Goal: Answer question/provide support: Share knowledge or assist other users

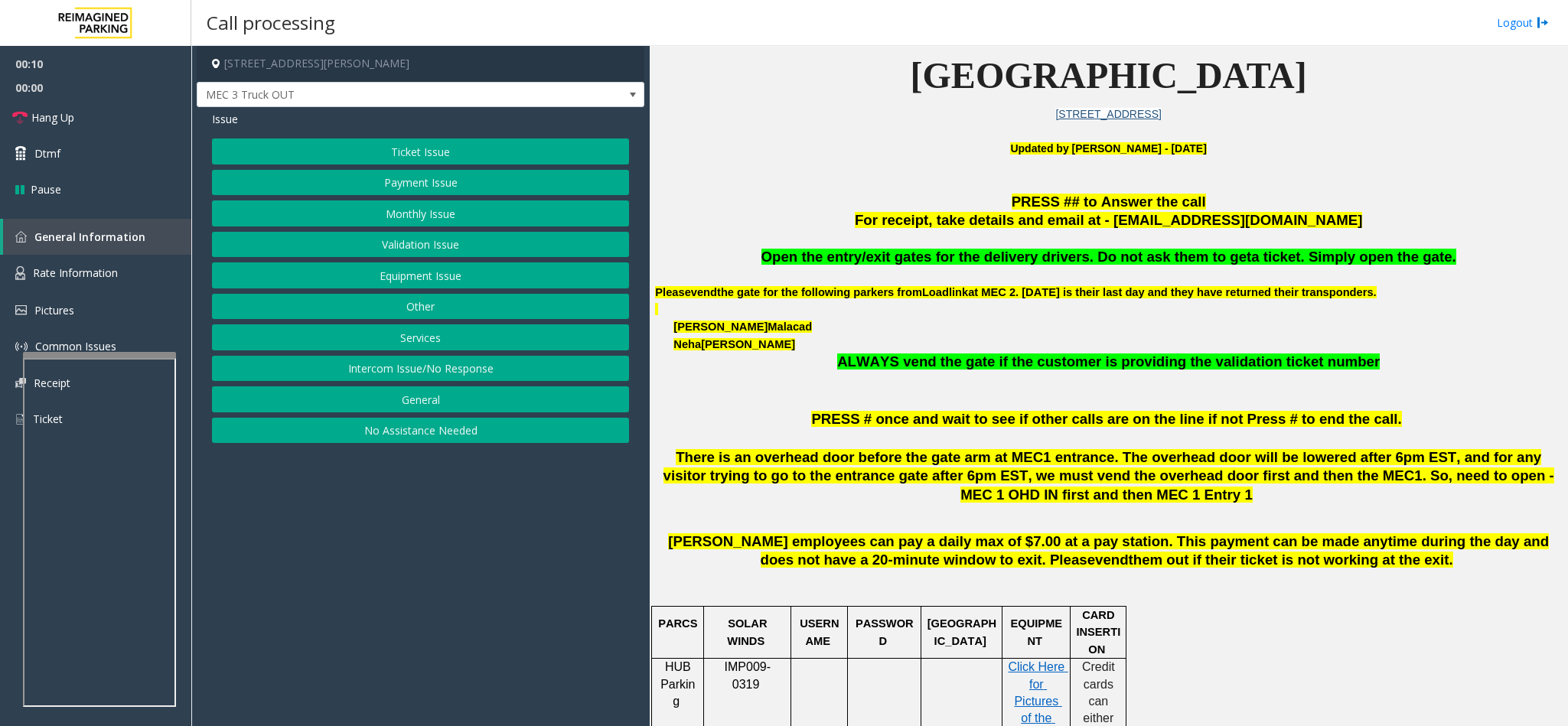
scroll to position [459, 0]
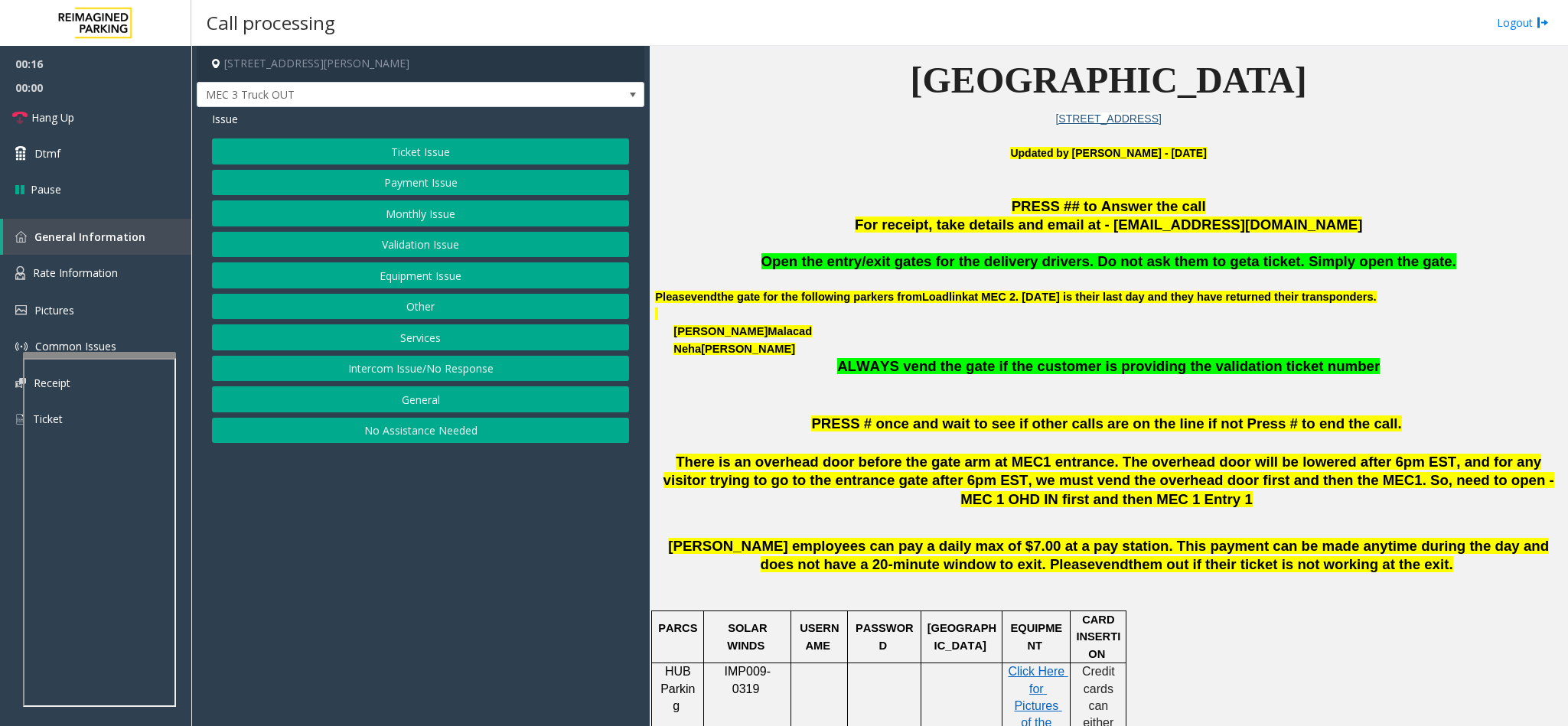
click at [407, 333] on button "Services" at bounding box center [420, 337] width 417 height 26
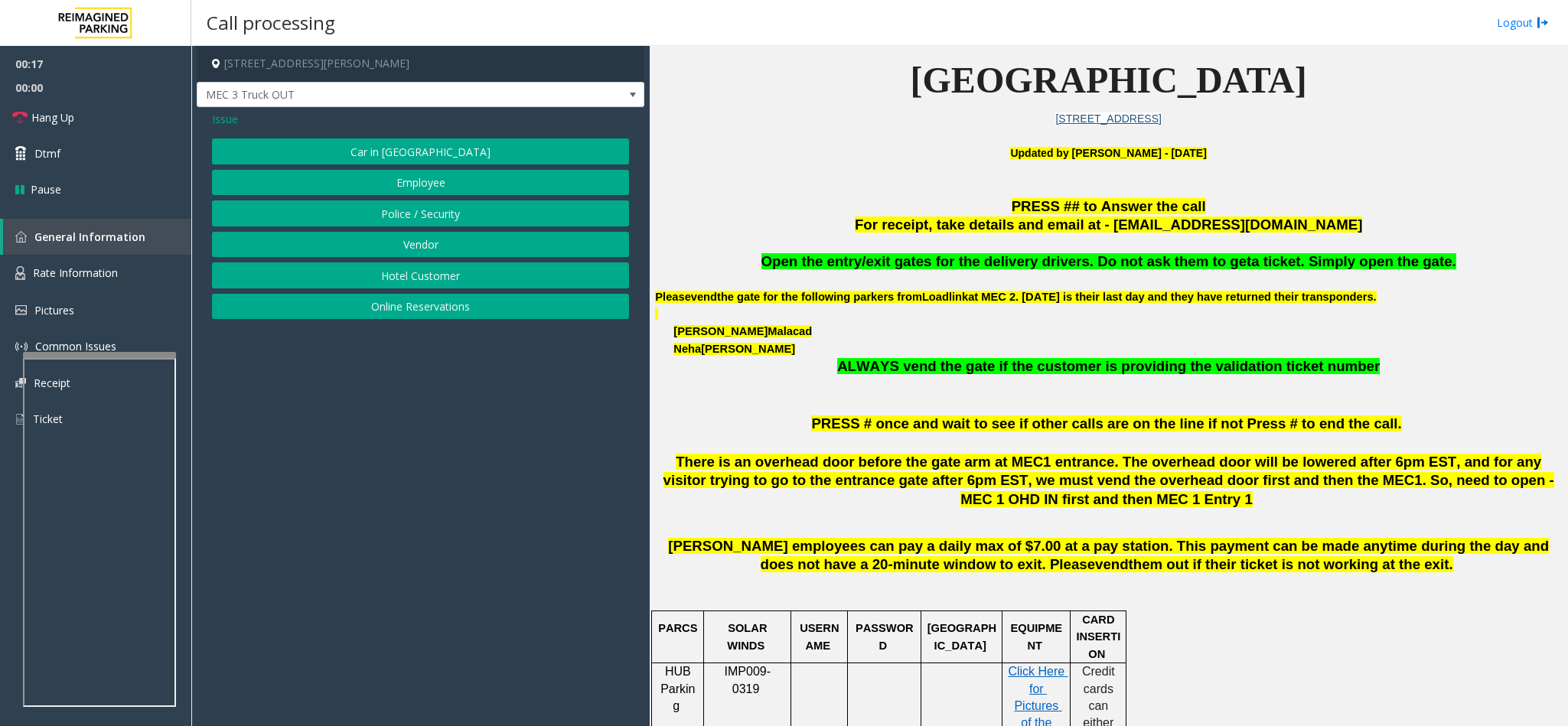
click at [432, 257] on button "Vendor" at bounding box center [420, 244] width 417 height 26
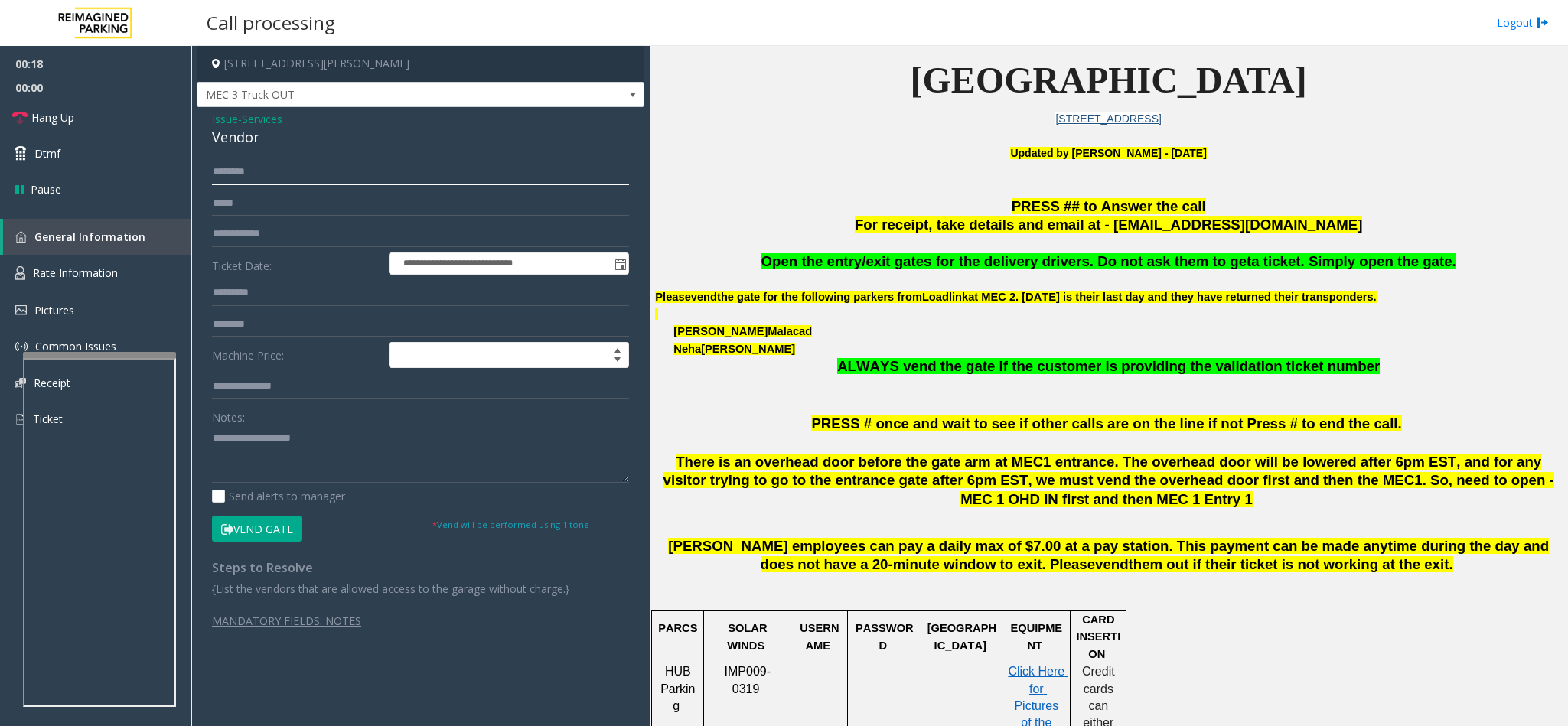
click at [263, 171] on input "text" at bounding box center [420, 172] width 417 height 26
click at [271, 168] on input "text" at bounding box center [420, 172] width 417 height 26
type input "******"
click at [258, 521] on button "Vend Gate" at bounding box center [256, 528] width 89 height 26
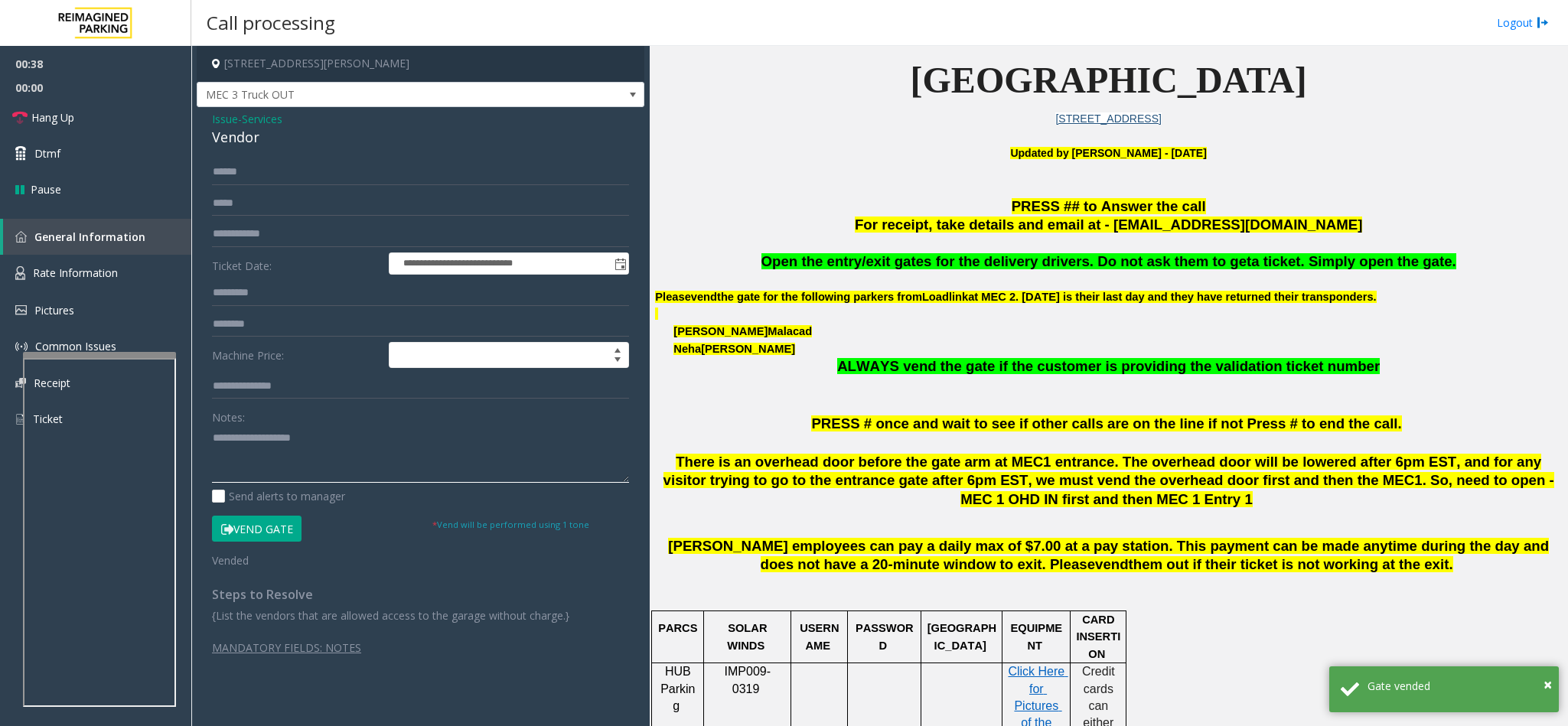
click at [264, 457] on textarea at bounding box center [420, 453] width 417 height 58
click at [265, 527] on button "Vend Gate" at bounding box center [256, 528] width 89 height 26
click at [294, 441] on textarea at bounding box center [420, 453] width 417 height 58
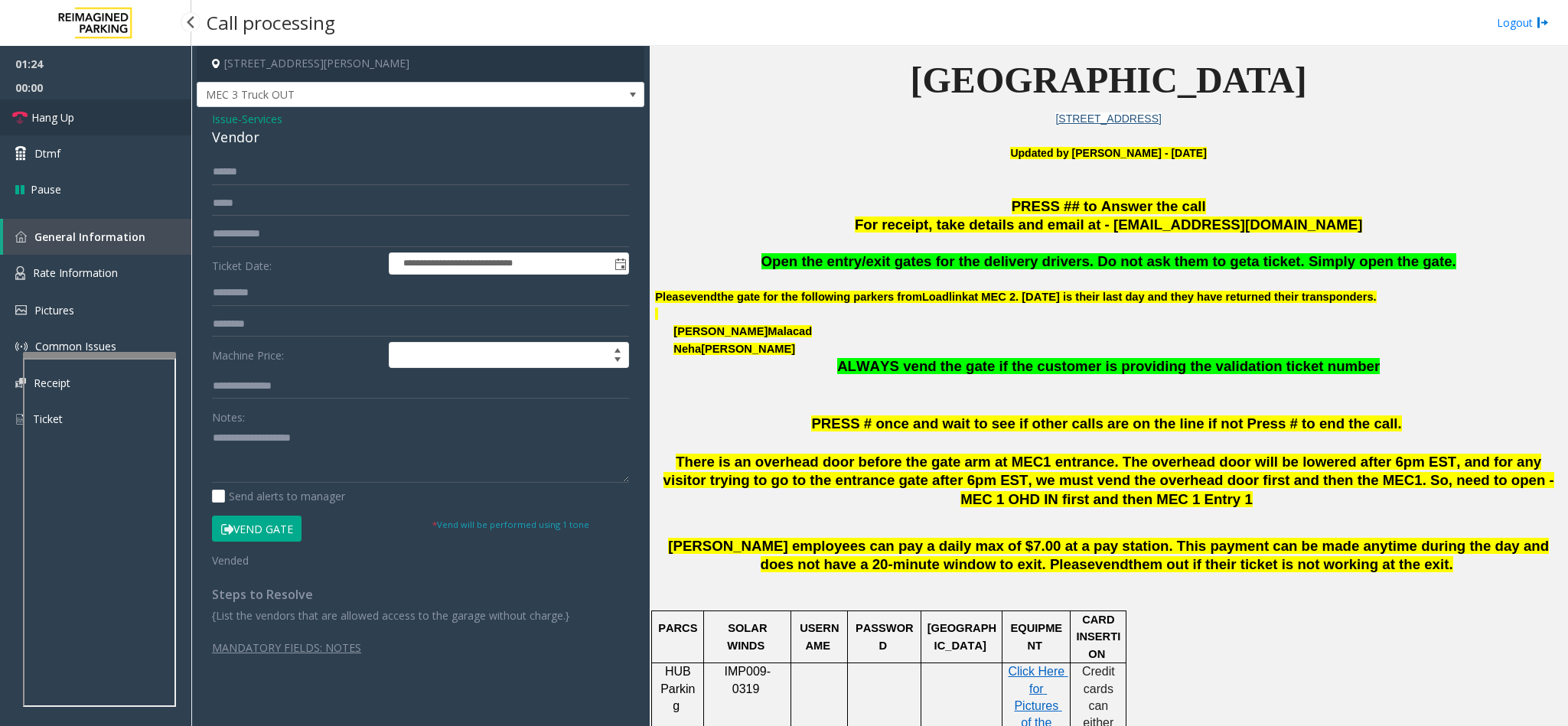
click at [101, 123] on link "Hang Up" at bounding box center [96, 117] width 192 height 36
click at [372, 448] on textarea at bounding box center [420, 453] width 417 height 58
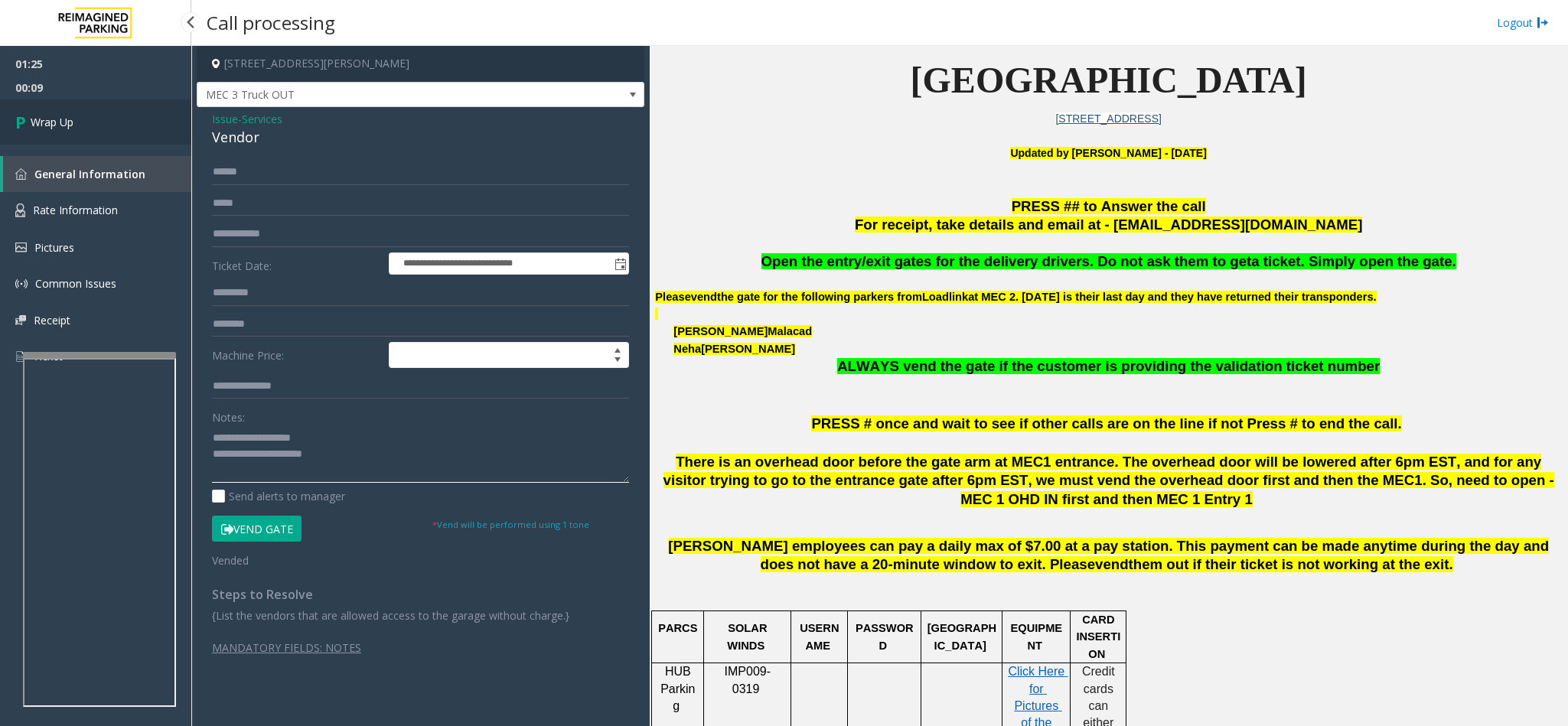
type textarea "**********"
click at [108, 131] on link "Wrap Up" at bounding box center [96, 122] width 192 height 45
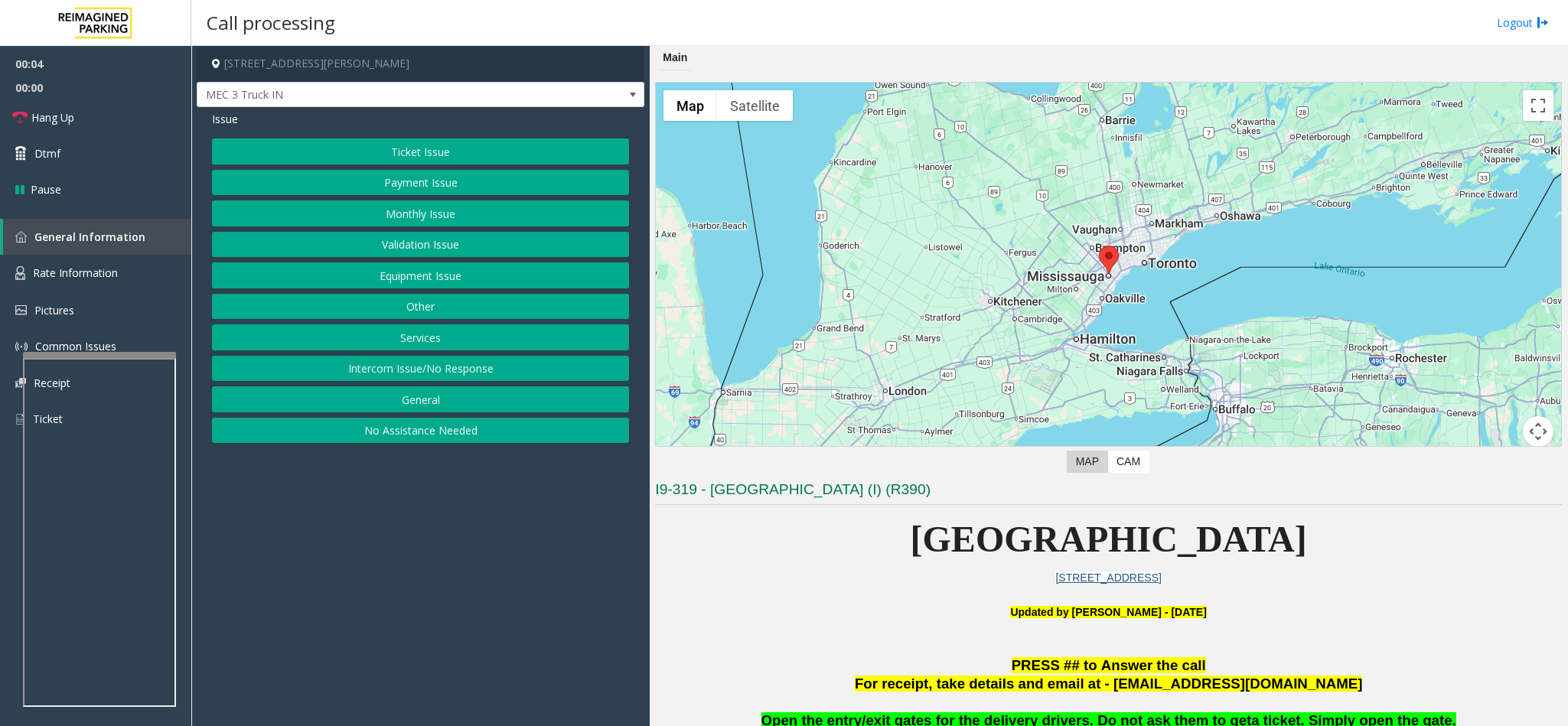
click at [416, 280] on button "Equipment Issue" at bounding box center [420, 275] width 417 height 26
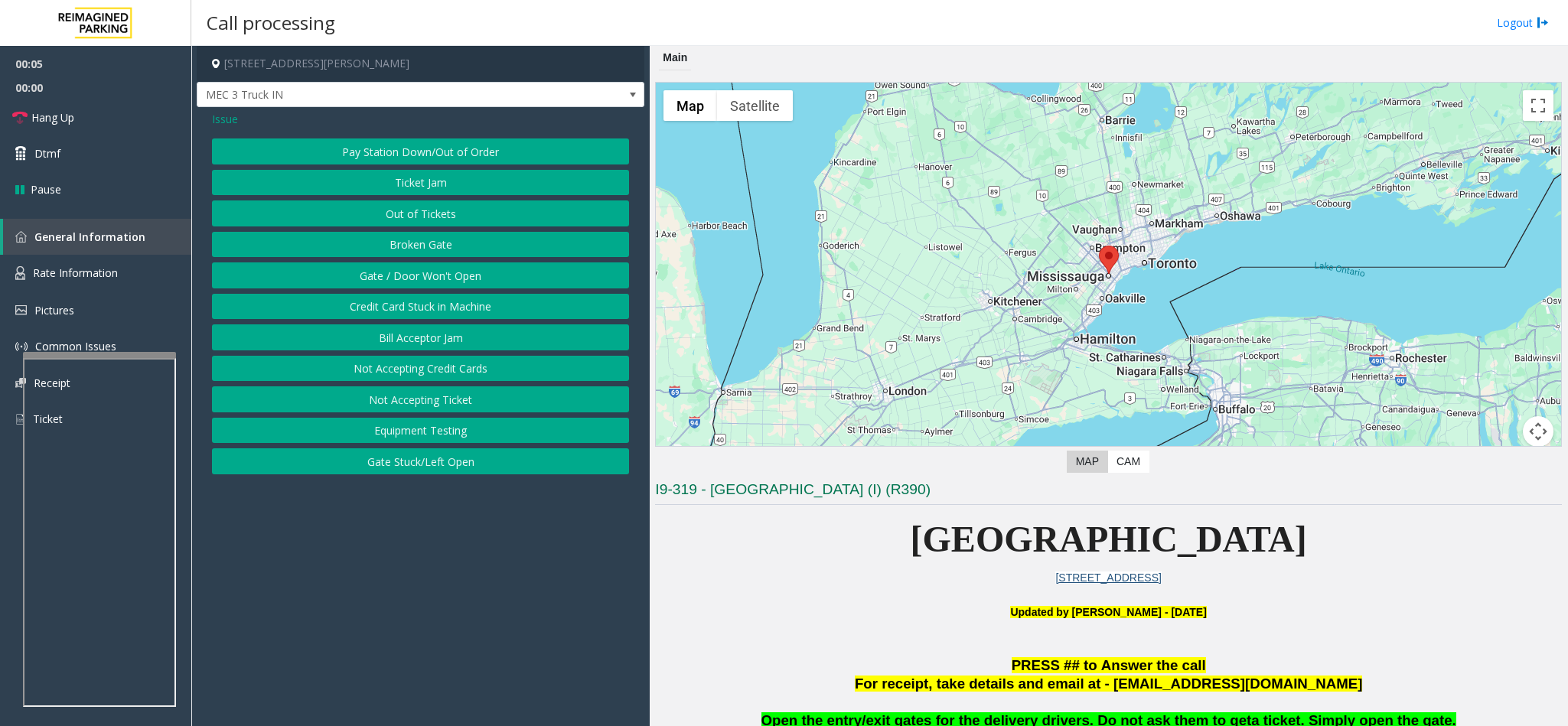
click at [425, 269] on button "Gate / Door Won't Open" at bounding box center [420, 275] width 417 height 26
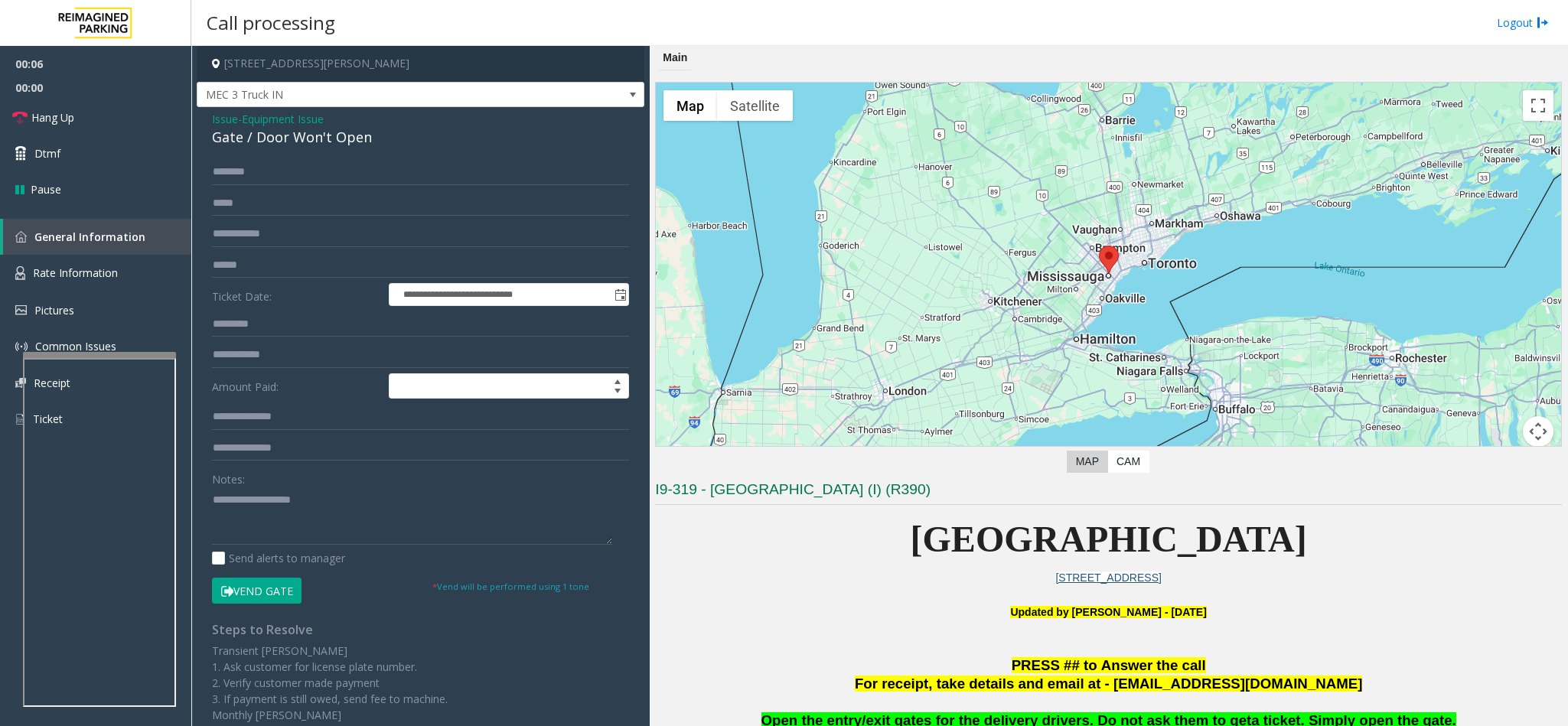
click at [263, 591] on button "Vend Gate" at bounding box center [256, 590] width 89 height 26
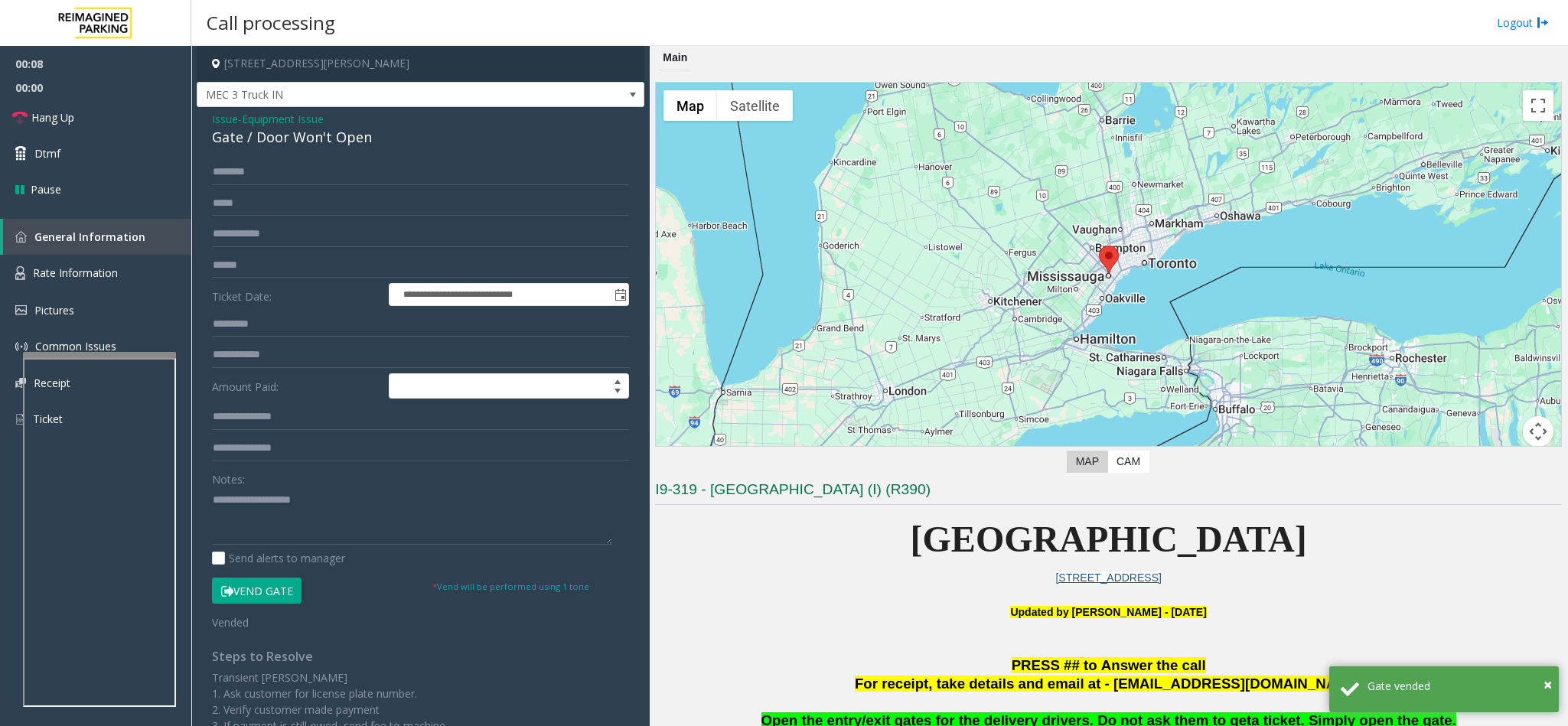
click at [221, 117] on span "Issue" at bounding box center [224, 118] width 26 height 16
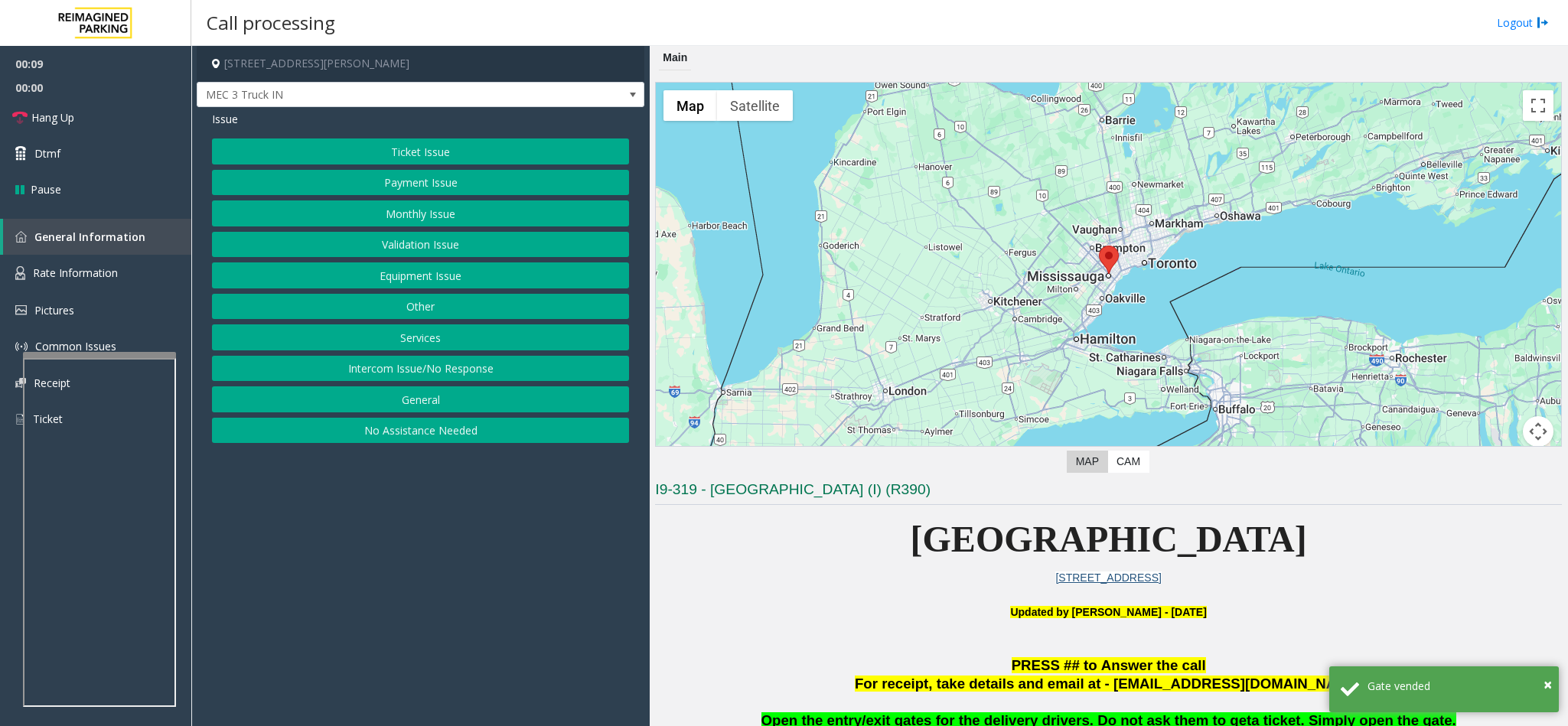
drag, startPoint x: 437, startPoint y: 344, endPoint x: 457, endPoint y: 326, distance: 26.9
click at [443, 342] on button "Services" at bounding box center [420, 337] width 417 height 26
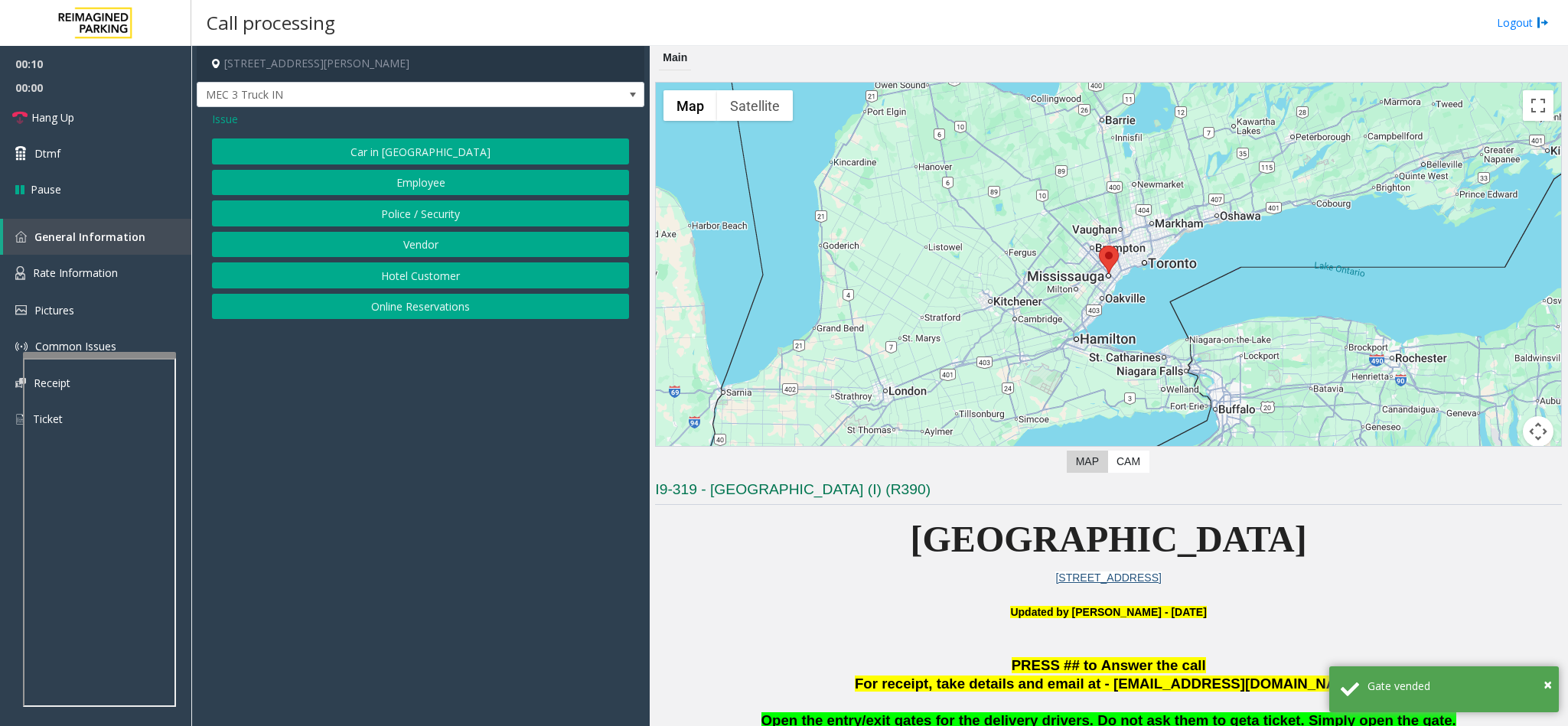
click at [425, 257] on button "Vendor" at bounding box center [420, 244] width 417 height 26
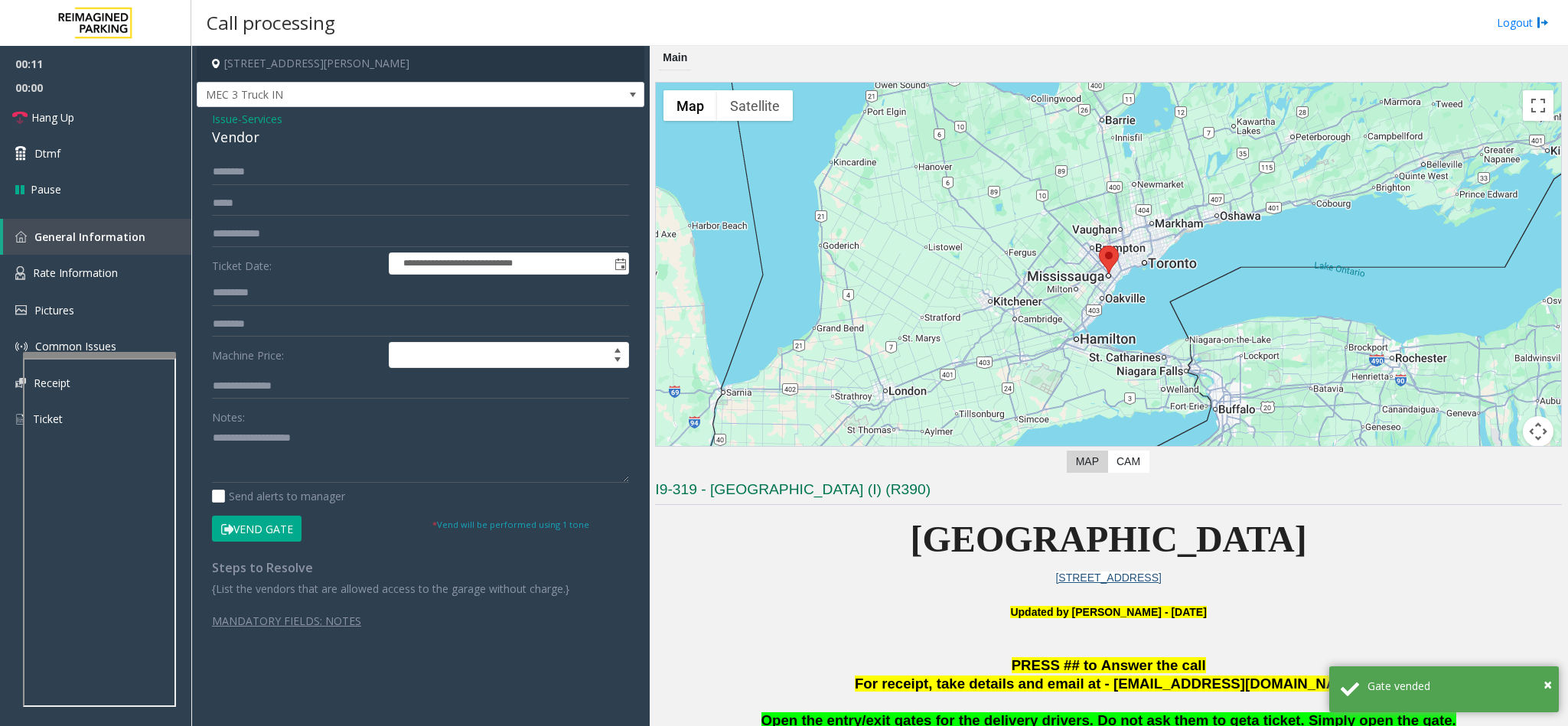
click at [271, 537] on button "Vend Gate" at bounding box center [256, 528] width 89 height 26
click at [67, 127] on link "Hang Up" at bounding box center [96, 117] width 192 height 36
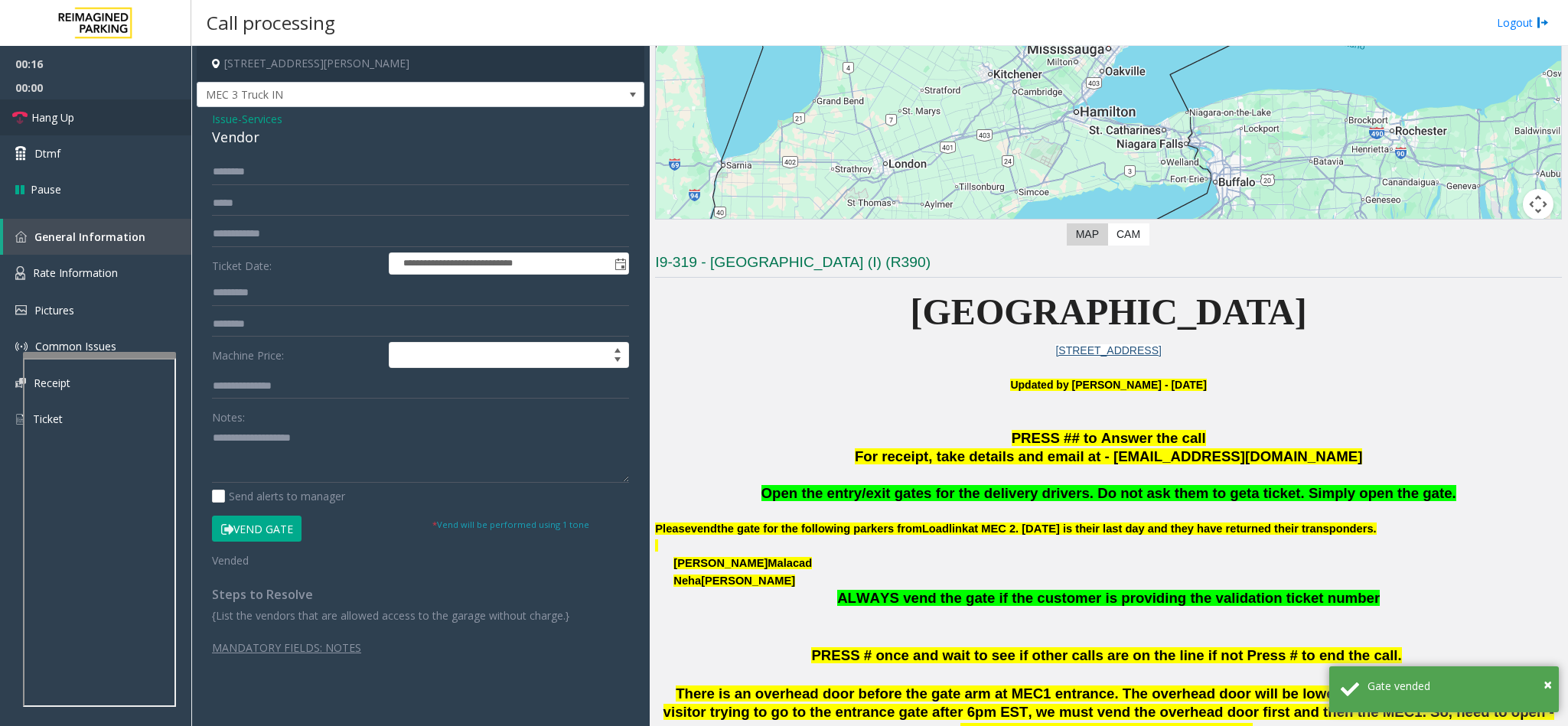
scroll to position [229, 0]
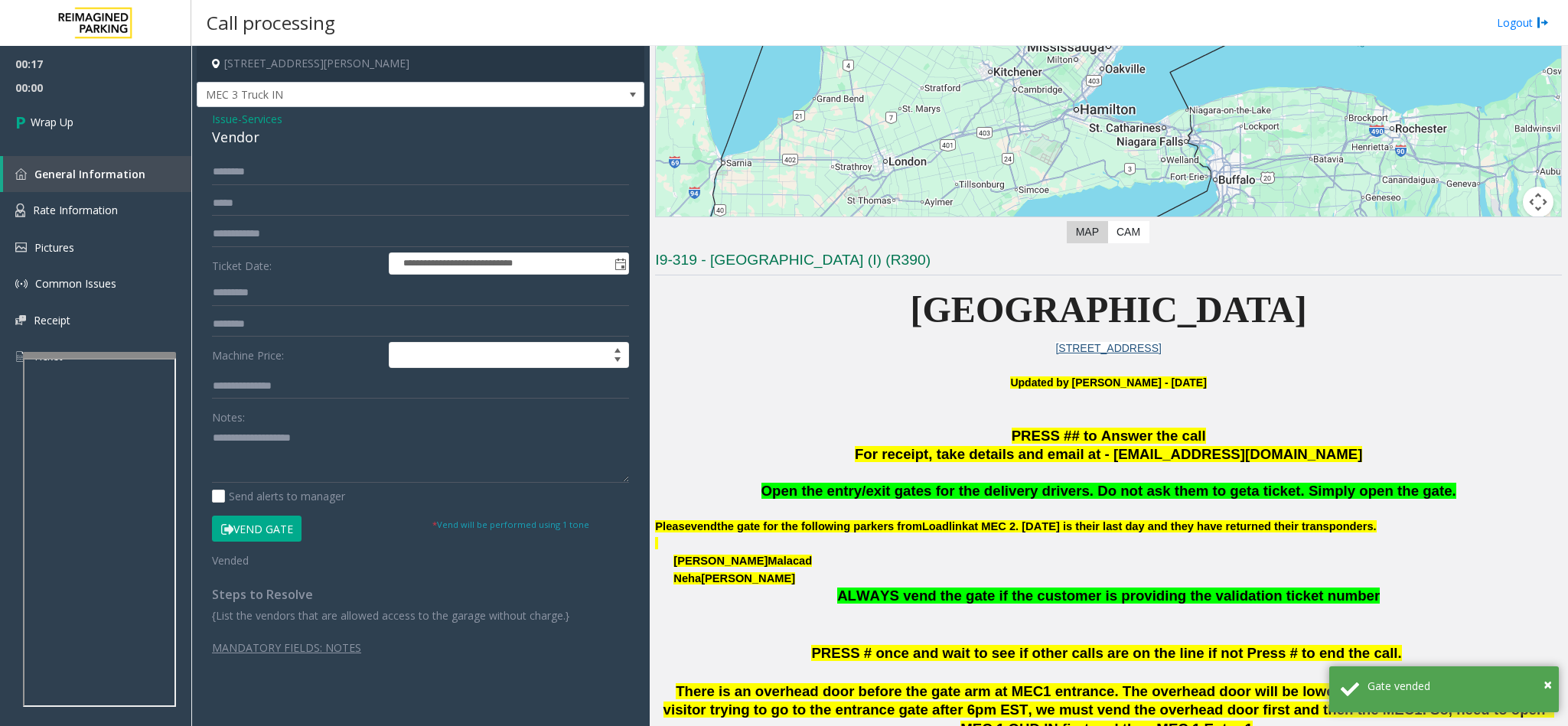
click at [979, 489] on span "Open the entry/exit gates for the delivery drivers. Do not ask them to get" at bounding box center [1006, 490] width 490 height 16
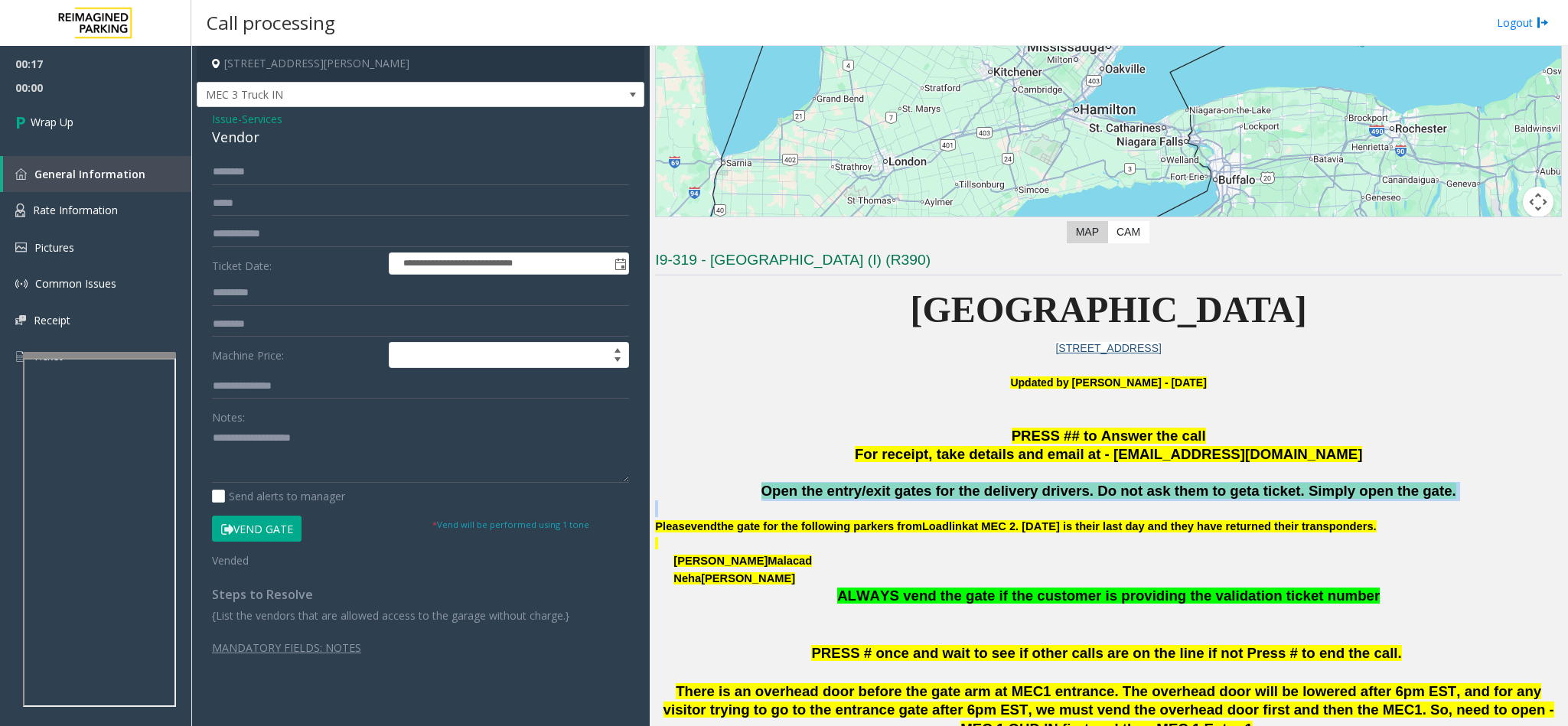
click at [979, 489] on span "Open the entry/exit gates for the delivery drivers. Do not ask them to get" at bounding box center [1006, 490] width 490 height 16
copy span "Open the entry/exit gates for the delivery drivers. Do not ask them to get a ti…"
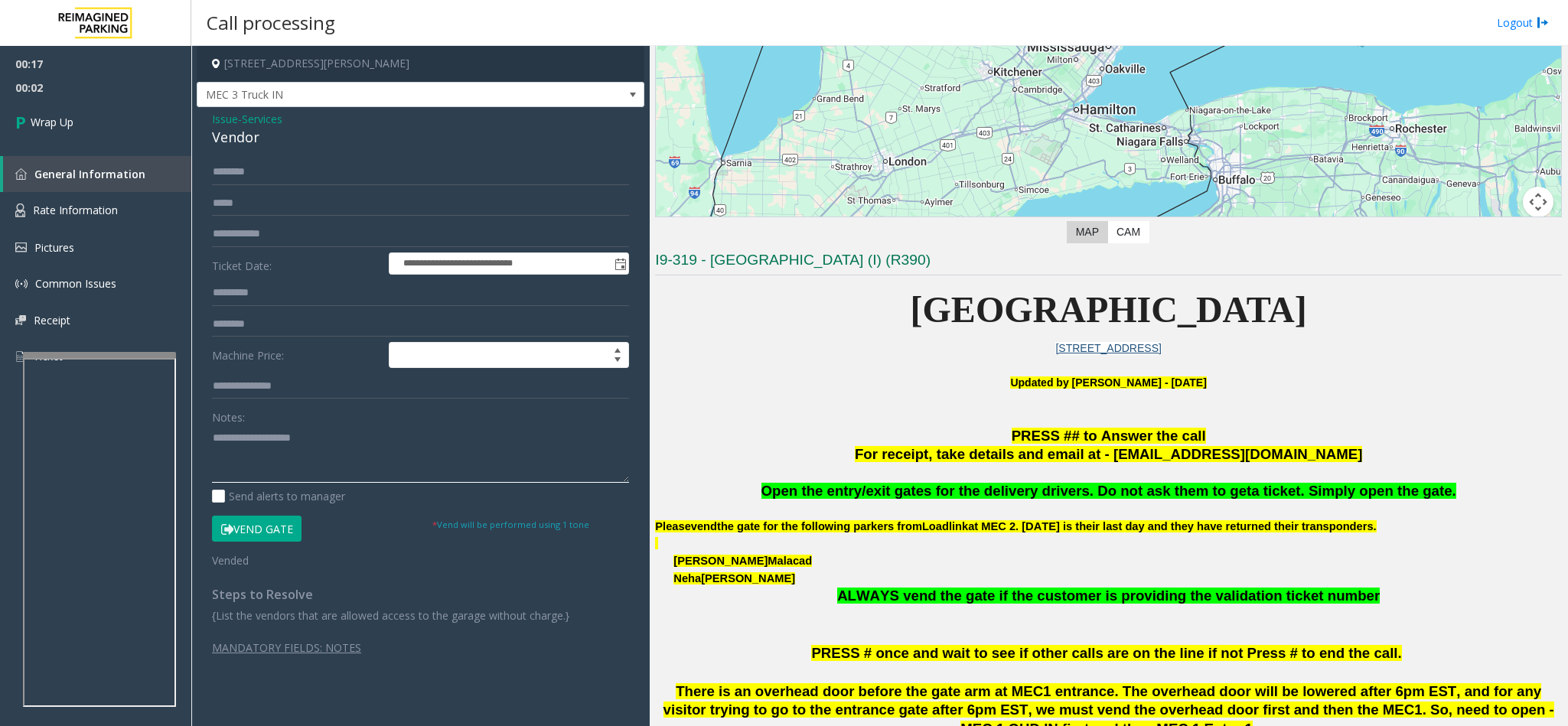
click at [322, 458] on textarea at bounding box center [420, 453] width 417 height 58
paste textarea "**********"
type textarea "**********"
click at [107, 129] on link "Wrap Up" at bounding box center [96, 122] width 192 height 45
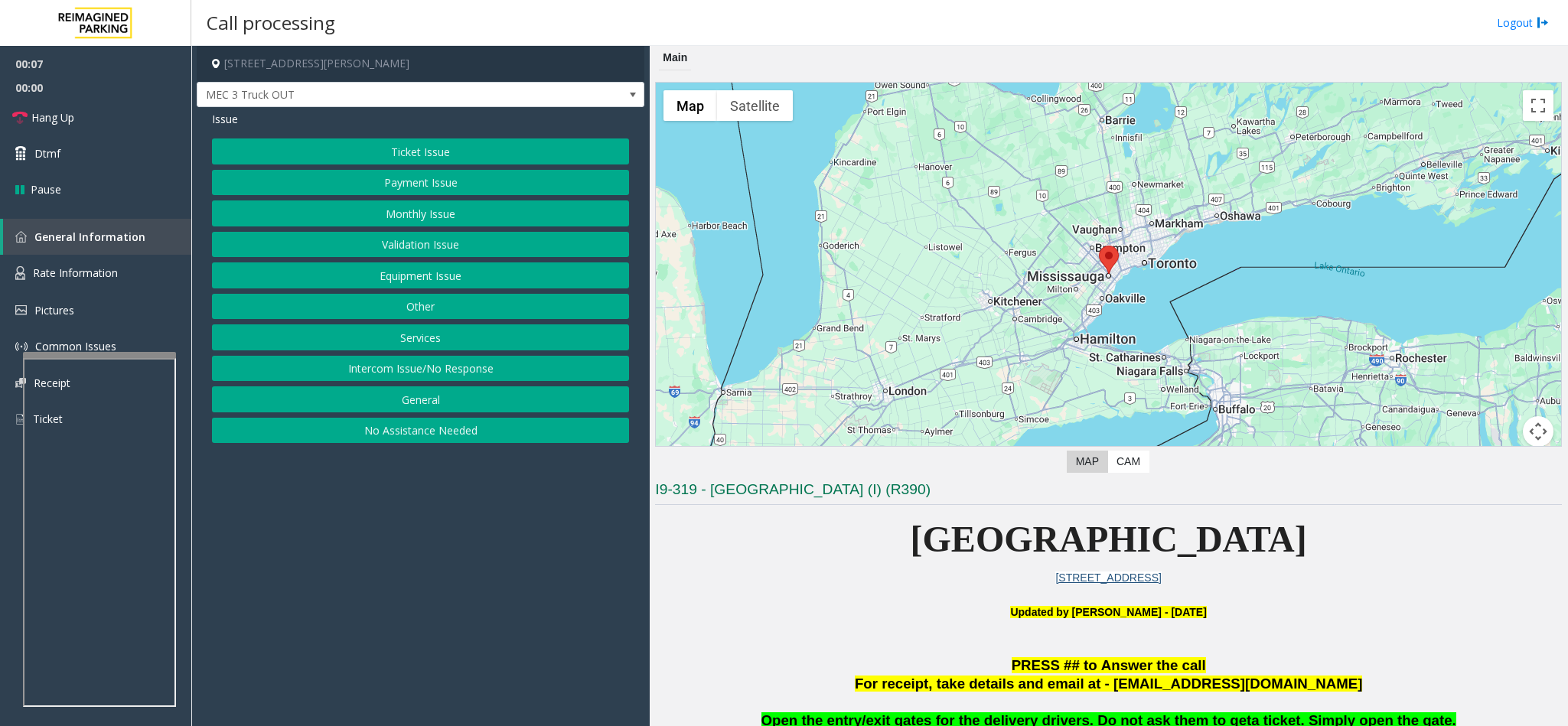
click at [397, 368] on button "Intercom Issue/No Response" at bounding box center [420, 368] width 417 height 26
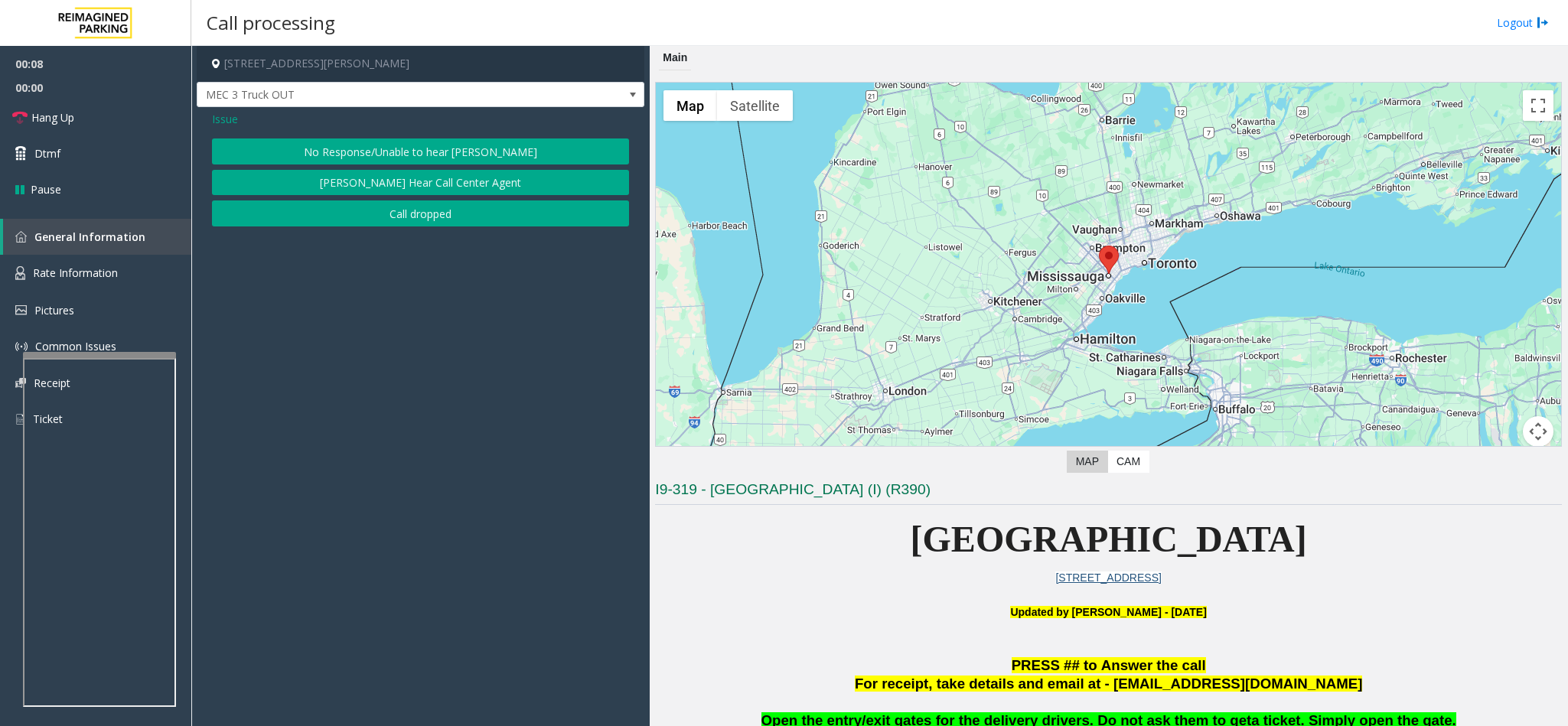
click at [397, 159] on button "No Response/Unable to hear [PERSON_NAME]" at bounding box center [420, 151] width 417 height 26
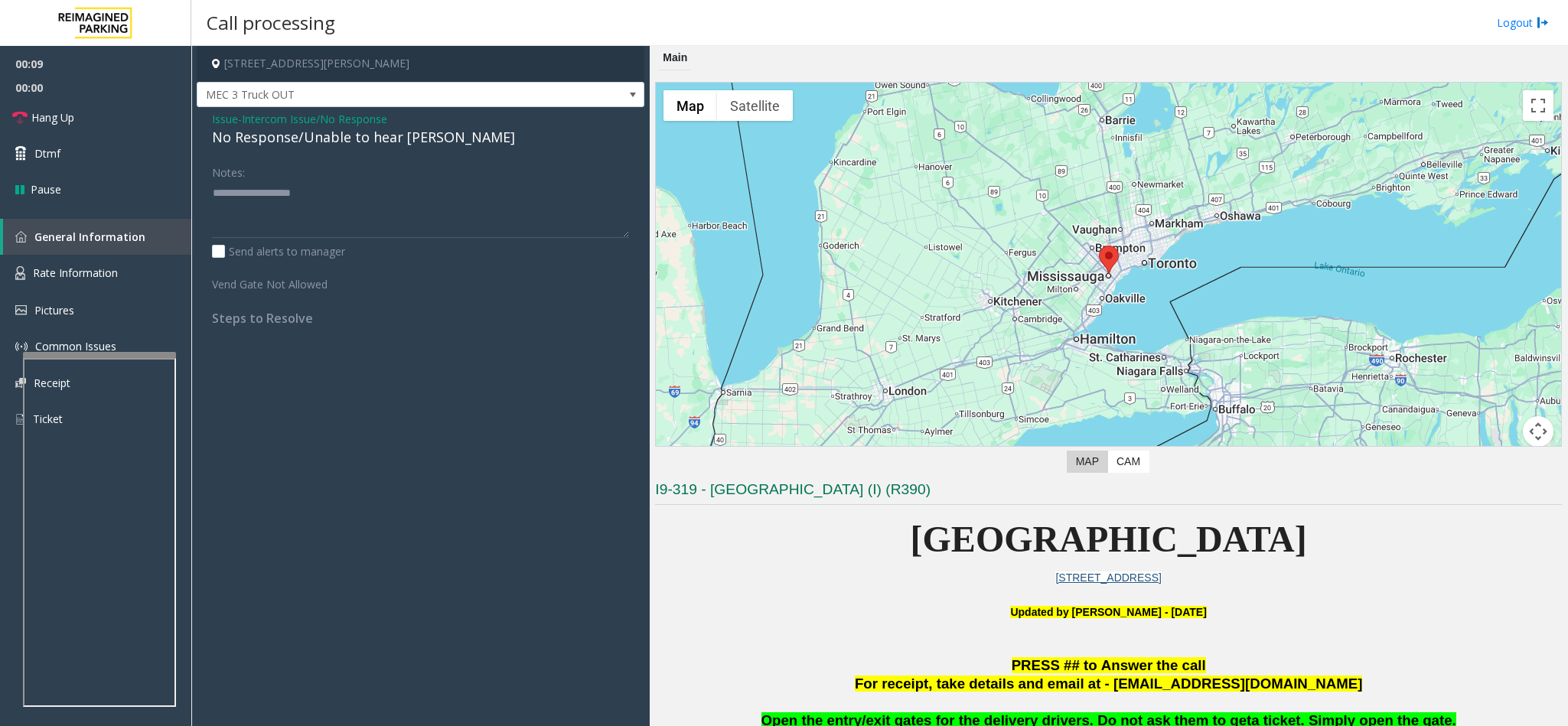
click at [281, 135] on div "No Response/Unable to hear [PERSON_NAME]" at bounding box center [420, 137] width 417 height 21
click at [237, 116] on span "Issue" at bounding box center [224, 118] width 26 height 16
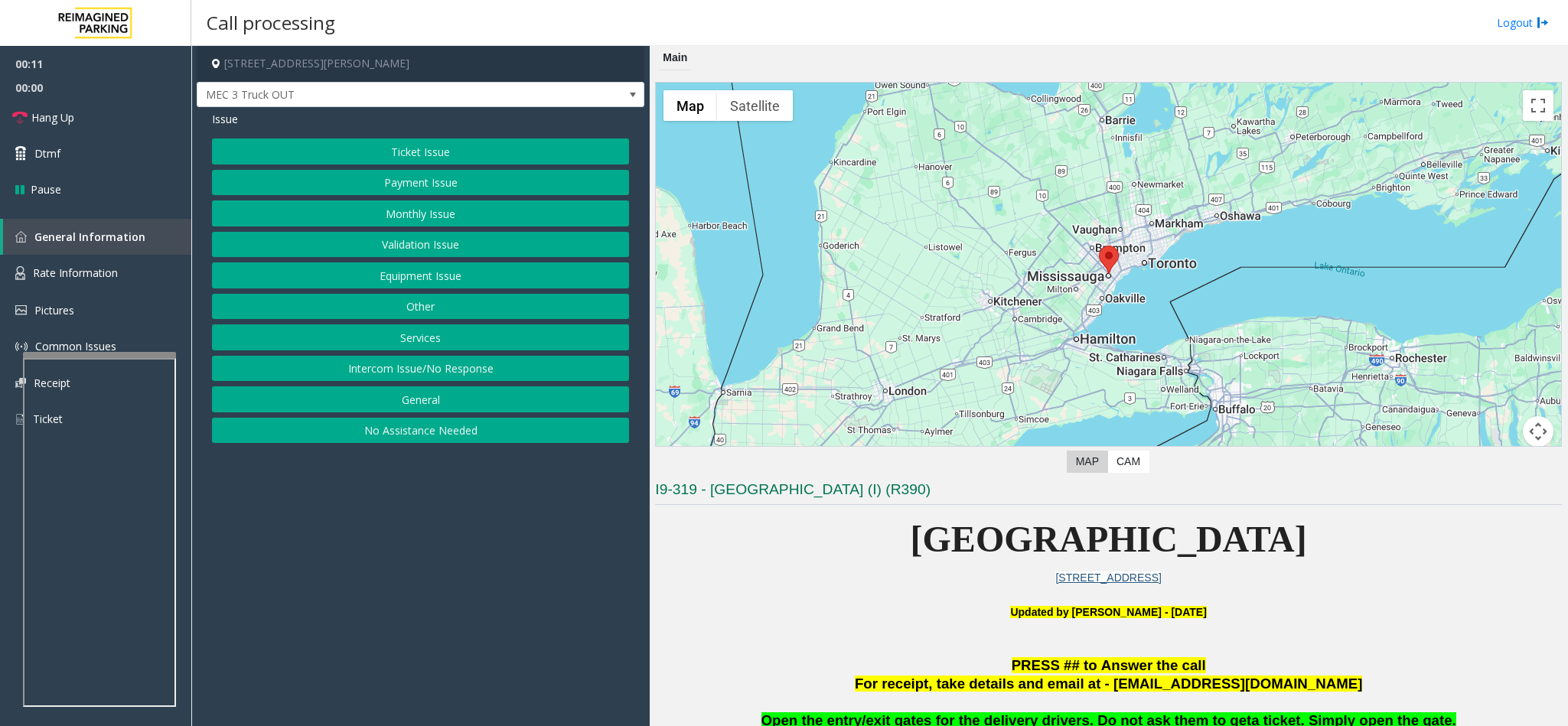
click at [432, 283] on button "Equipment Issue" at bounding box center [420, 275] width 417 height 26
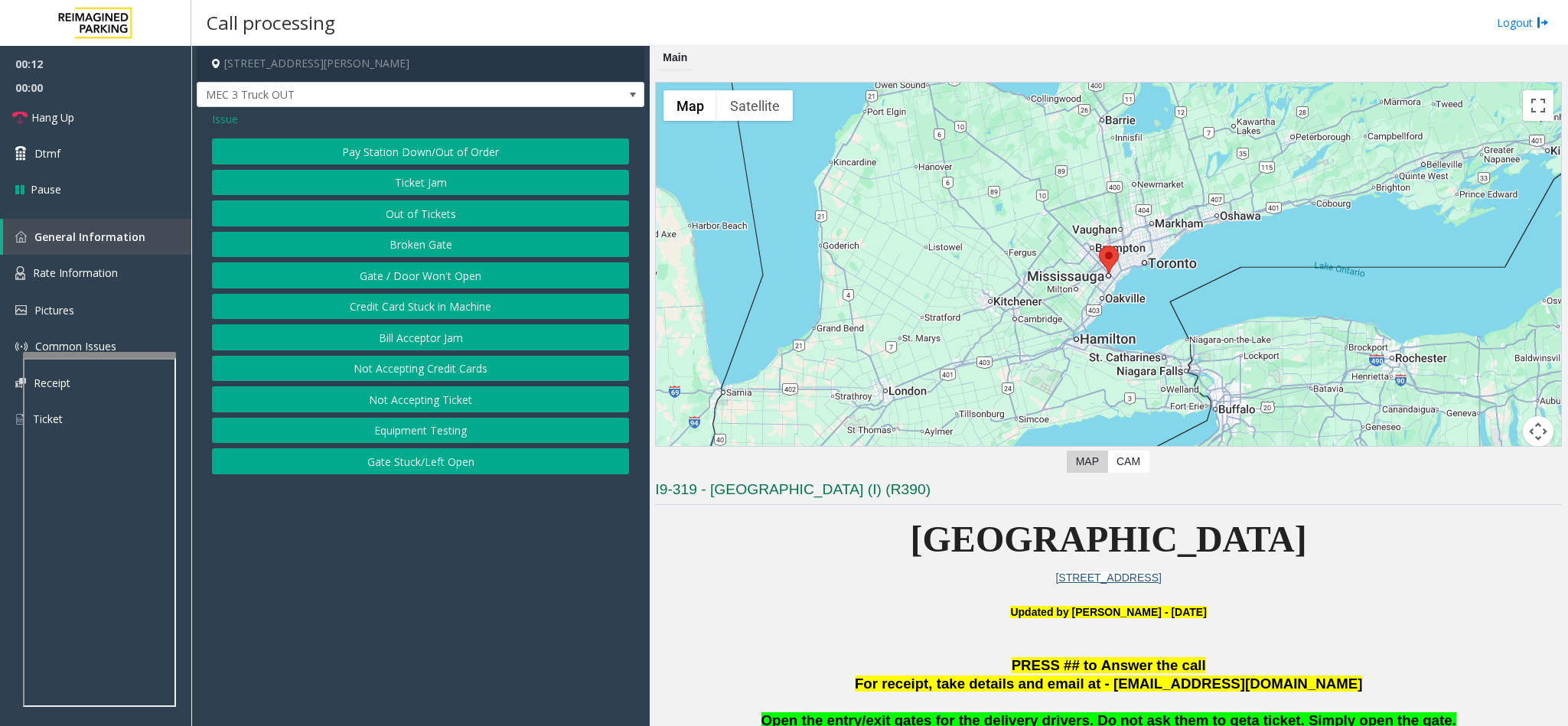
click at [436, 247] on button "Broken Gate" at bounding box center [420, 244] width 417 height 26
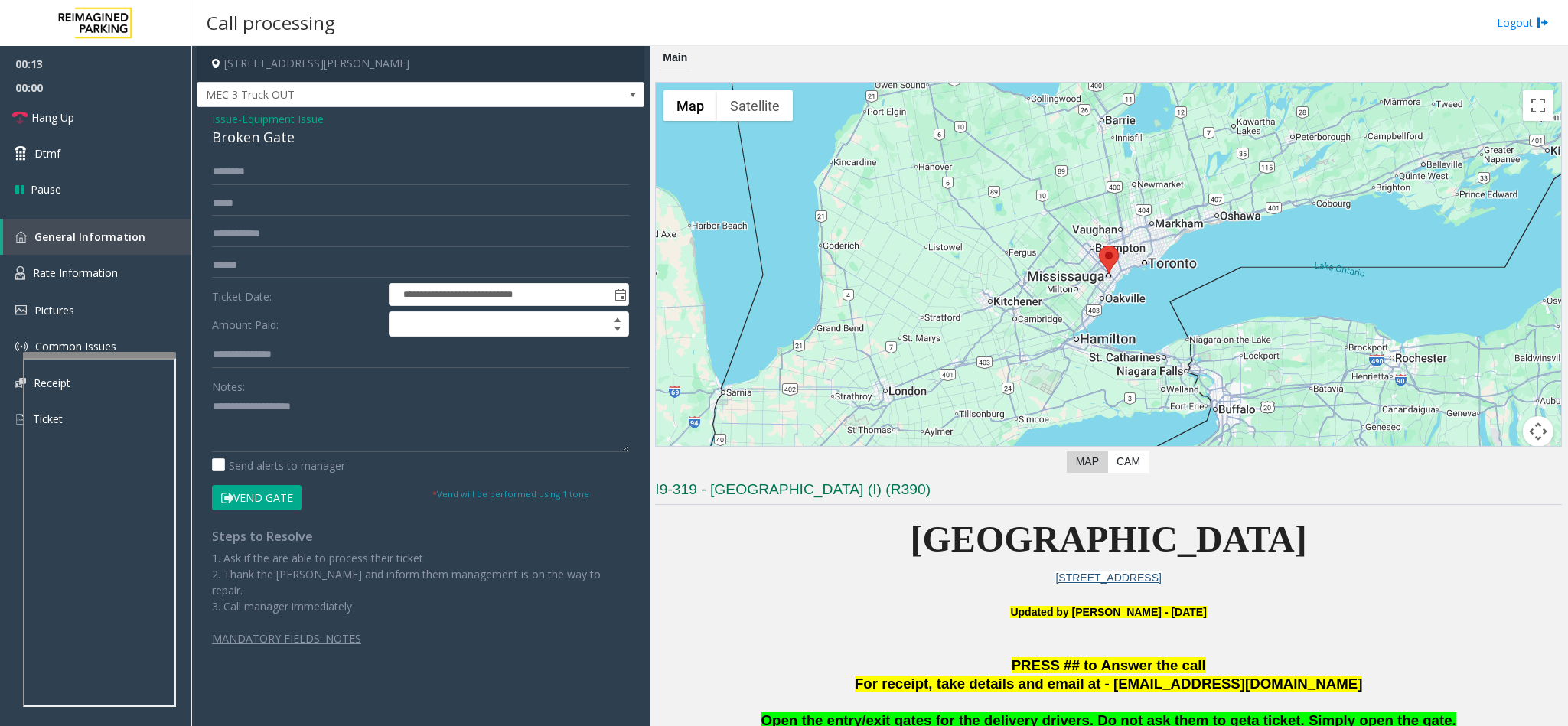
click at [250, 494] on button "Vend Gate" at bounding box center [256, 498] width 89 height 26
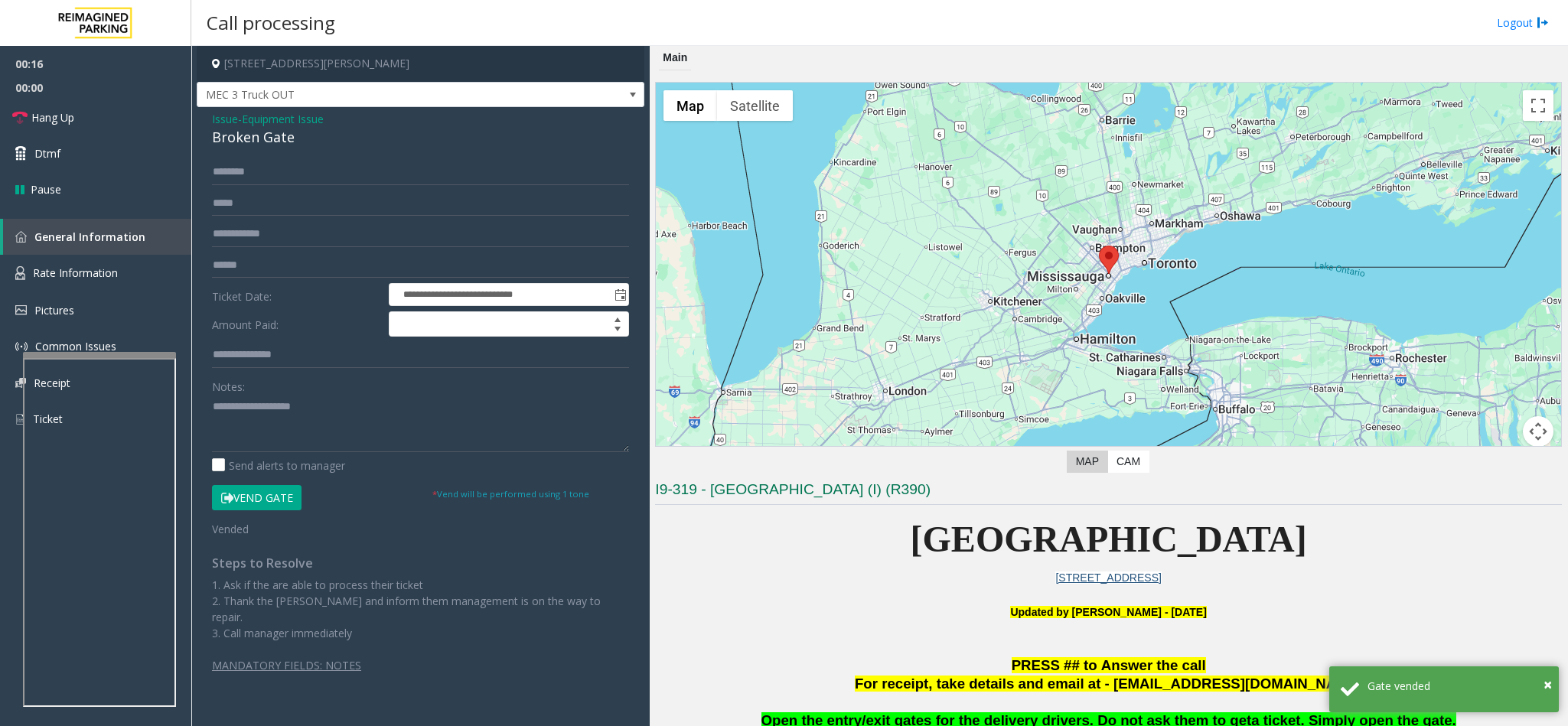
click at [228, 117] on span "Issue" at bounding box center [224, 118] width 26 height 16
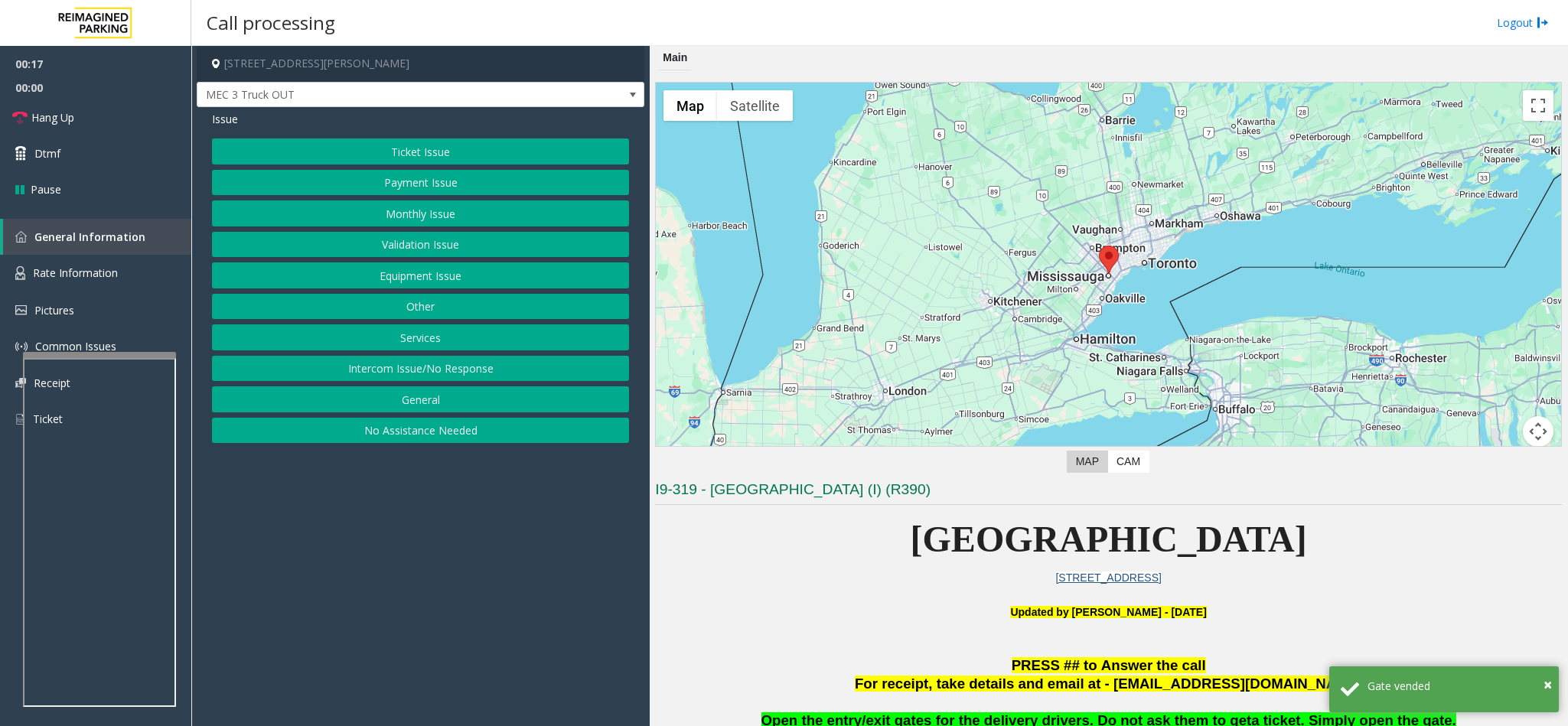
drag, startPoint x: 446, startPoint y: 352, endPoint x: 436, endPoint y: 340, distance: 15.6
click at [443, 350] on button "Services" at bounding box center [420, 337] width 417 height 26
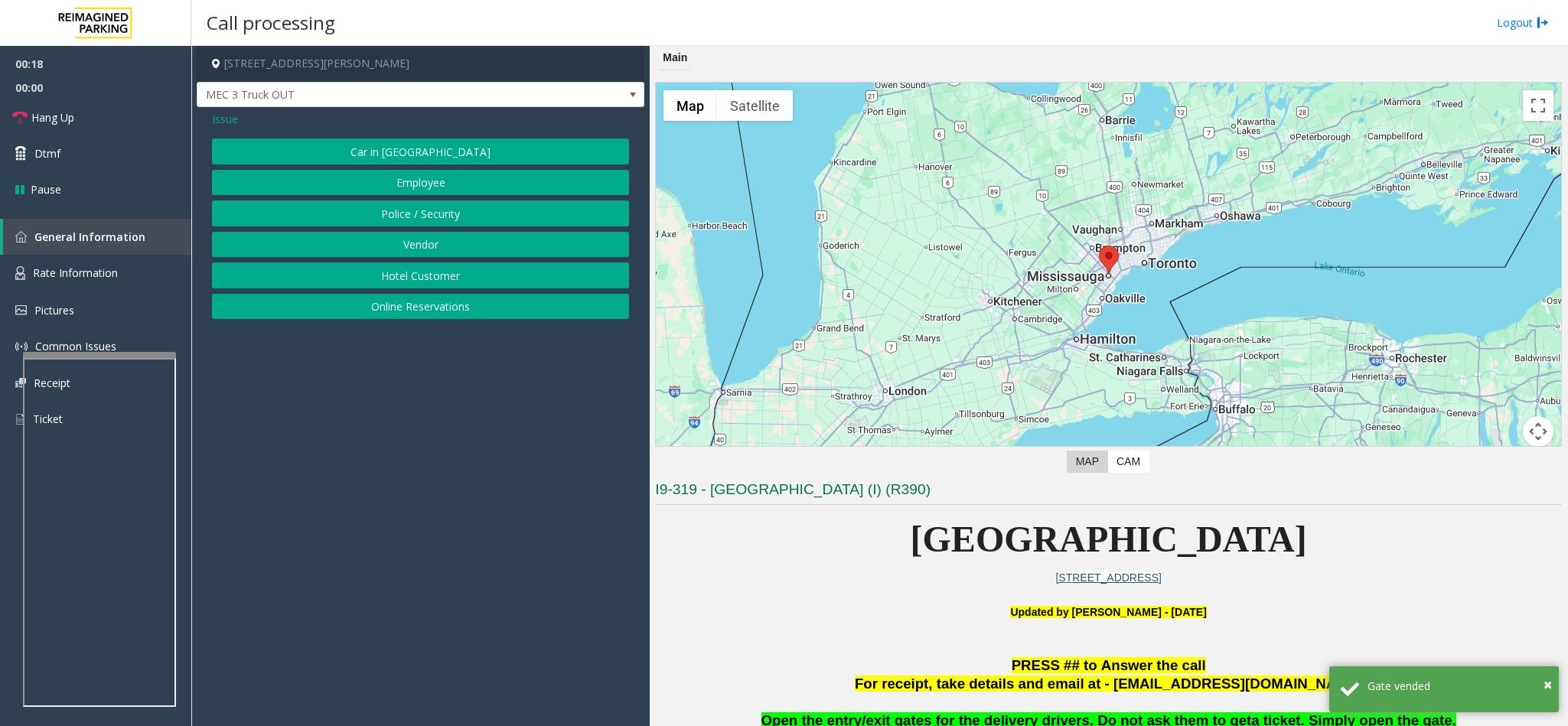
click at [407, 244] on button "Vendor" at bounding box center [420, 244] width 417 height 26
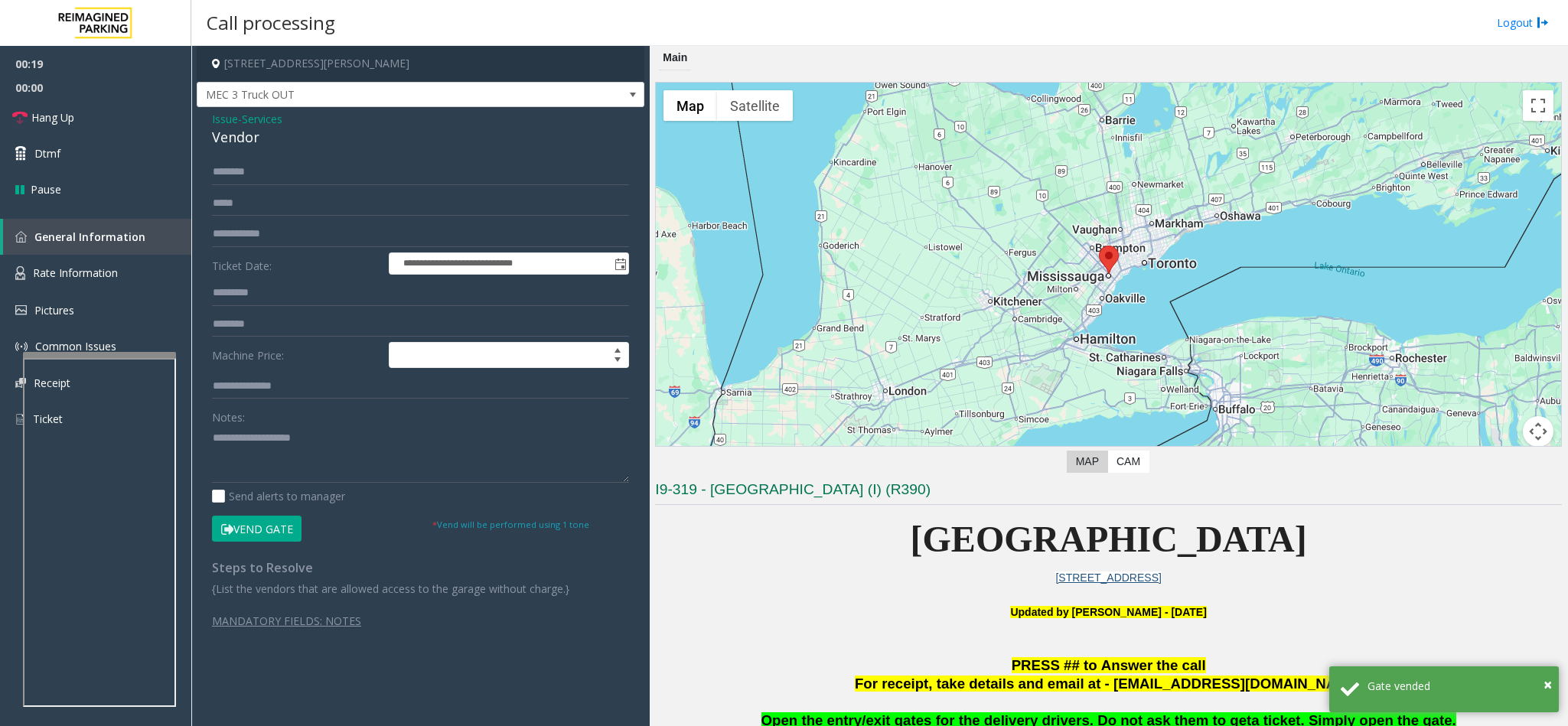
click at [946, 710] on p at bounding box center [1109, 703] width 907 height 17
click at [948, 710] on p at bounding box center [1109, 703] width 907 height 17
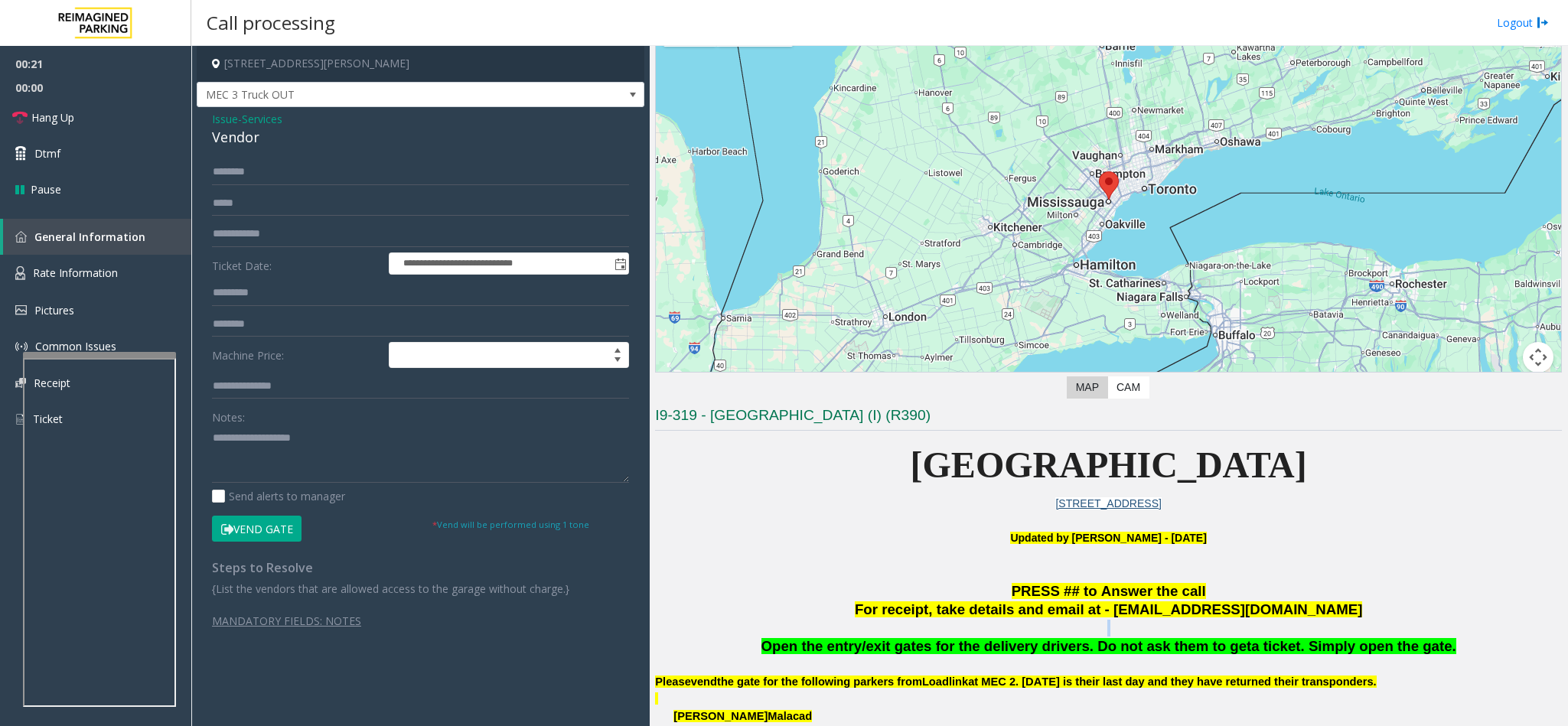
scroll to position [115, 0]
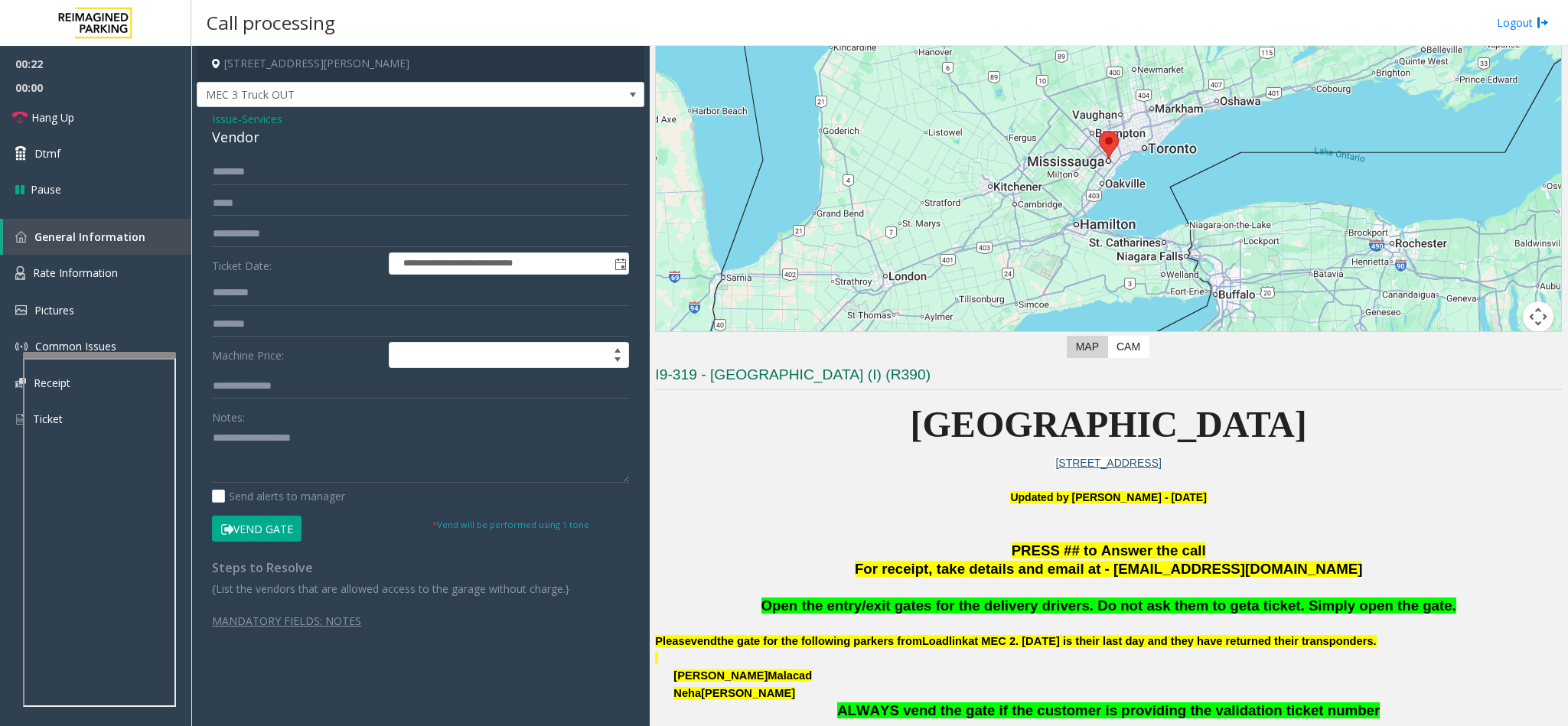
click at [988, 613] on span "Open the entry/exit gates for the delivery drivers. Do not ask them to get" at bounding box center [1006, 605] width 490 height 16
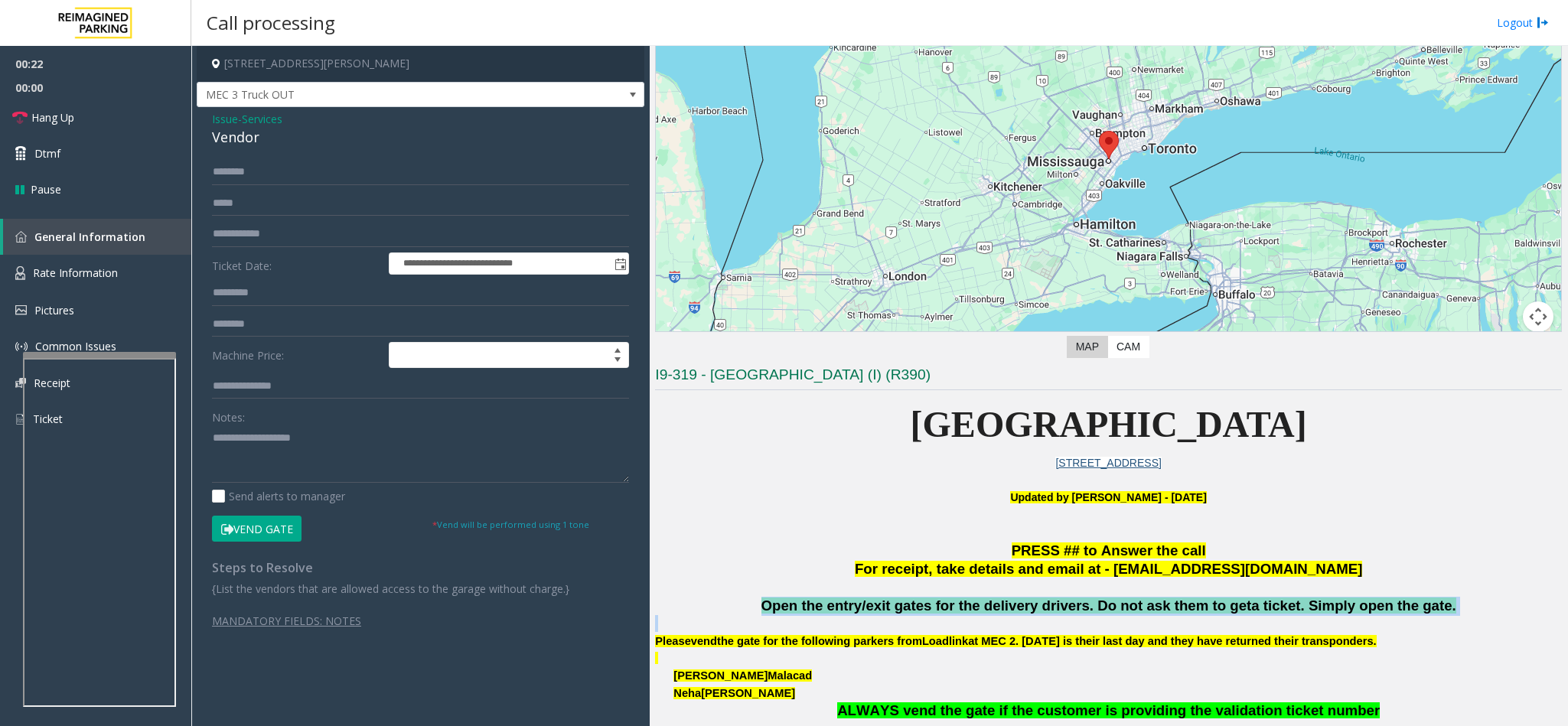
click at [988, 613] on span "Open the entry/exit gates for the delivery drivers. Do not ask them to get" at bounding box center [1006, 605] width 490 height 16
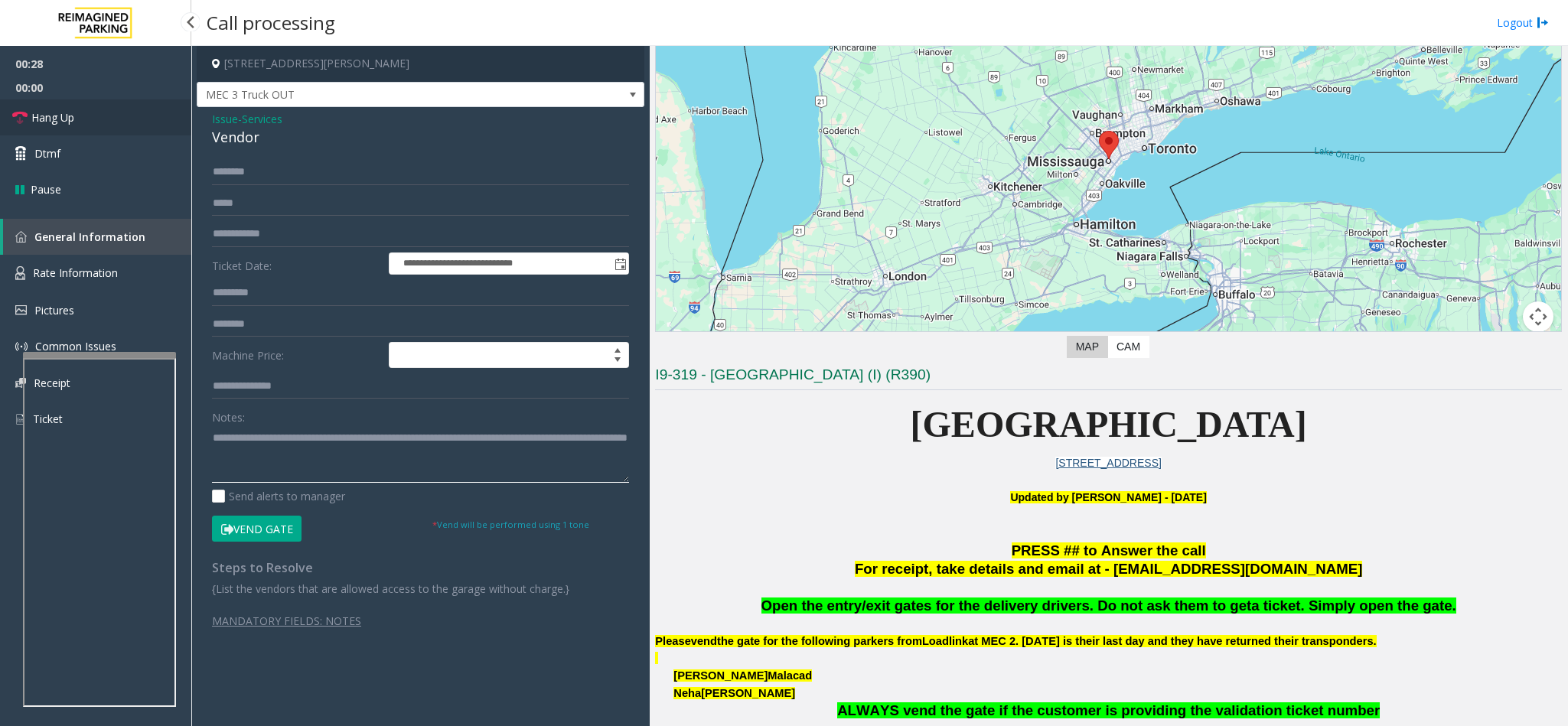
type textarea "**********"
click at [108, 118] on link "Hang Up" at bounding box center [96, 117] width 192 height 36
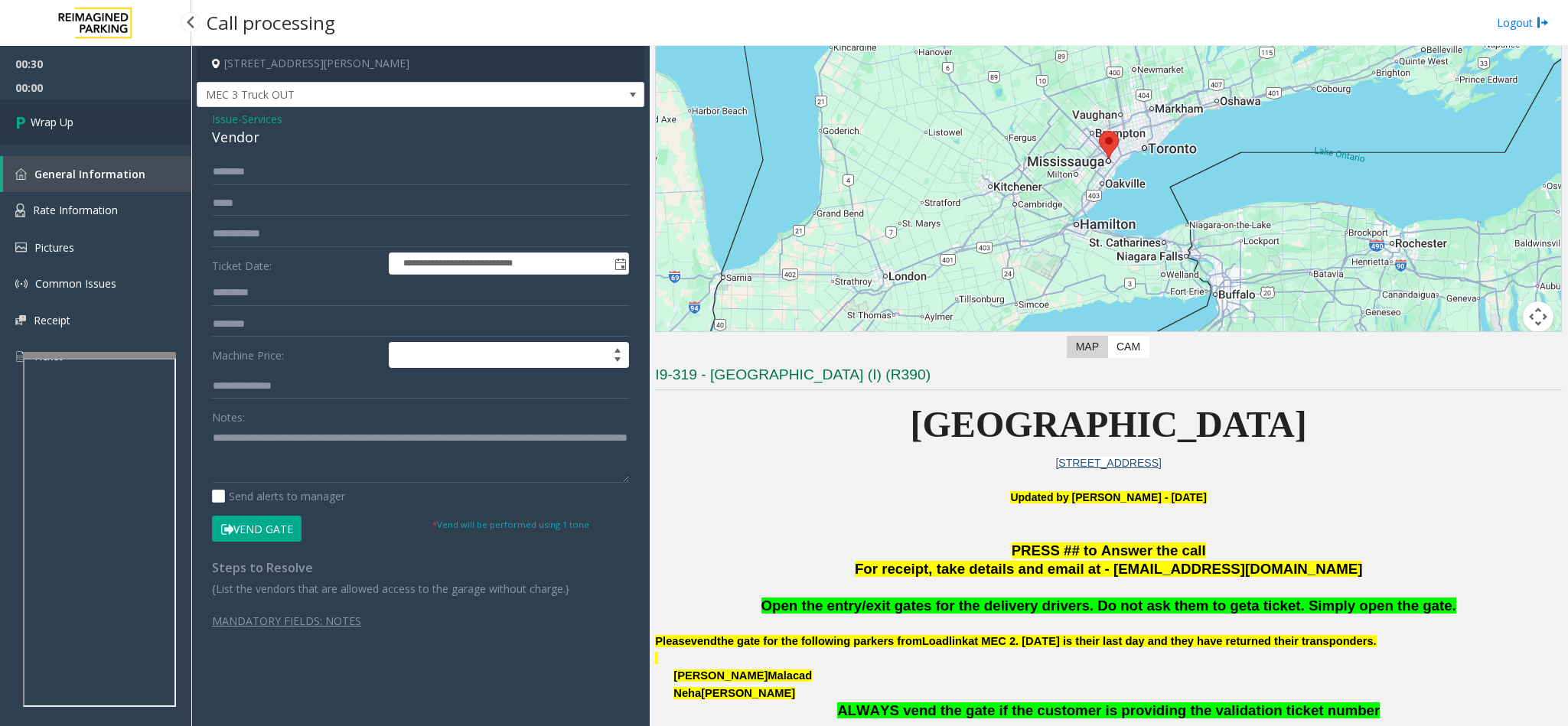
click at [108, 118] on link "Wrap Up" at bounding box center [96, 122] width 192 height 45
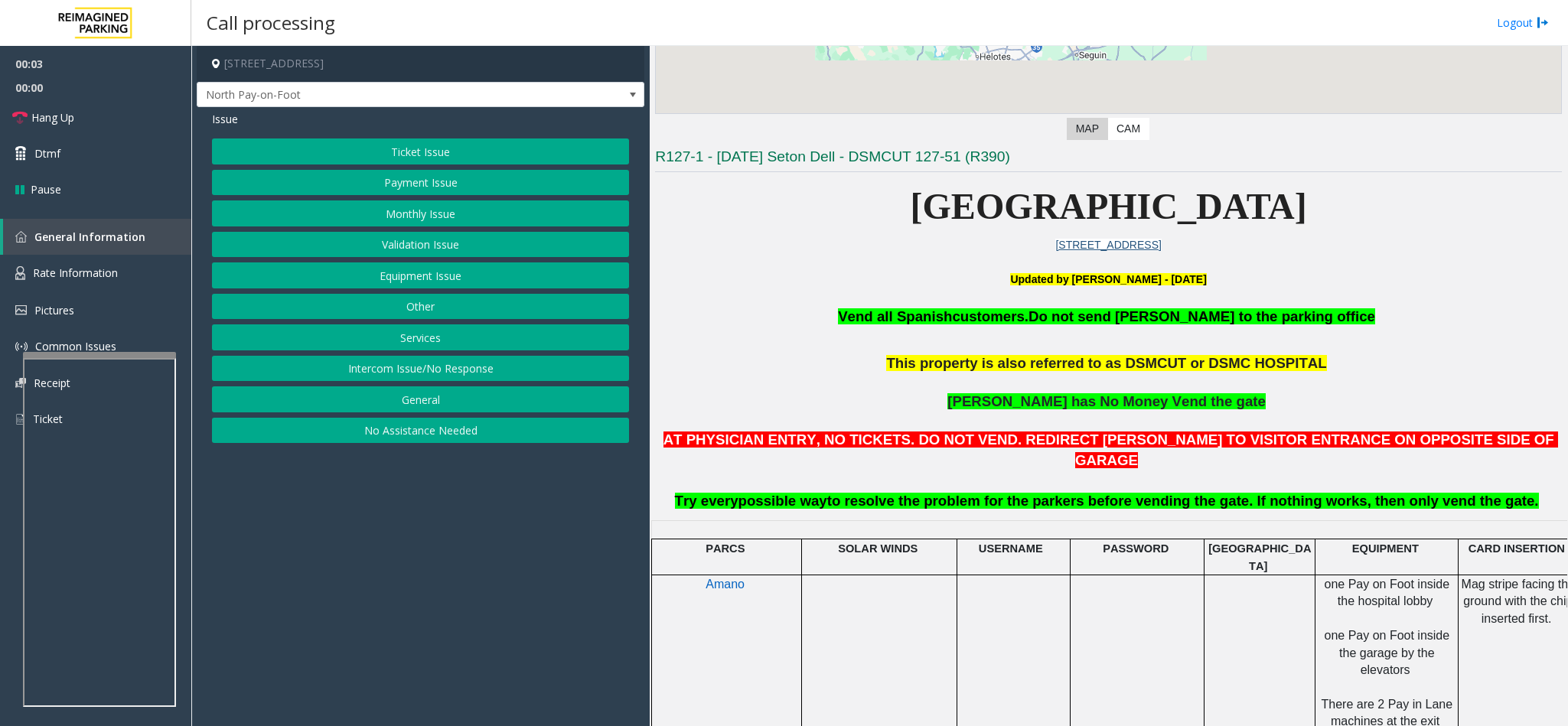
scroll to position [344, 0]
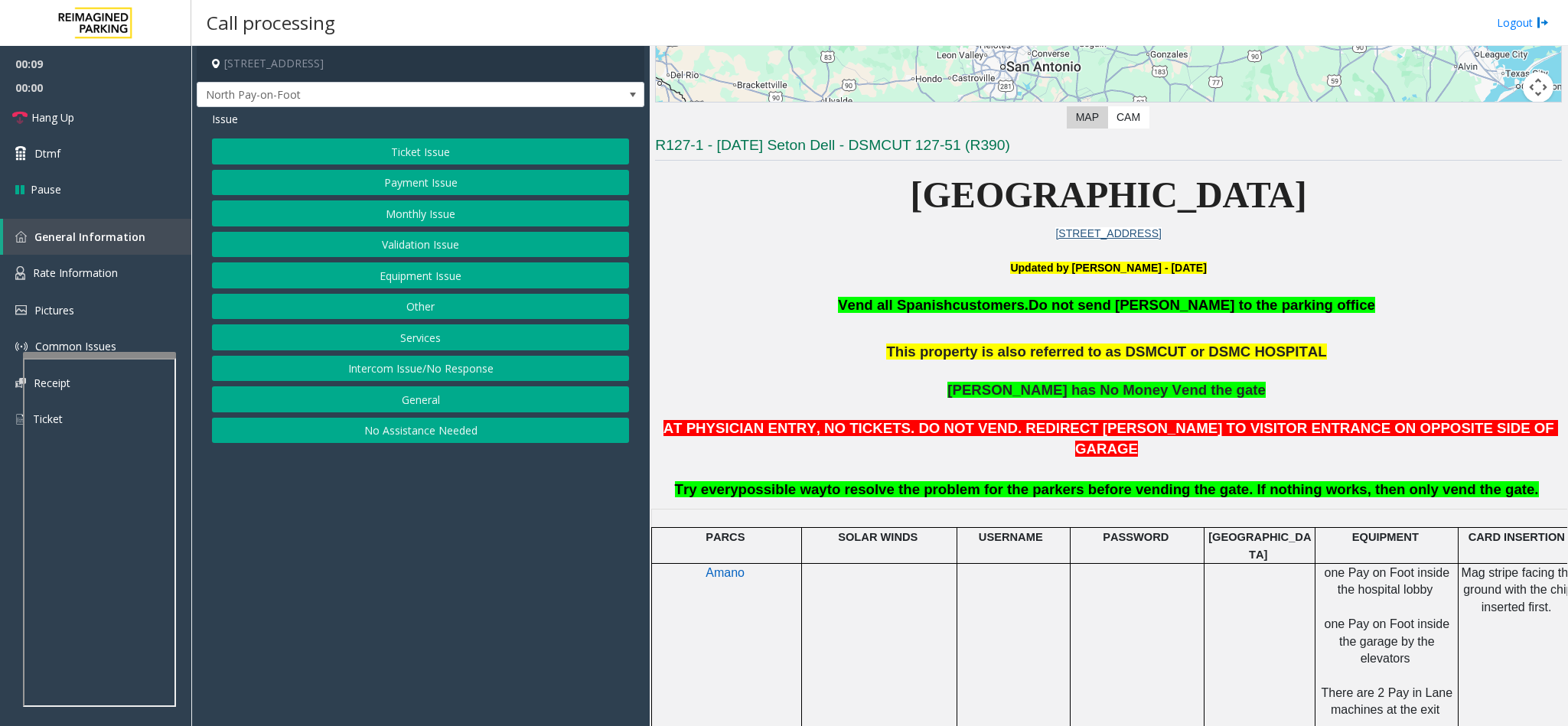
click at [434, 180] on button "Payment Issue" at bounding box center [420, 183] width 417 height 26
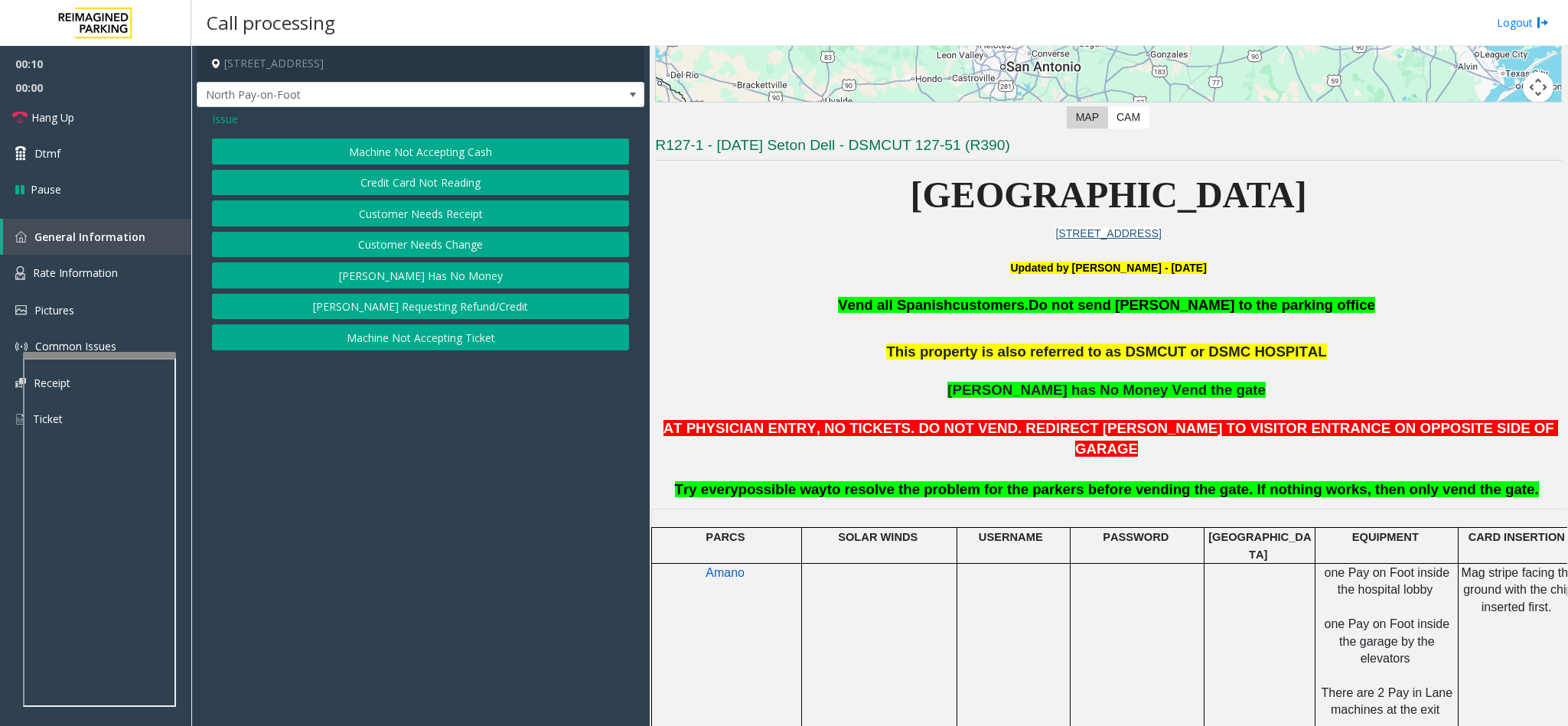
click at [425, 187] on button "Credit Card Not Reading" at bounding box center [420, 183] width 417 height 26
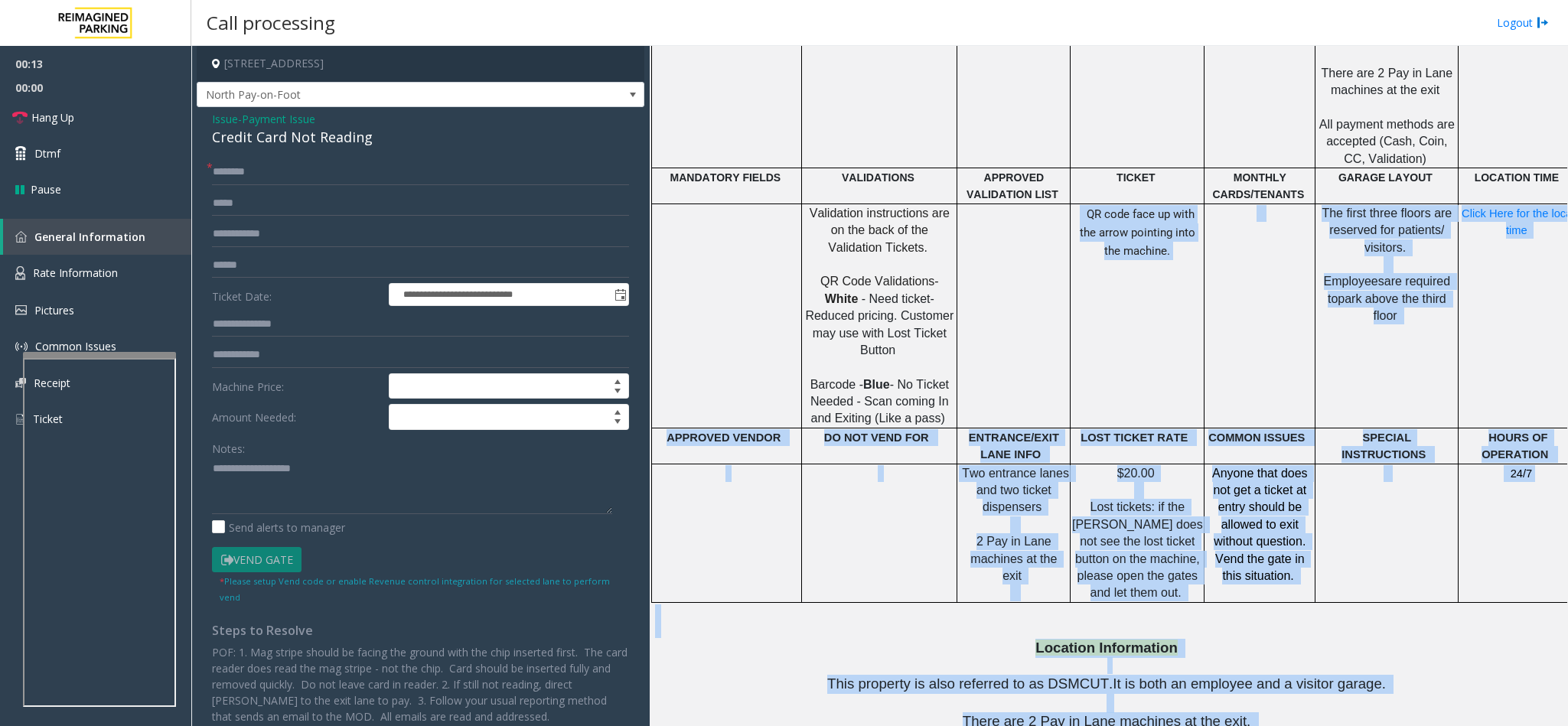
scroll to position [1229, 0]
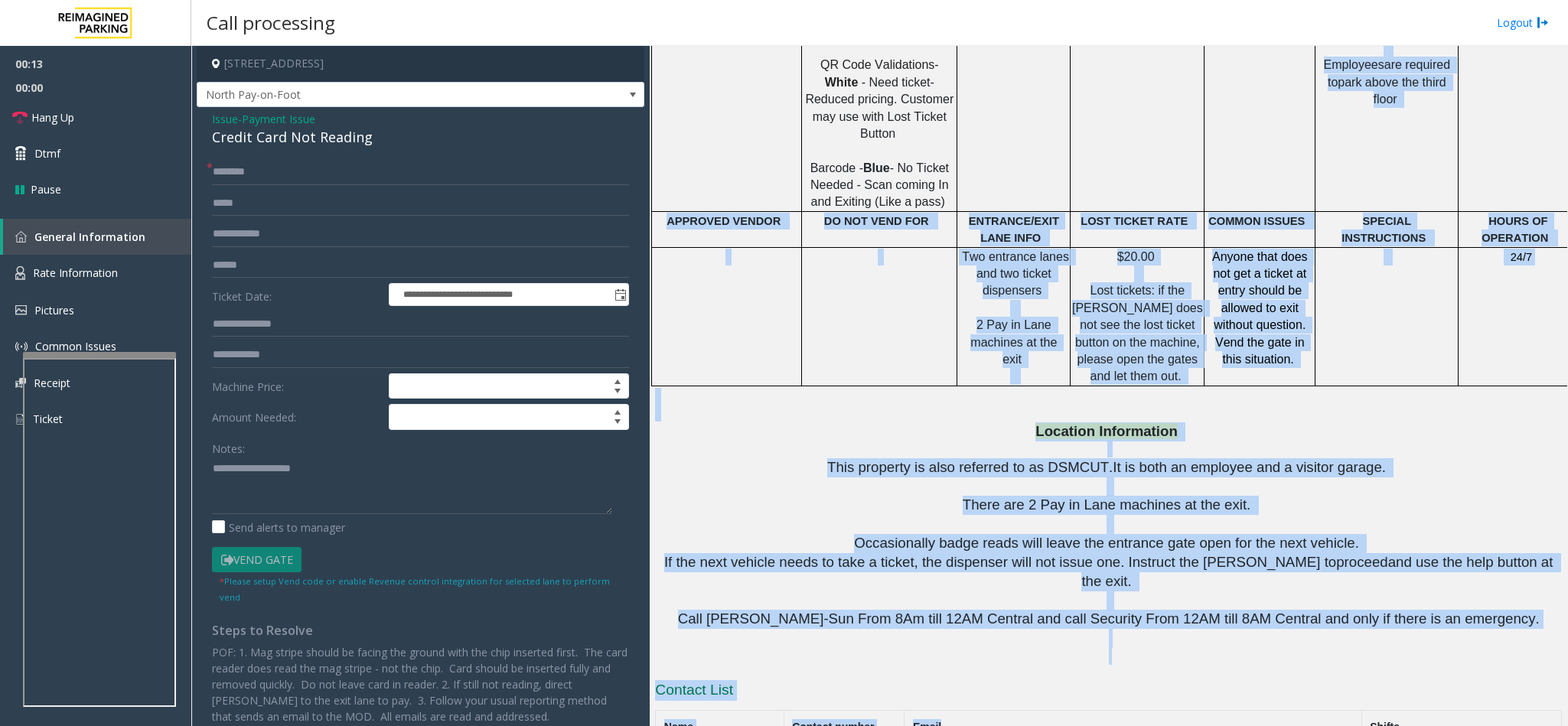
drag, startPoint x: 1032, startPoint y: 708, endPoint x: 1084, endPoint y: 709, distance: 52.0
click at [1084, 709] on div "Main ← Move left → Move right ↑ Move up ↓ Move down + Zoom in - Zoom out Home J…" at bounding box center [1108, 386] width 918 height 680
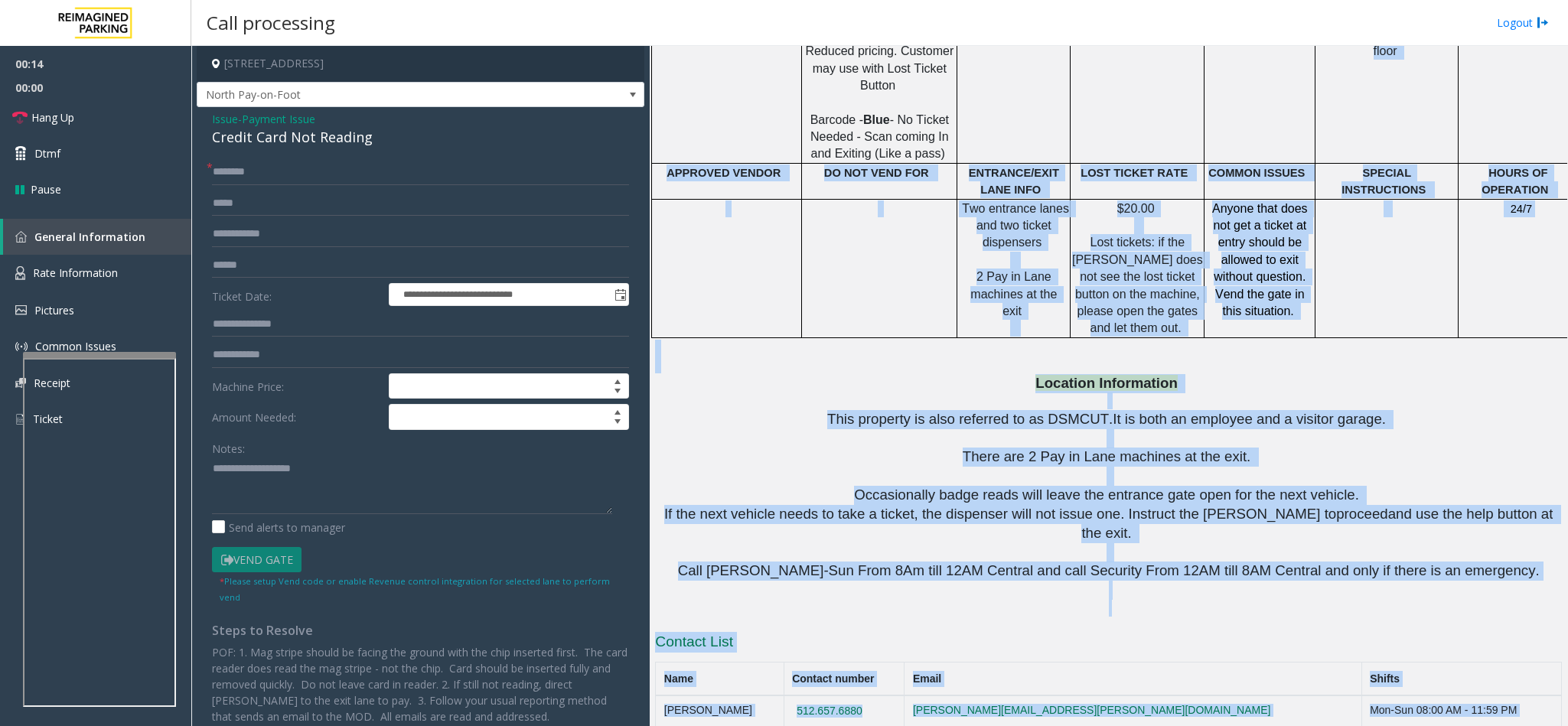
click at [1051, 600] on p at bounding box center [1109, 608] width 907 height 17
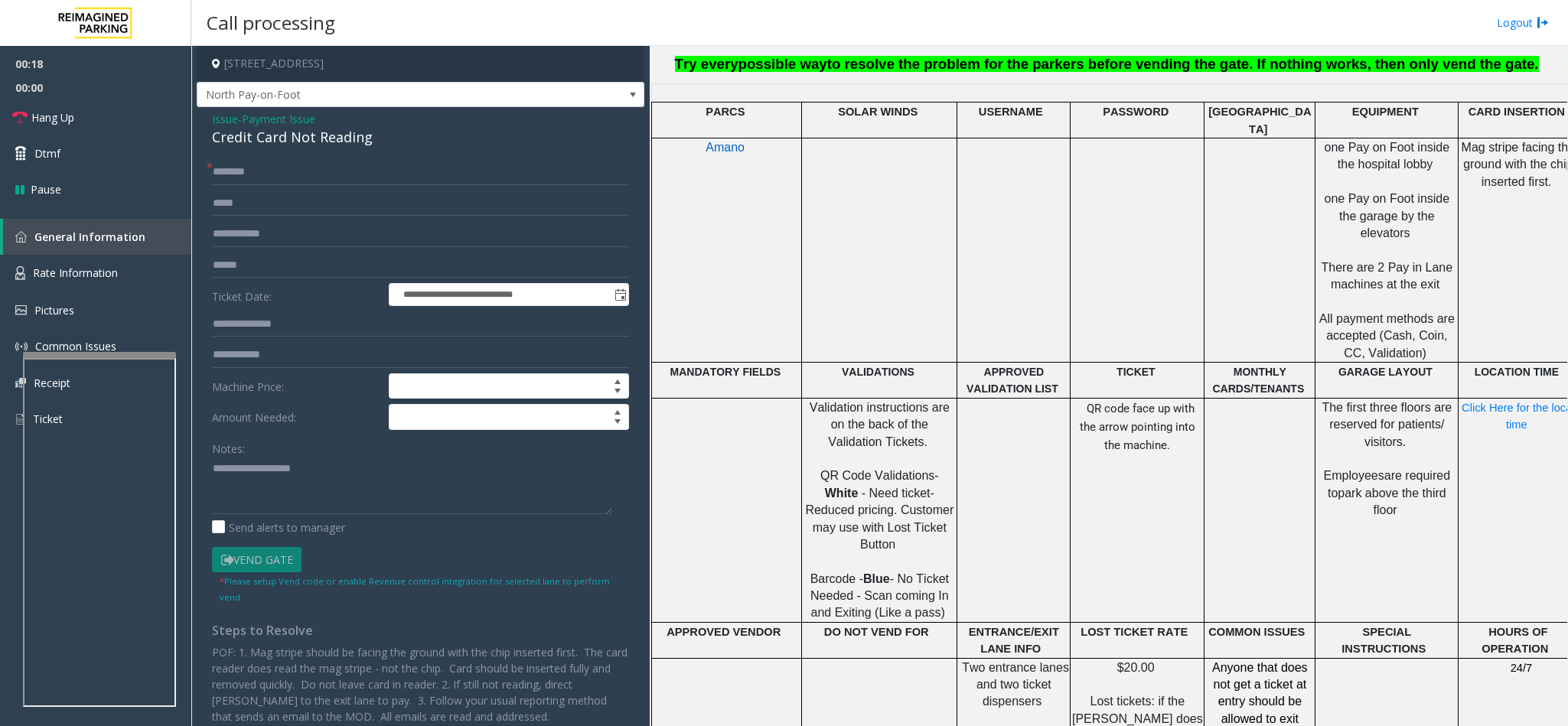
scroll to position [770, 35]
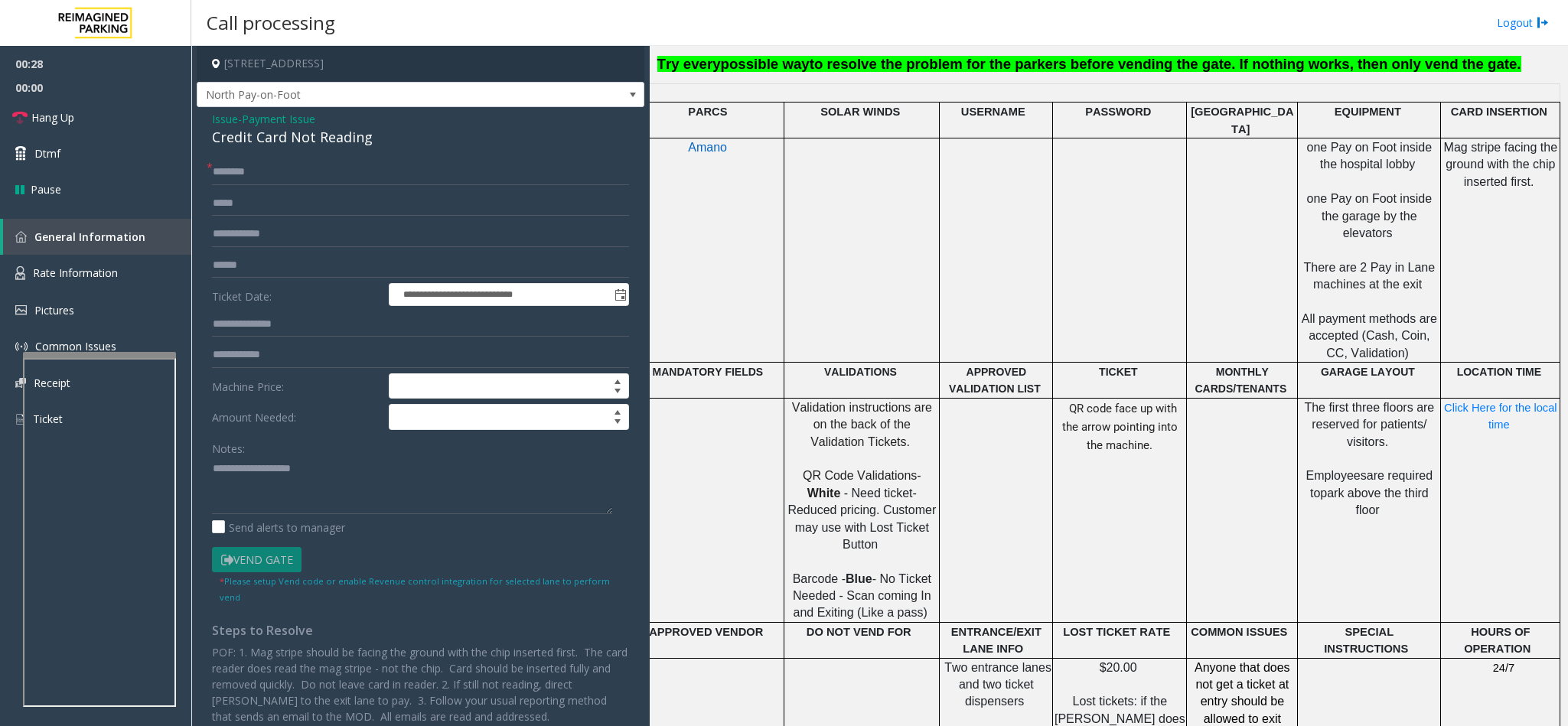
click at [297, 140] on div "Credit Card Not Reading" at bounding box center [420, 137] width 417 height 21
click at [214, 473] on textarea at bounding box center [412, 485] width 400 height 58
type textarea "**********"
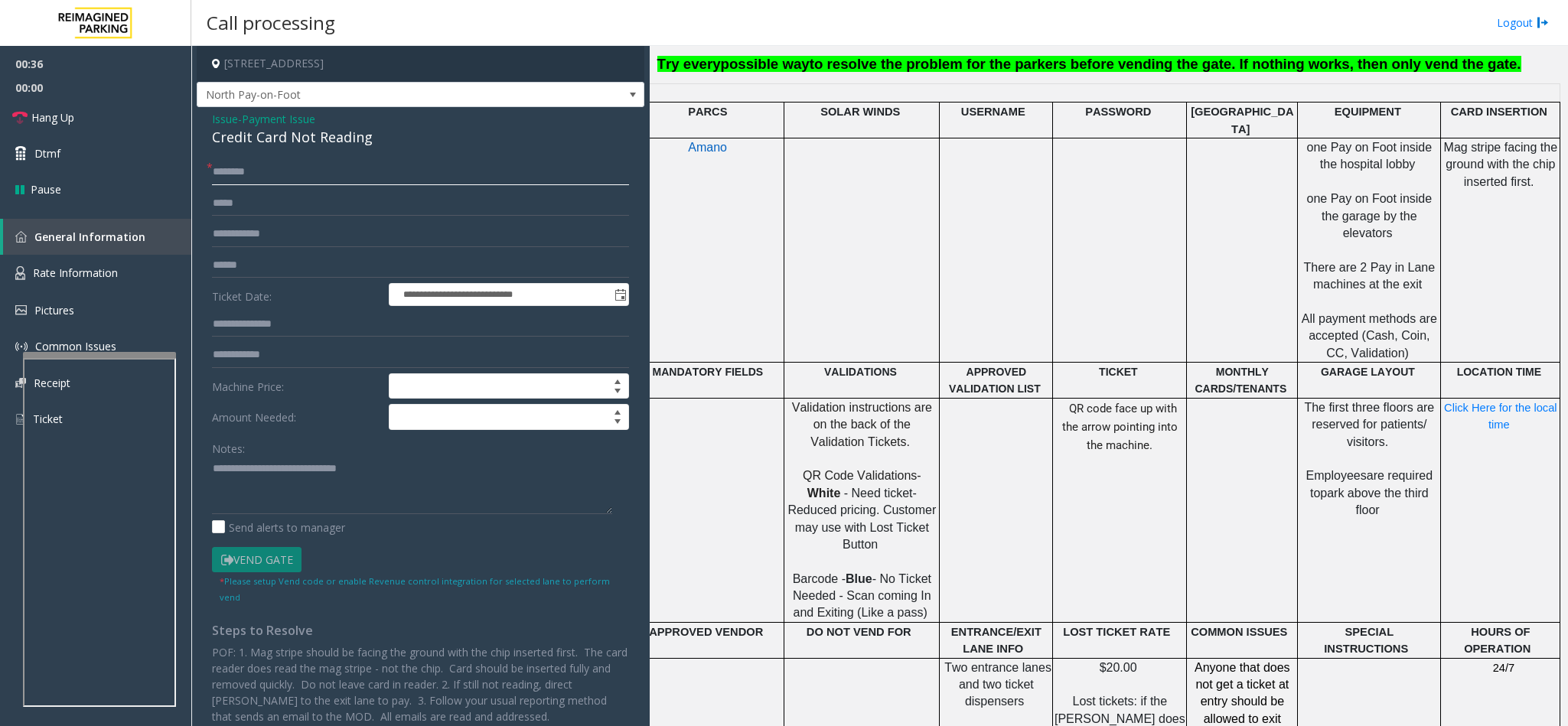
click at [247, 177] on input "text" at bounding box center [420, 172] width 417 height 26
type input "**"
click at [397, 497] on textarea at bounding box center [412, 485] width 400 height 58
click at [310, 487] on textarea at bounding box center [412, 485] width 400 height 58
click at [379, 485] on textarea at bounding box center [412, 485] width 400 height 58
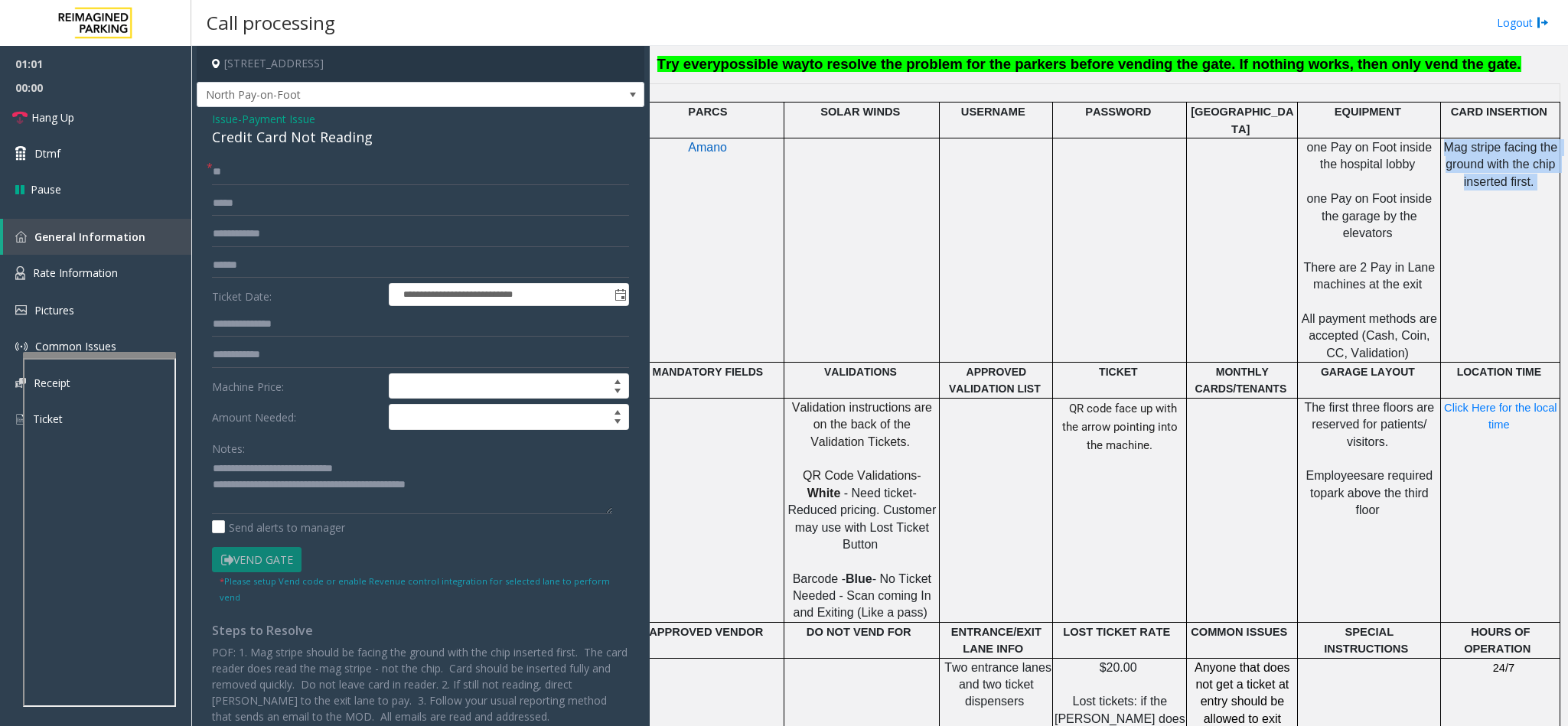
copy p "Mag stripe facing the ground with the chip inserted first."
drag, startPoint x: 1433, startPoint y: 113, endPoint x: 1534, endPoint y: 147, distance: 106.6
click at [1534, 147] on p "Mag stripe facing the ground with the chip inserted first." at bounding box center [1500, 173] width 117 height 69
click at [471, 488] on textarea at bounding box center [412, 485] width 400 height 58
paste textarea "**********"
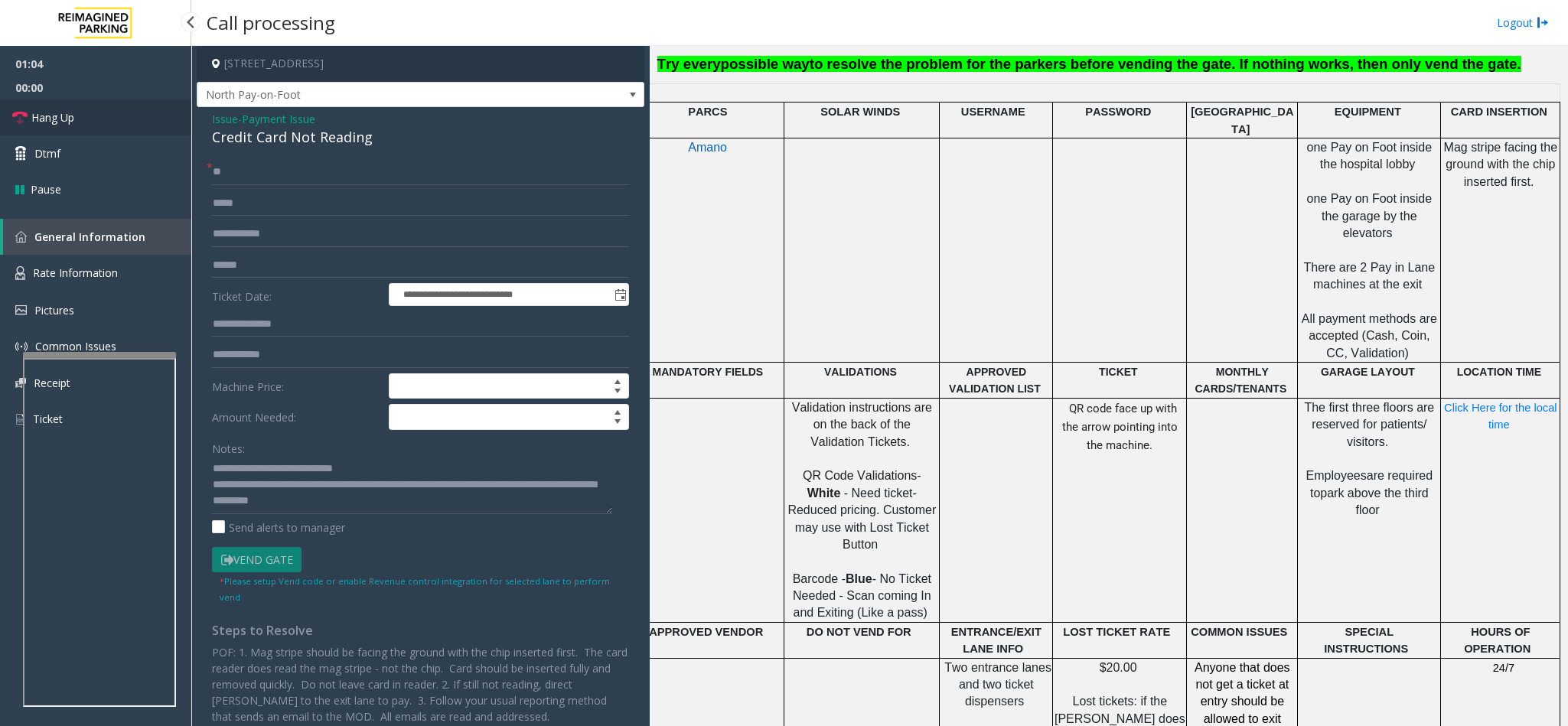
click at [141, 107] on link "Hang Up" at bounding box center [96, 117] width 192 height 36
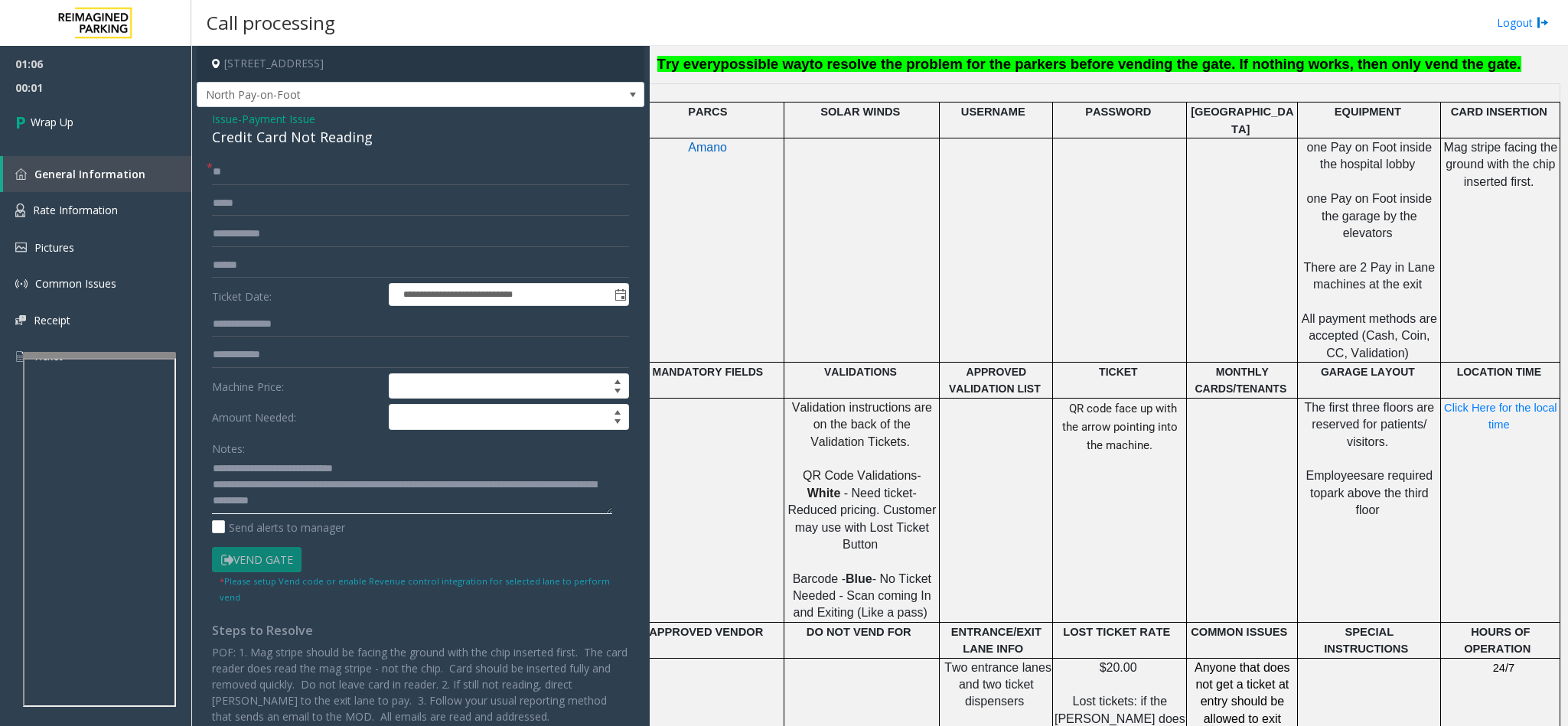
click at [357, 501] on textarea at bounding box center [412, 485] width 400 height 58
type textarea "**********"
click at [113, 115] on link "Wrap Up" at bounding box center [96, 122] width 192 height 45
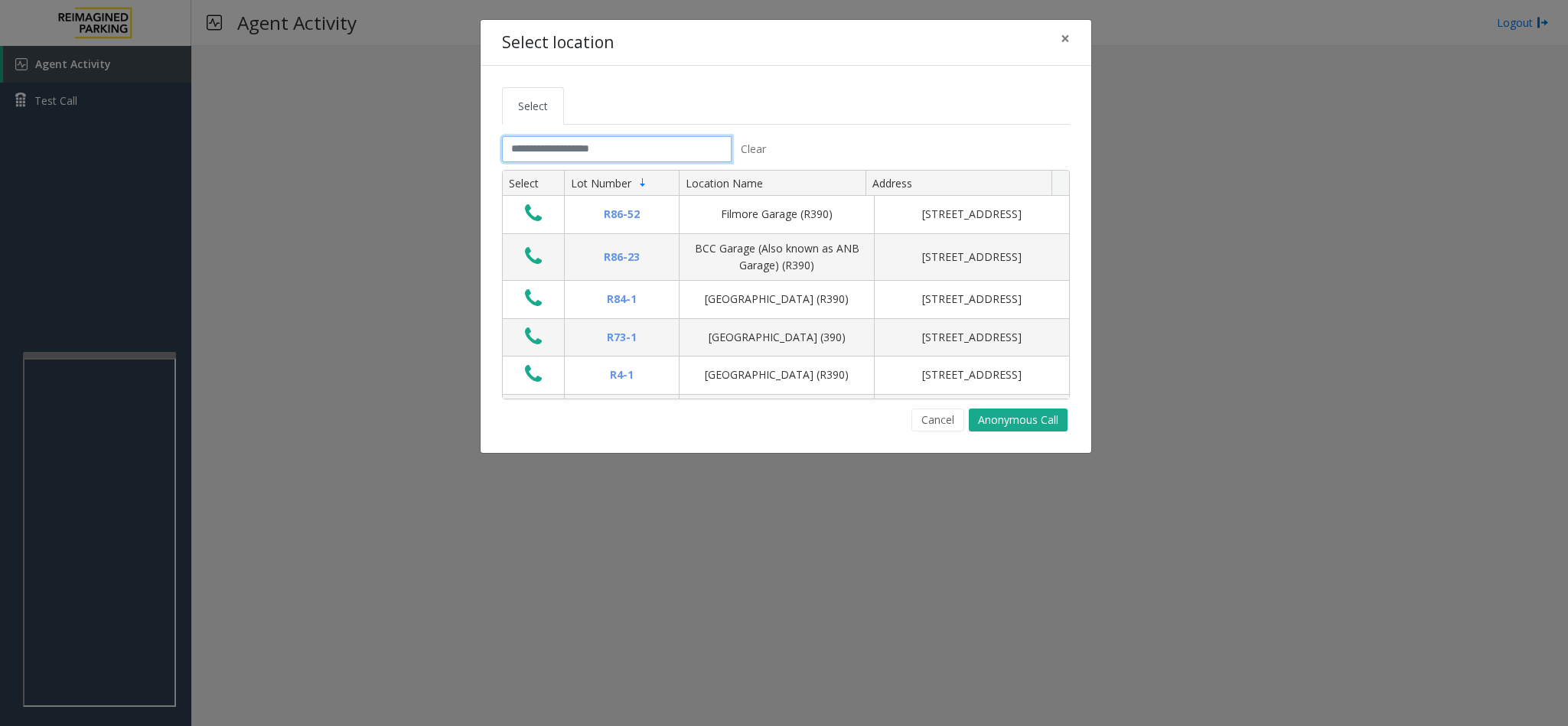
click at [506, 150] on input "text" at bounding box center [616, 148] width 229 height 26
click at [929, 423] on button "Cancel" at bounding box center [937, 420] width 53 height 23
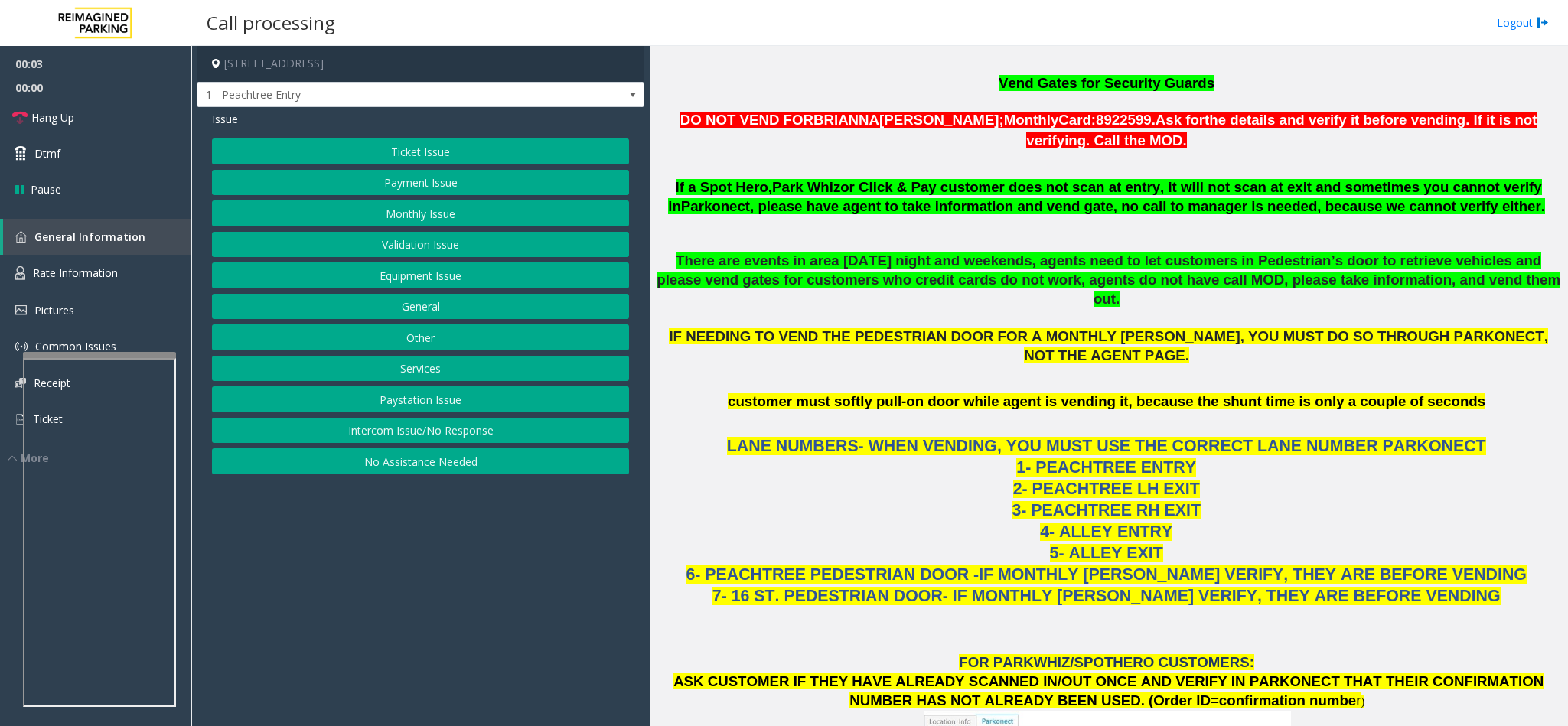
scroll to position [1148, 0]
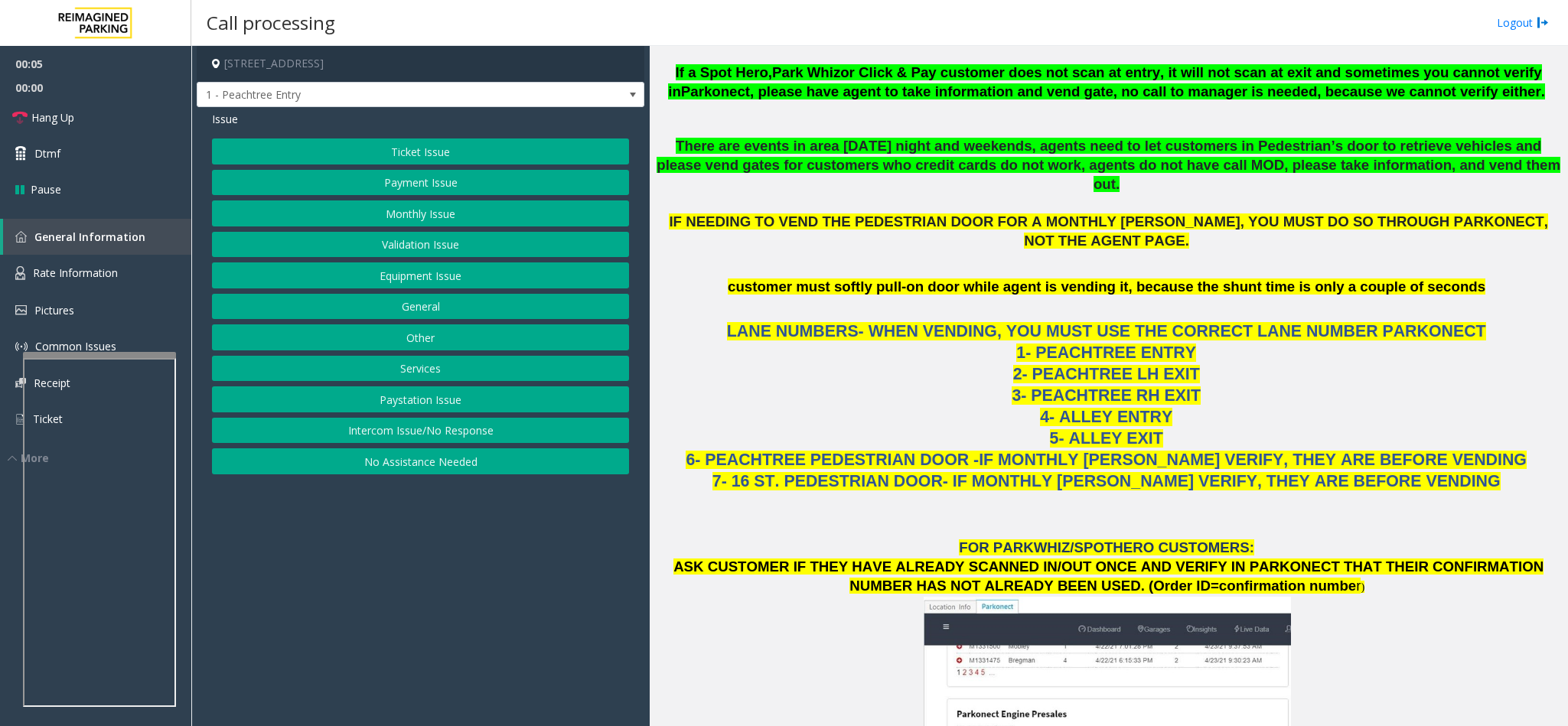
drag, startPoint x: 360, startPoint y: 471, endPoint x: 320, endPoint y: 239, distance: 235.4
click at [360, 468] on button "No Assistance Needed" at bounding box center [420, 461] width 417 height 26
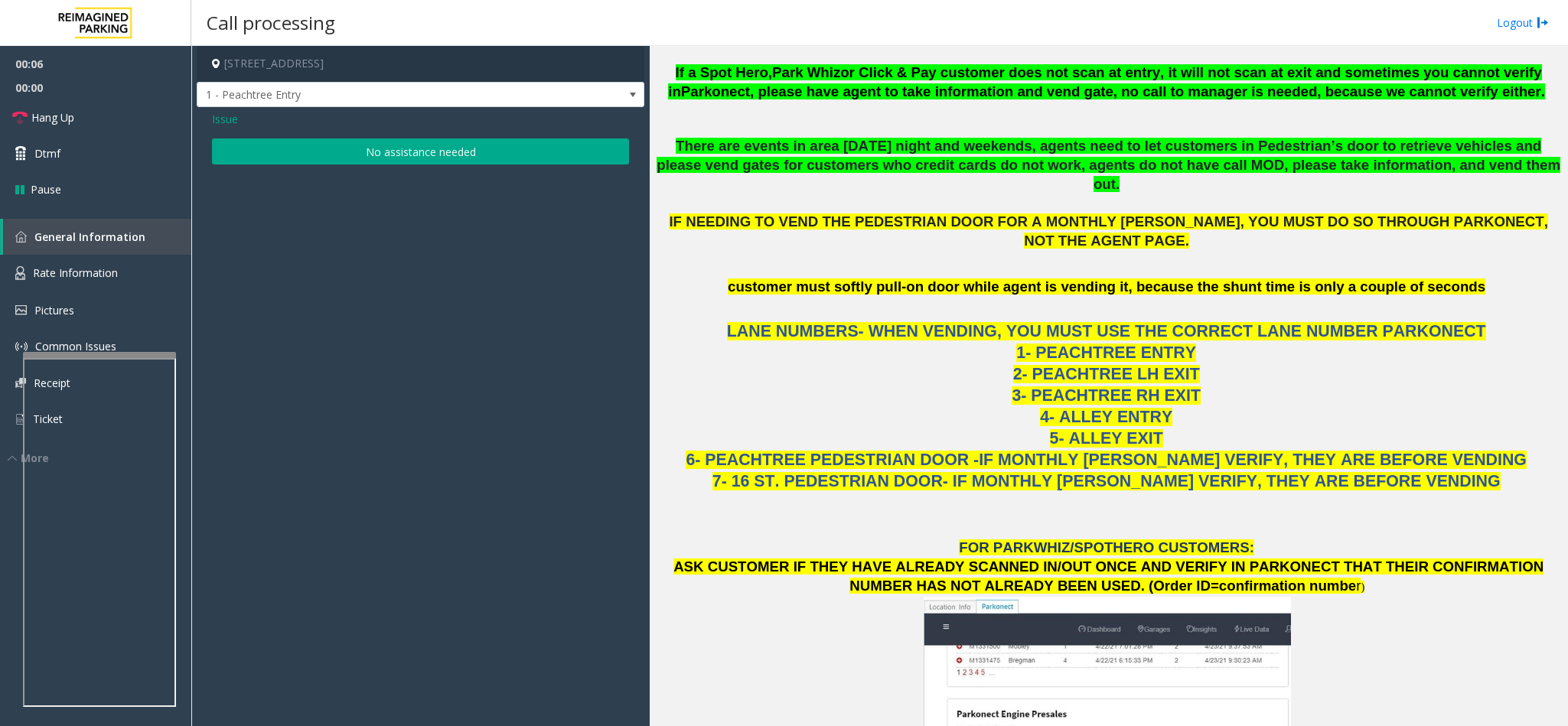
click at [357, 148] on button "No assistance needed" at bounding box center [420, 151] width 417 height 26
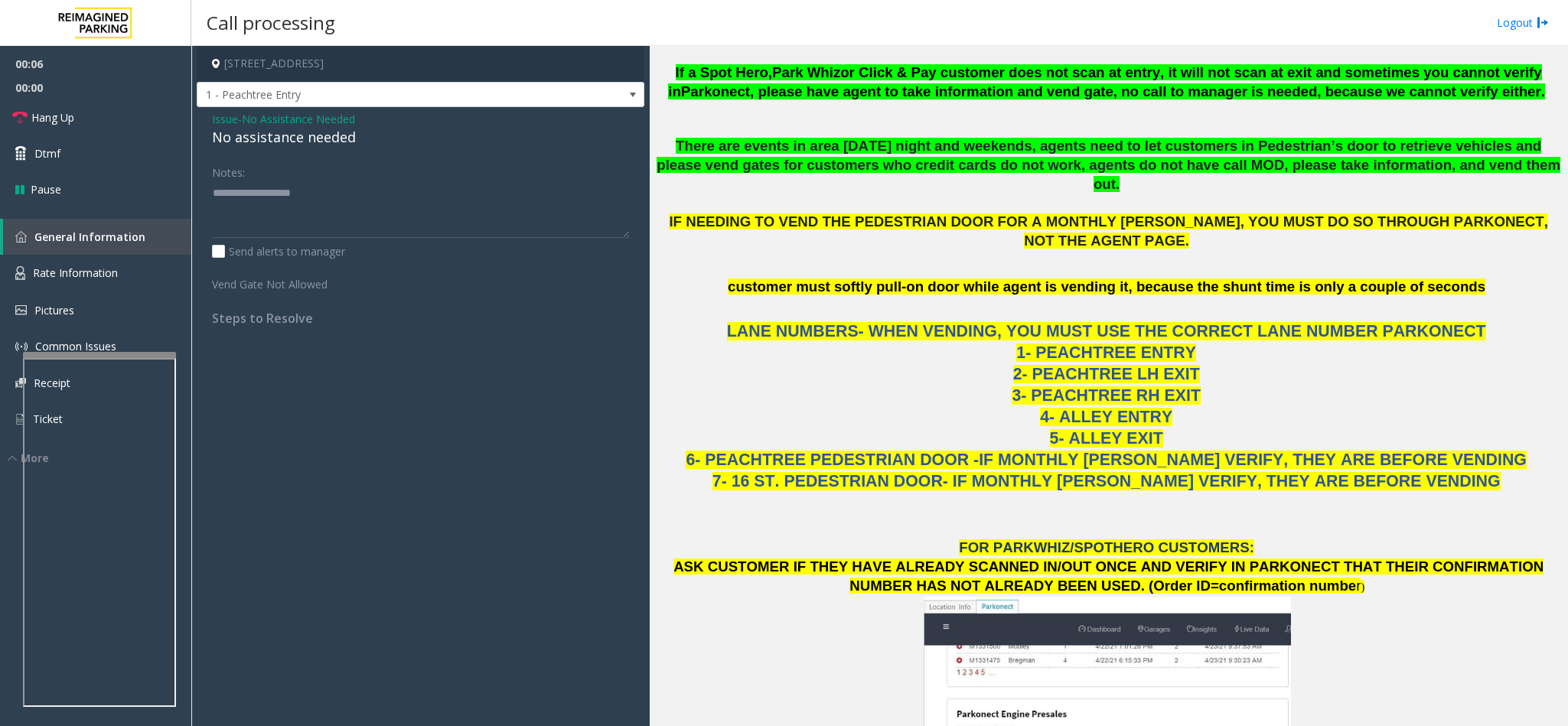
click at [314, 143] on div "No assistance needed" at bounding box center [420, 137] width 417 height 21
click at [386, 198] on textarea at bounding box center [420, 209] width 417 height 58
type textarea "**********"
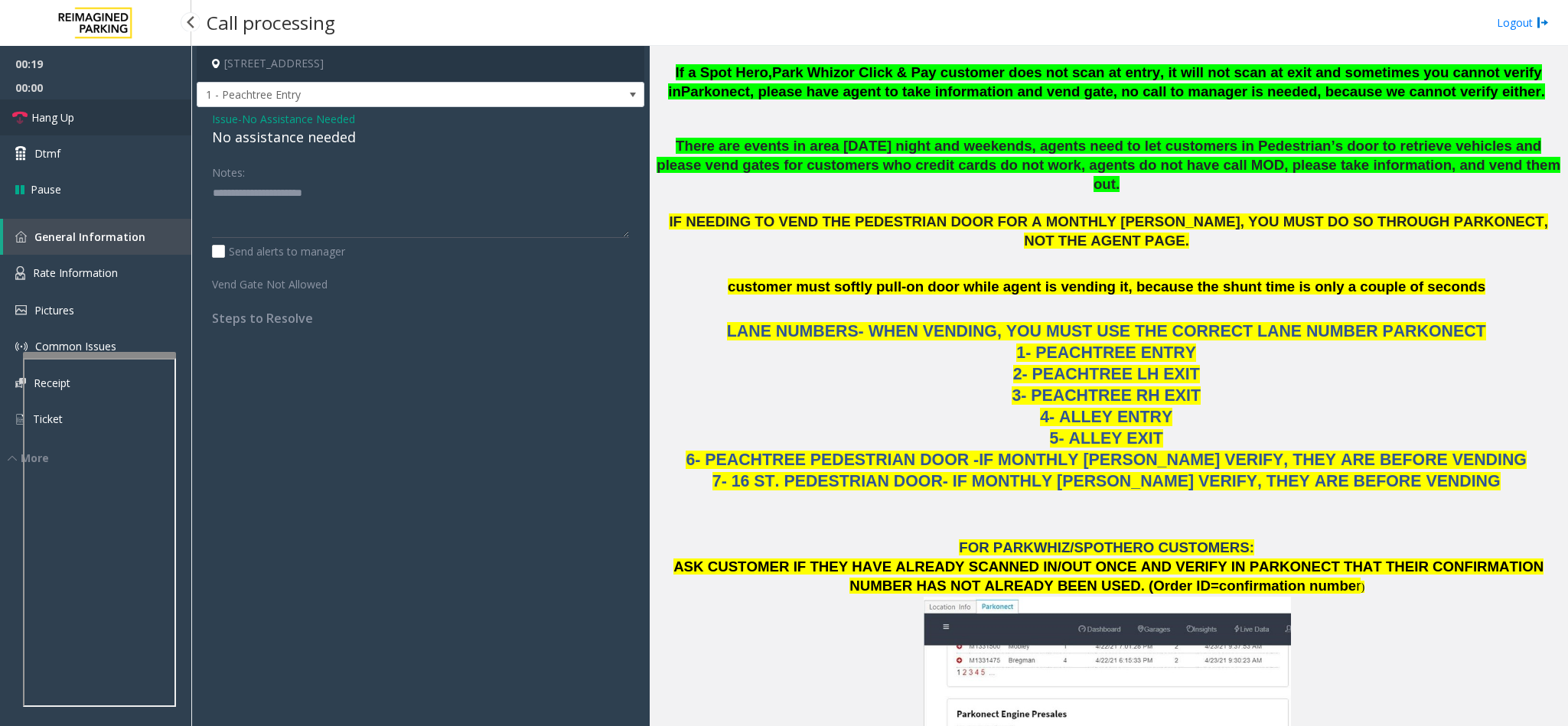
click at [98, 108] on link "Hang Up" at bounding box center [96, 117] width 192 height 36
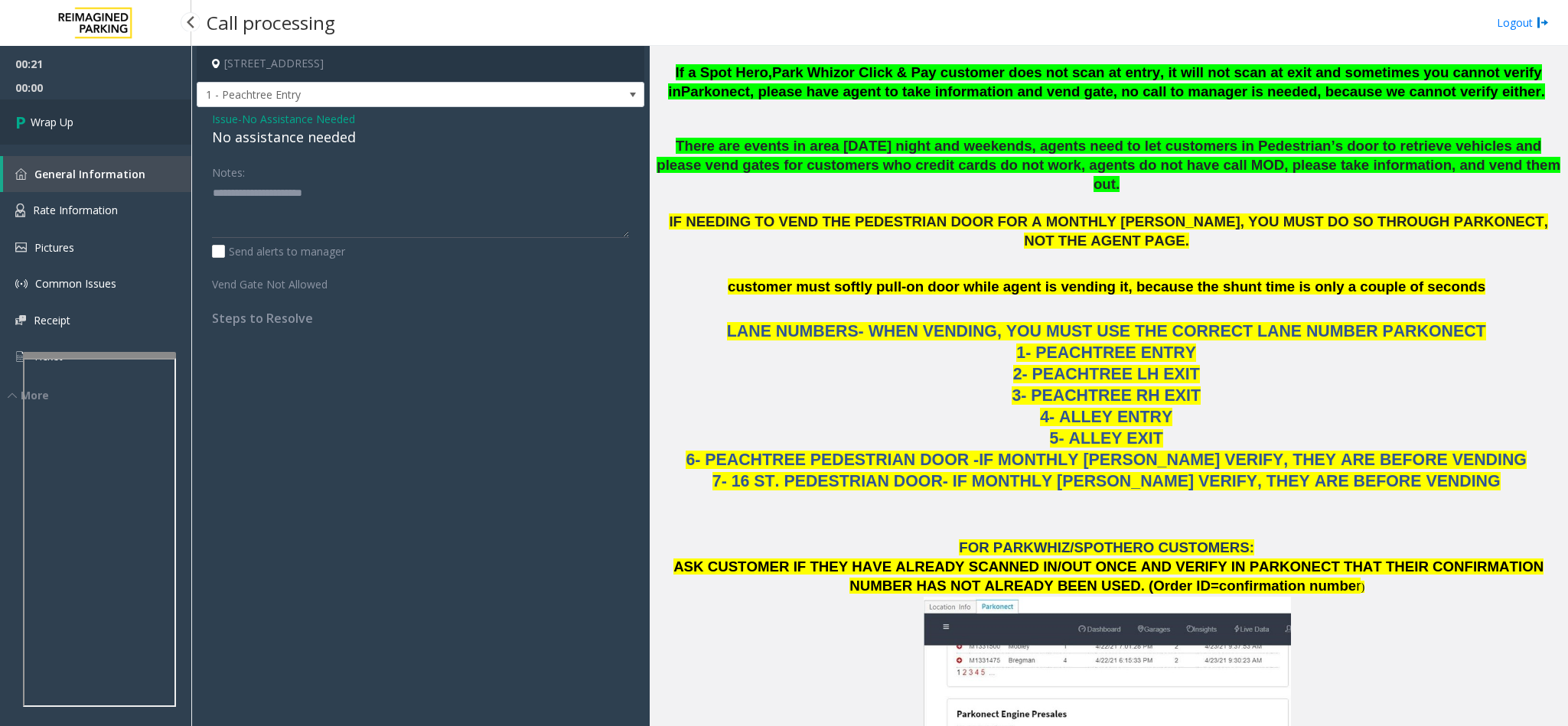
click at [101, 108] on link "Wrap Up" at bounding box center [96, 122] width 192 height 45
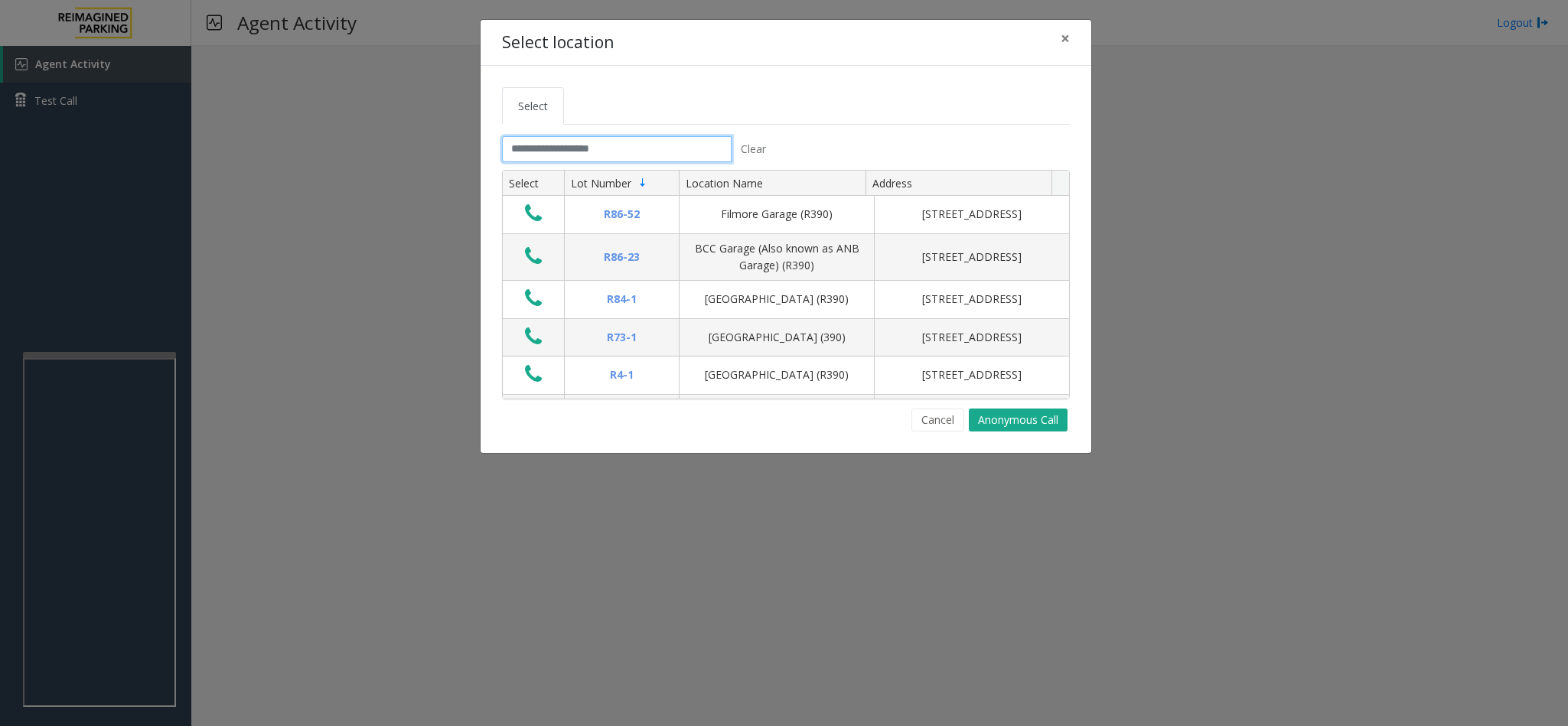
click at [595, 145] on input "text" at bounding box center [616, 148] width 229 height 26
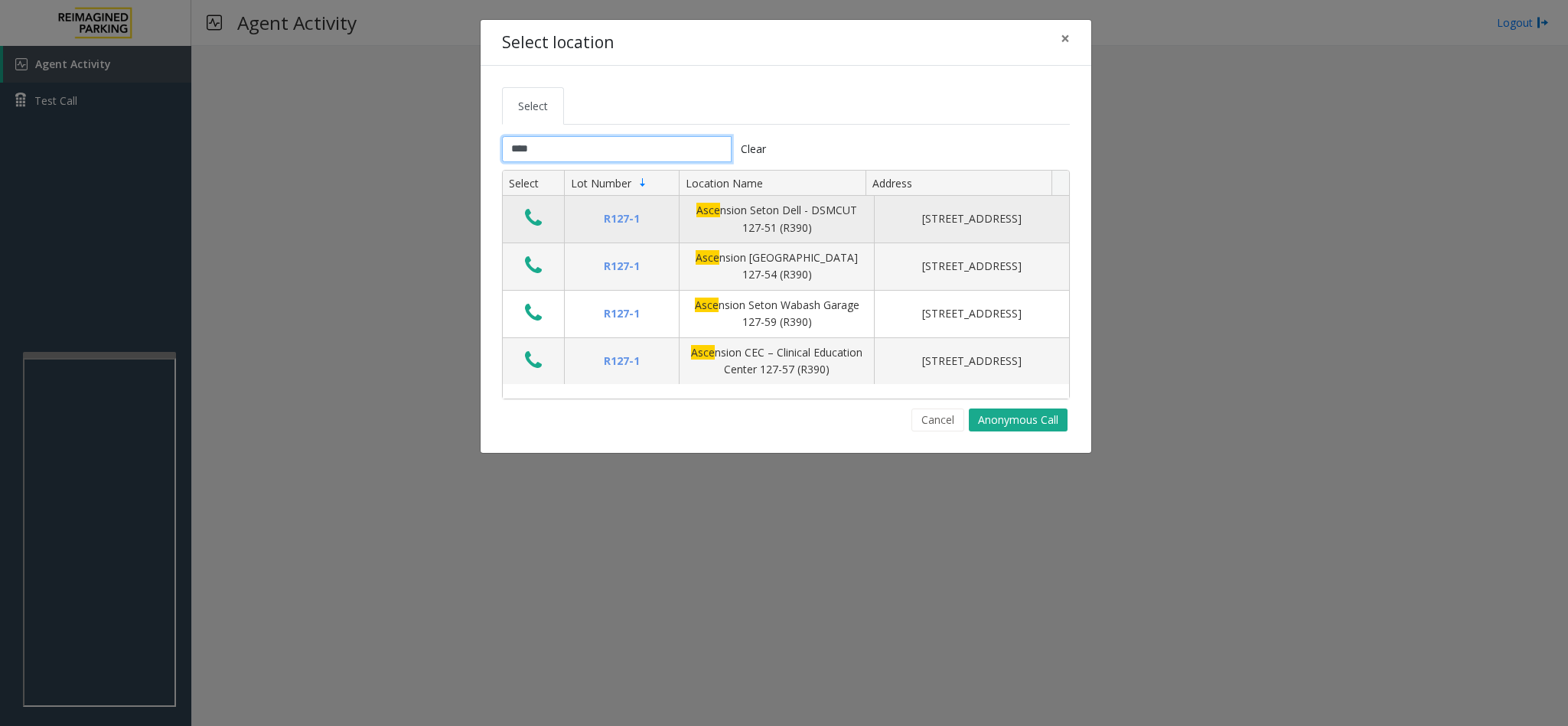
type input "****"
click at [540, 219] on icon "Data table" at bounding box center [534, 218] width 17 height 22
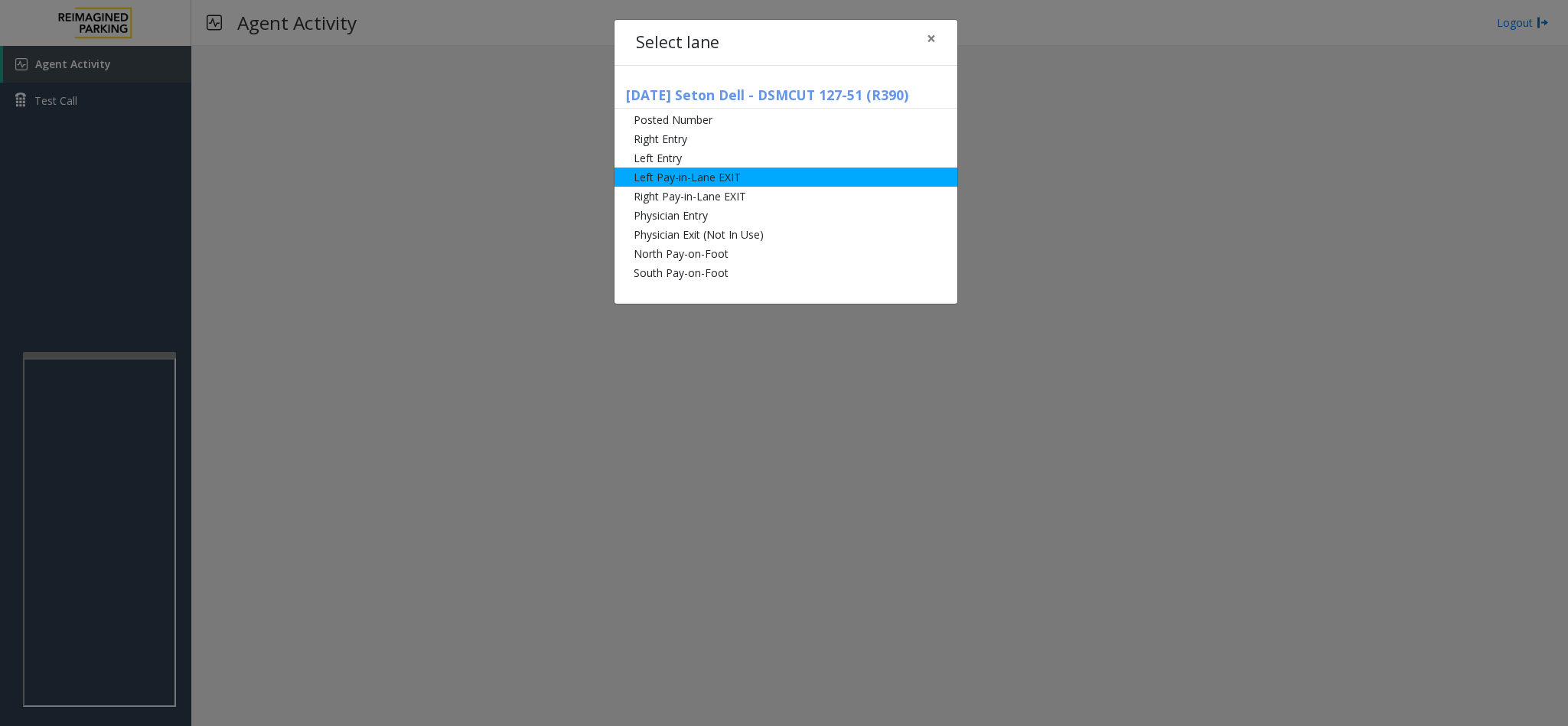
click at [678, 184] on li "Left Pay-in-Lane EXIT" at bounding box center [785, 177] width 343 height 19
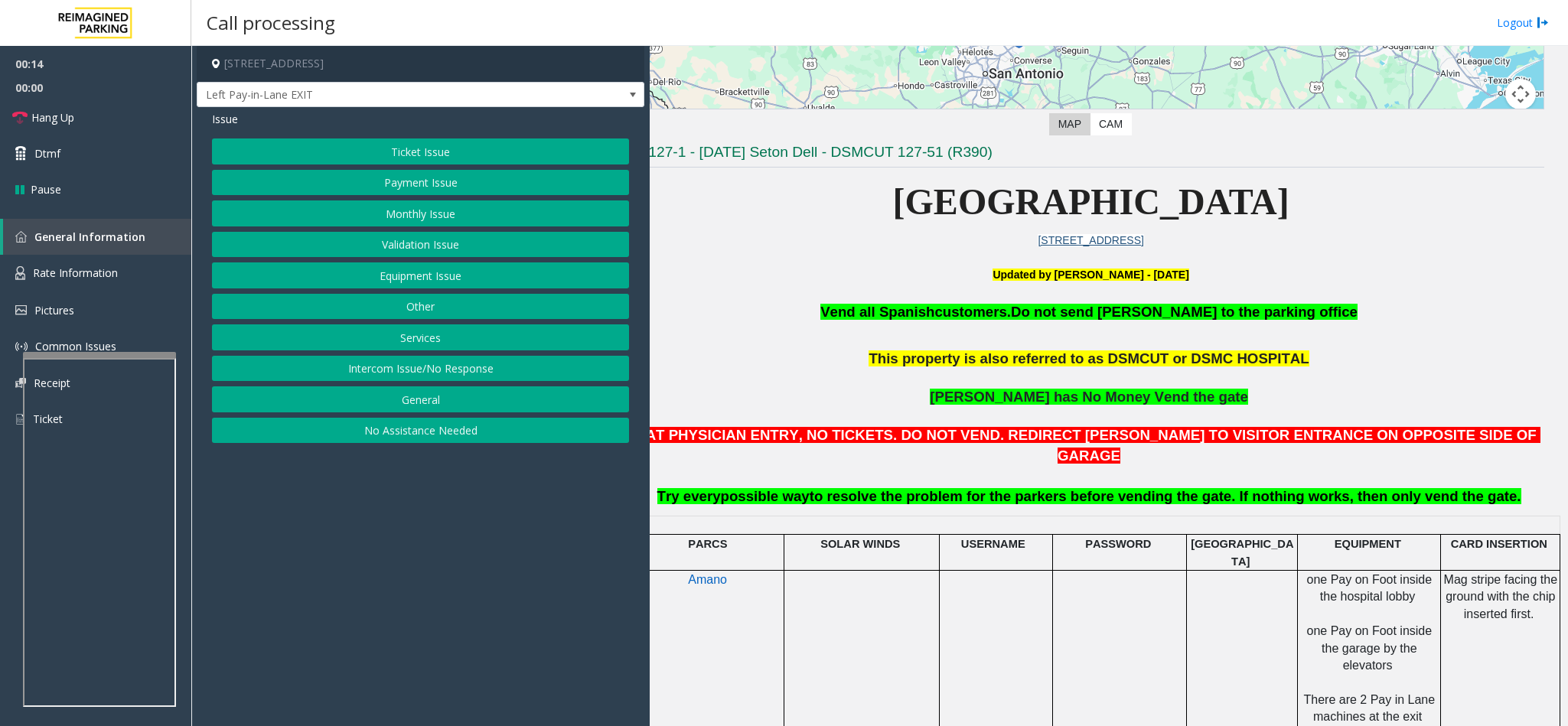
scroll to position [344, 35]
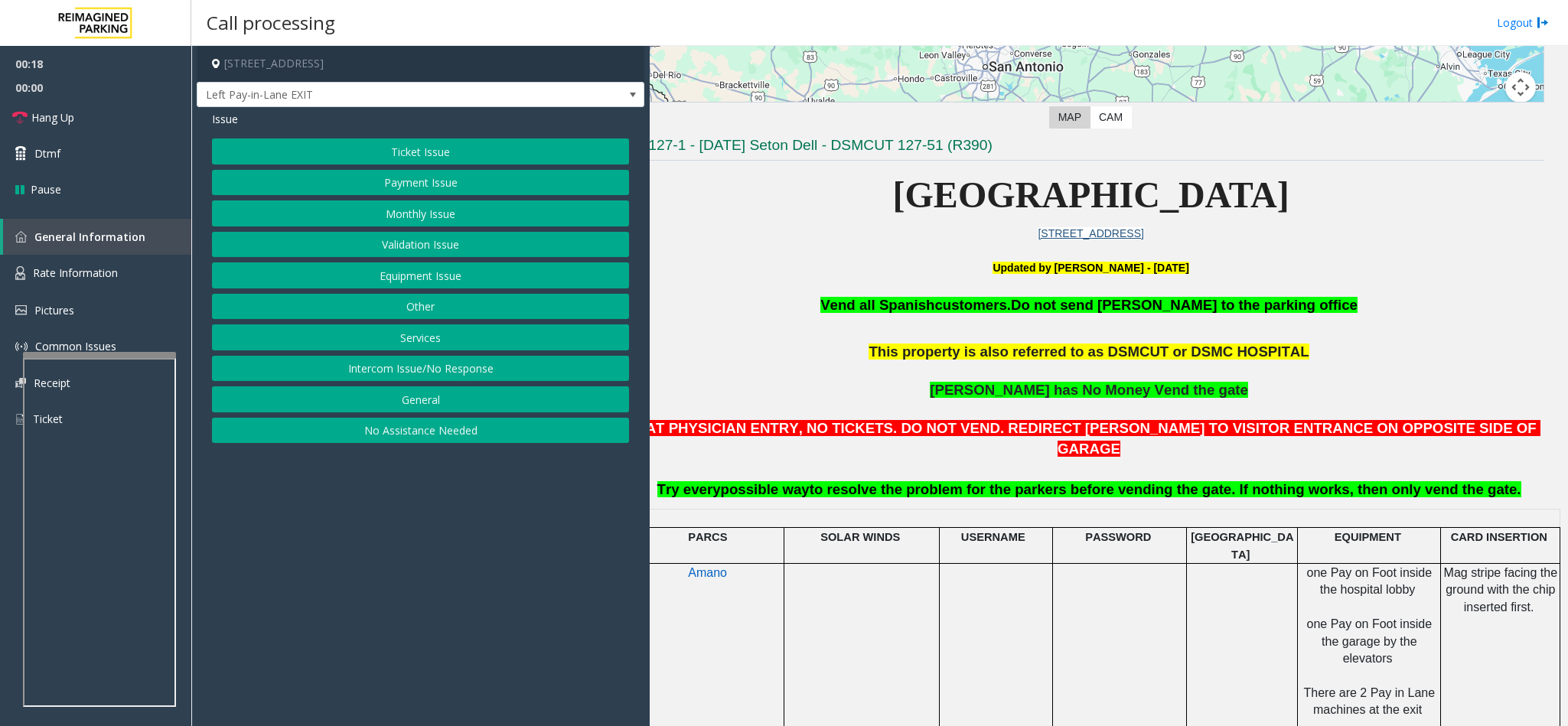
click at [349, 179] on button "Payment Issue" at bounding box center [420, 183] width 417 height 26
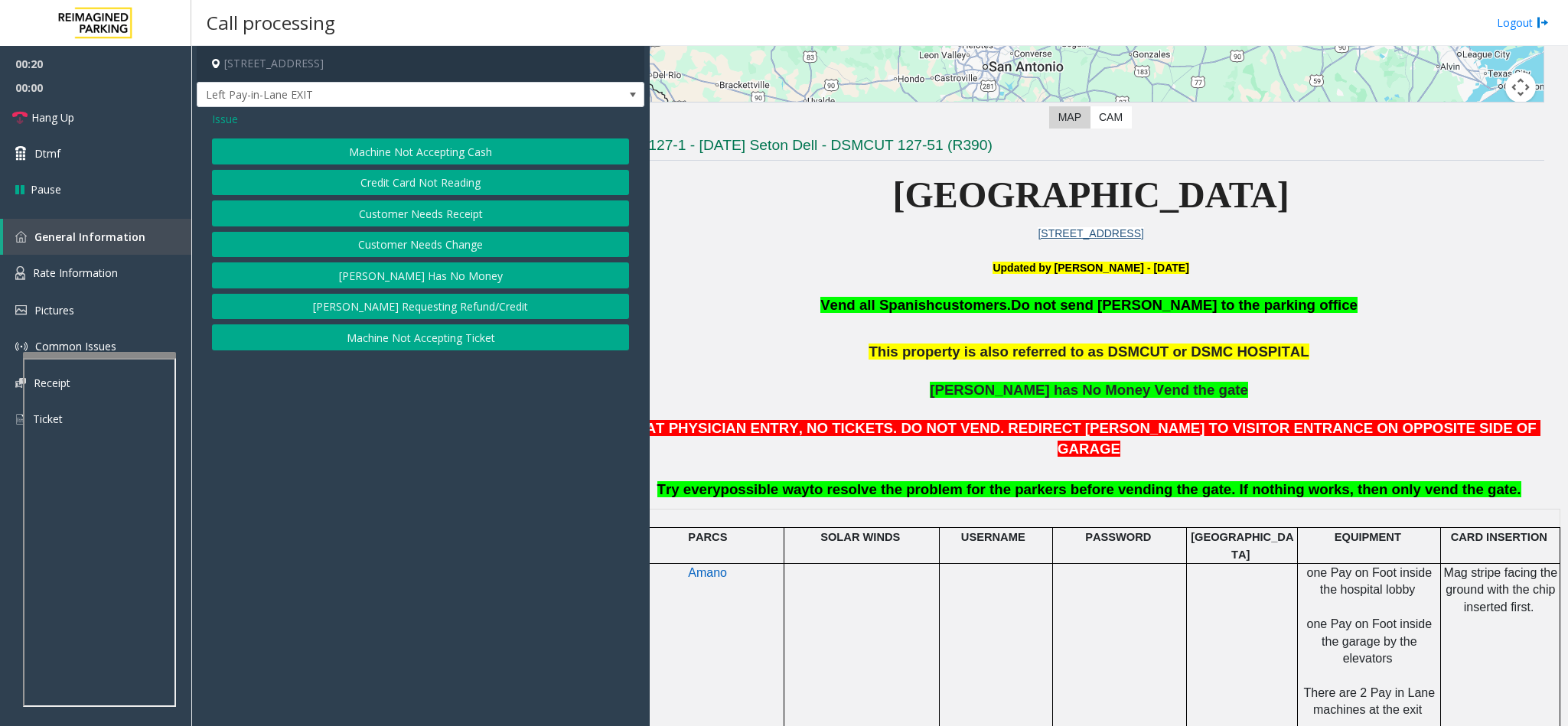
click at [387, 187] on button "Credit Card Not Reading" at bounding box center [420, 183] width 417 height 26
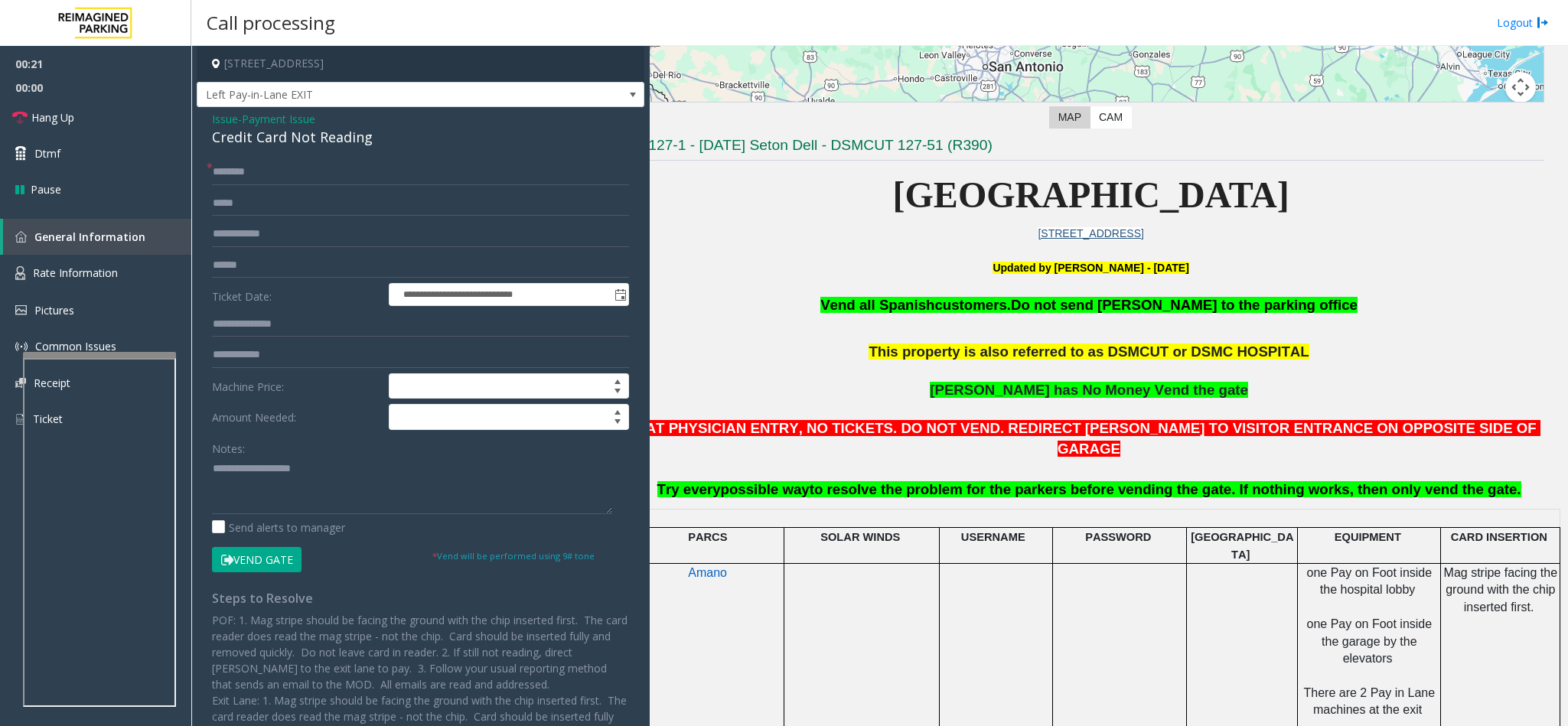
click at [251, 143] on div "Credit Card Not Reading" at bounding box center [420, 137] width 417 height 21
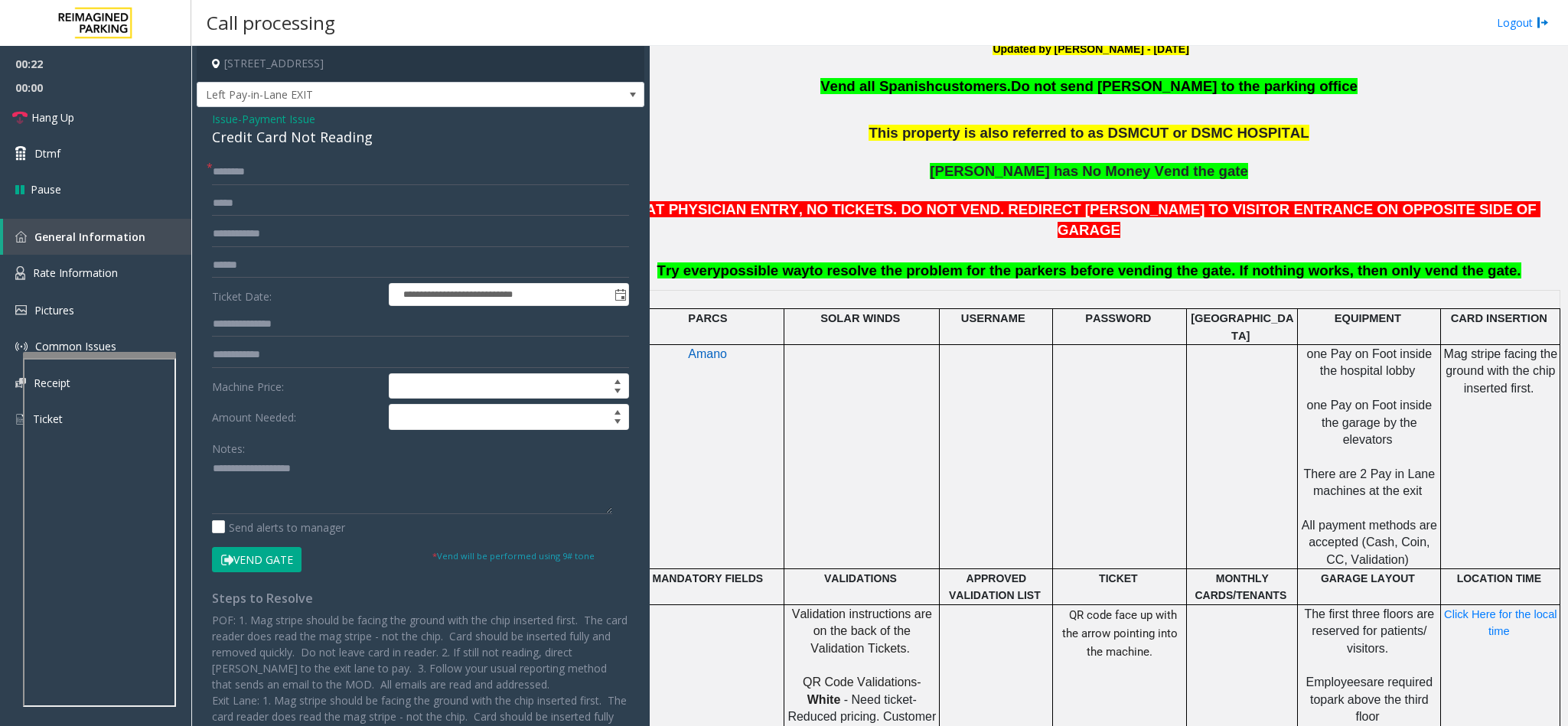
scroll to position [574, 35]
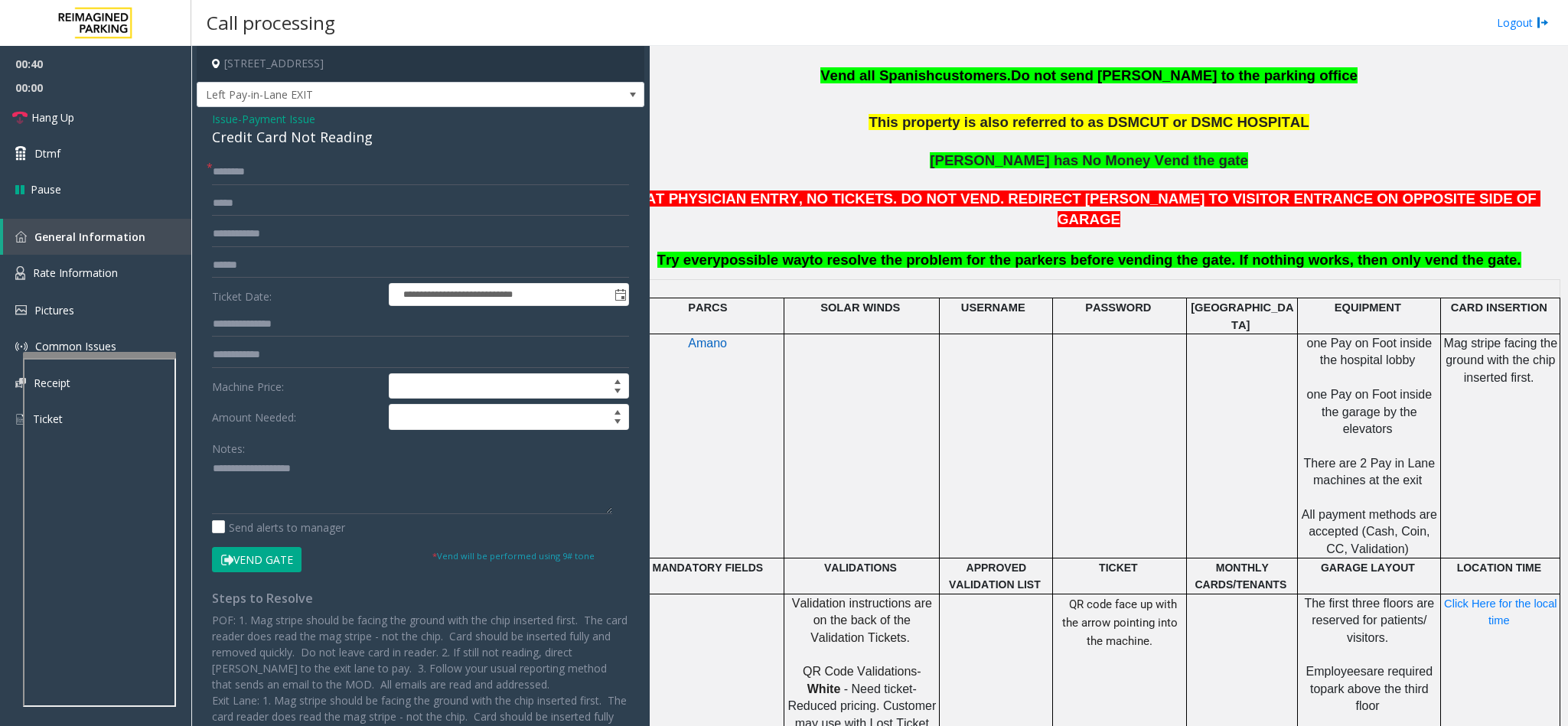
click at [233, 118] on span "Issue" at bounding box center [224, 118] width 26 height 16
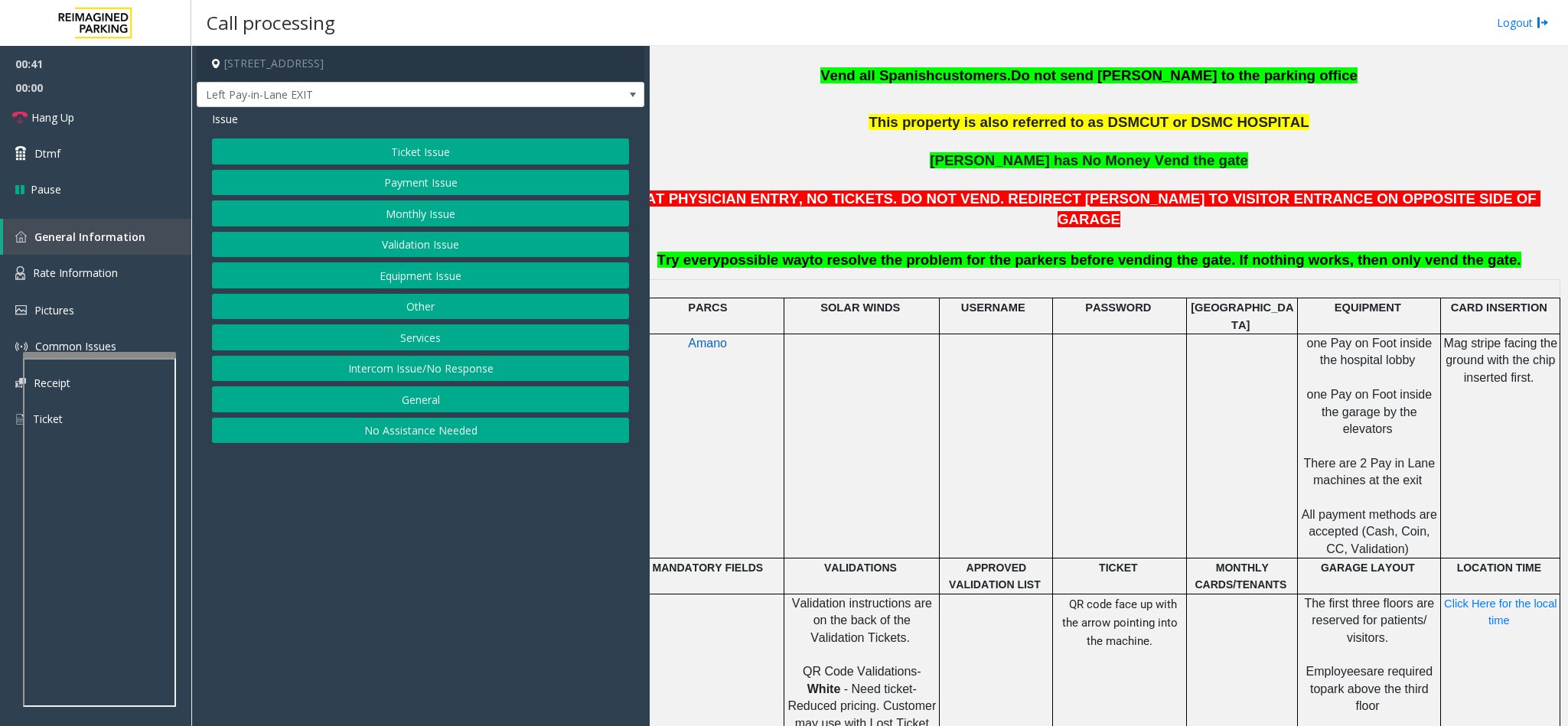
click at [370, 195] on button "Payment Issue" at bounding box center [420, 183] width 417 height 26
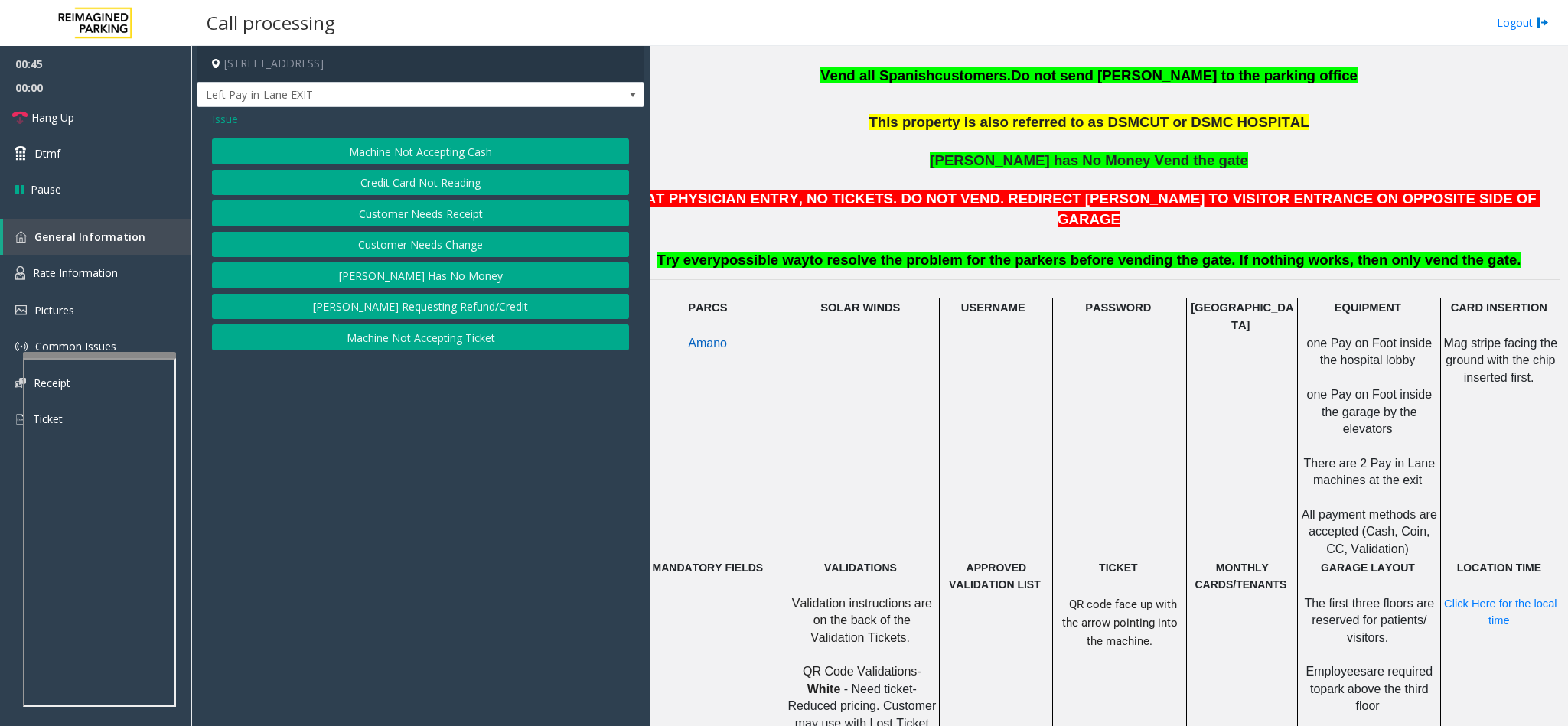
click at [428, 178] on button "Credit Card Not Reading" at bounding box center [420, 183] width 417 height 26
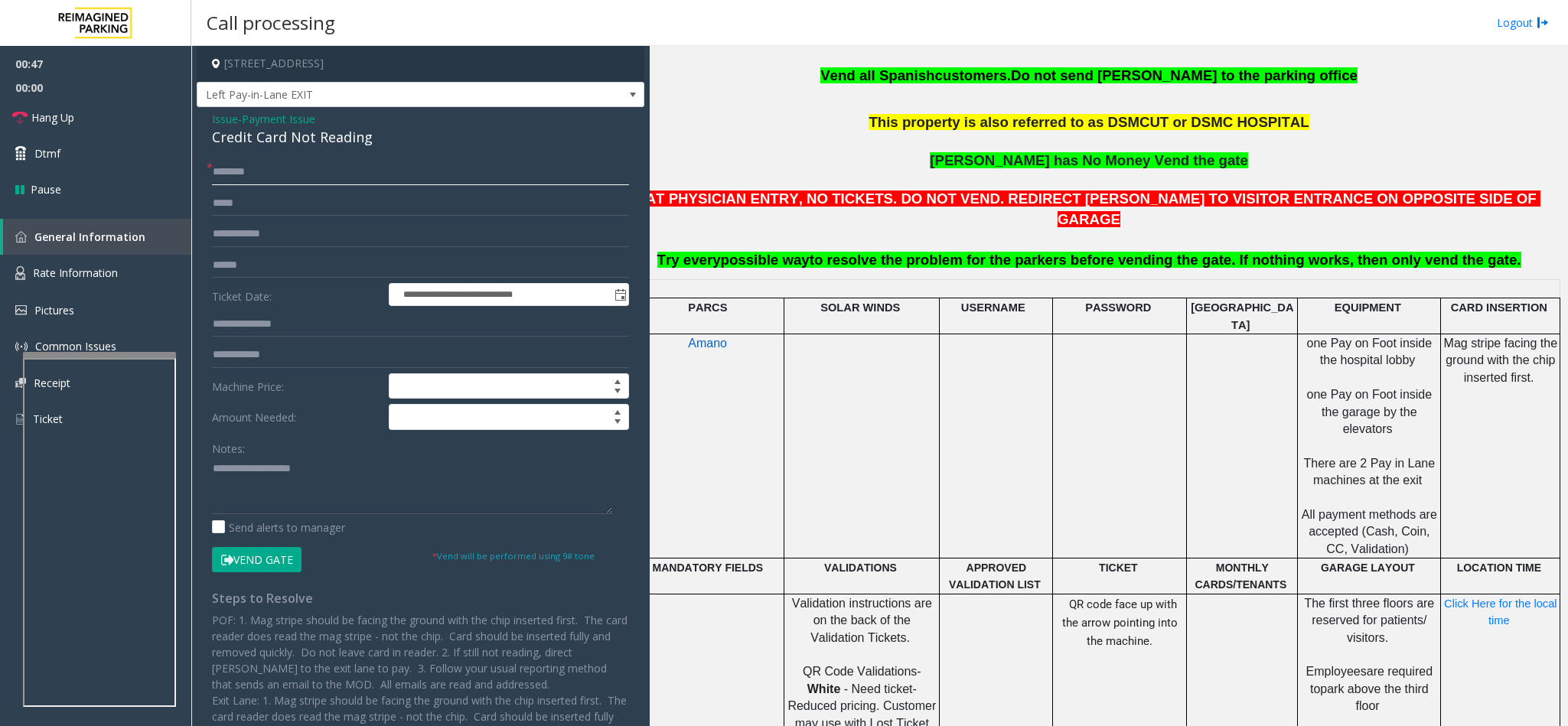
click at [234, 175] on input "text" at bounding box center [420, 172] width 417 height 26
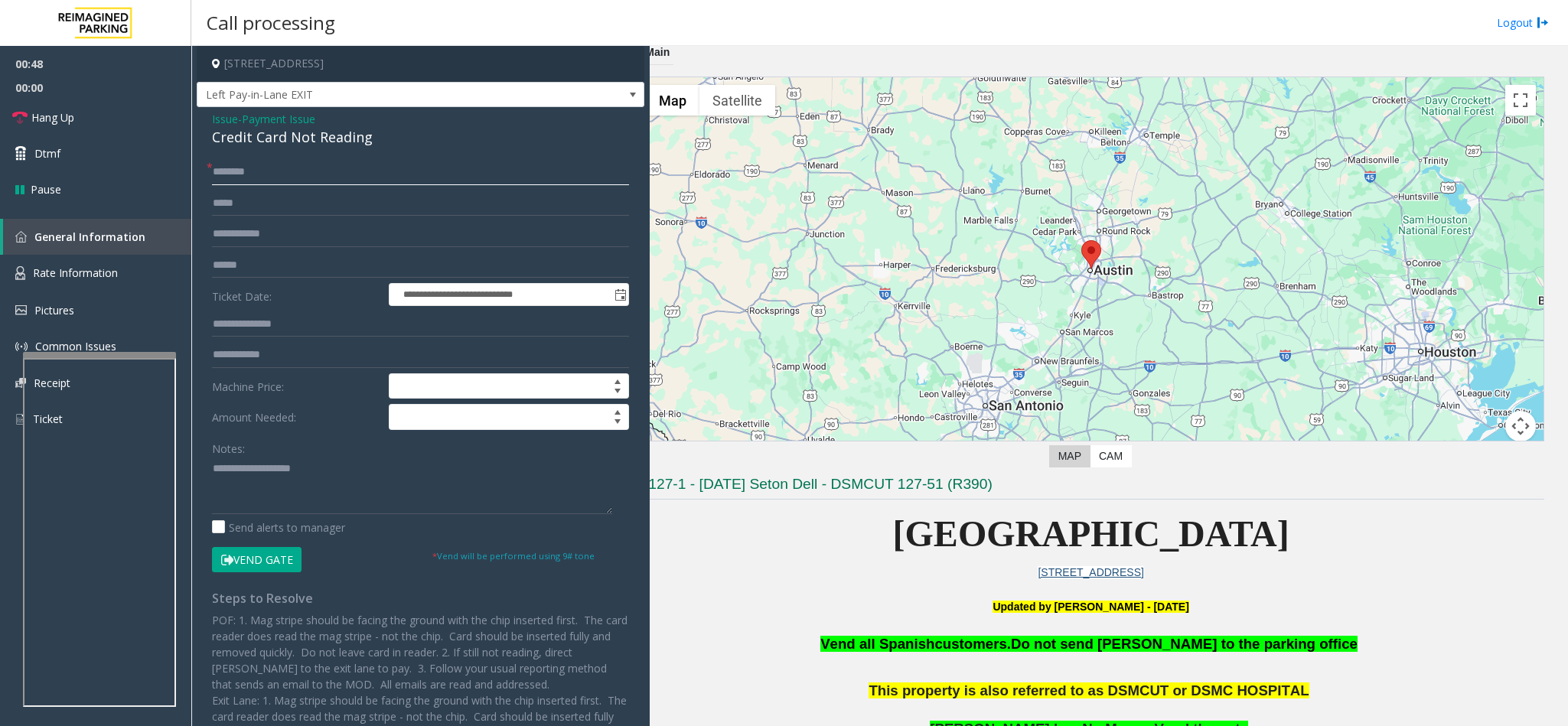
scroll to position [0, 35]
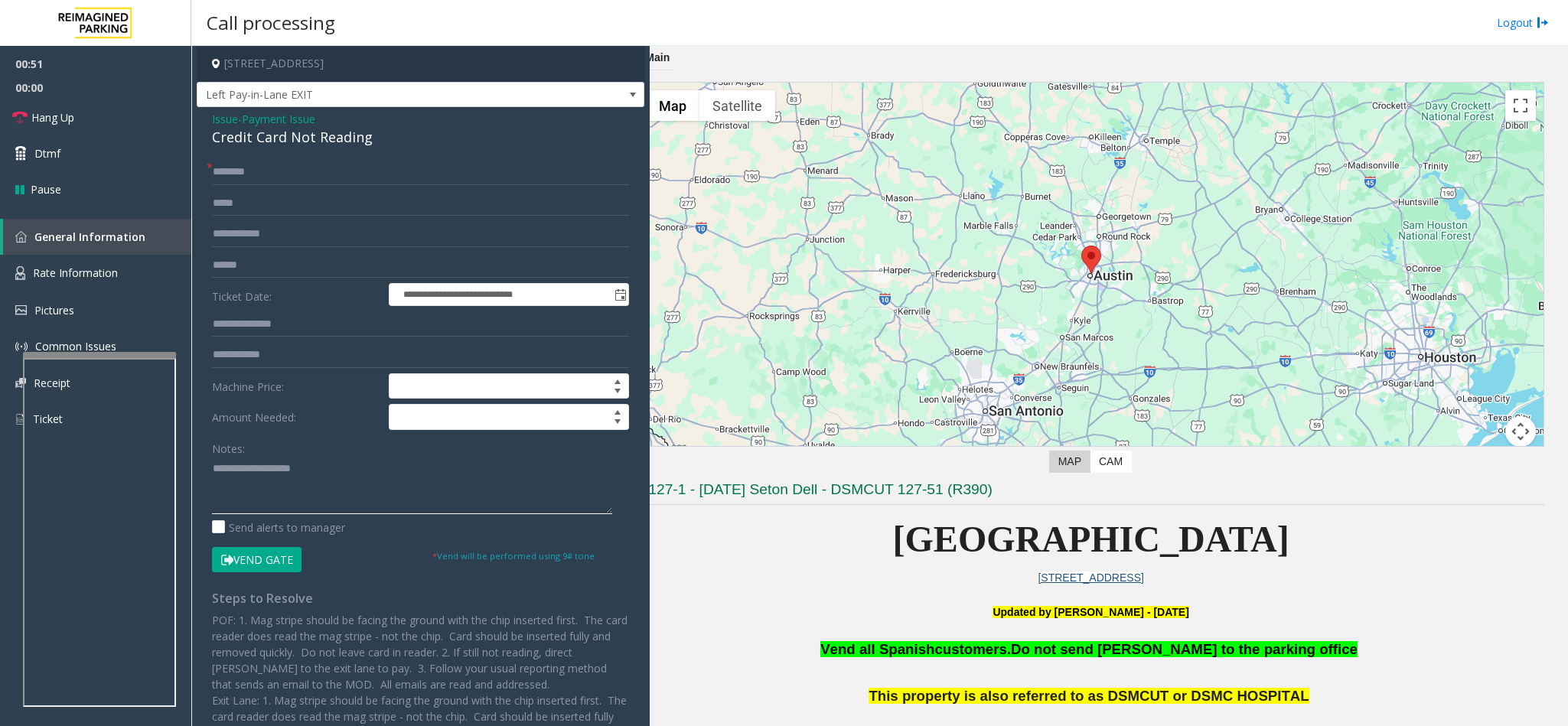
click at [323, 487] on textarea at bounding box center [412, 485] width 400 height 58
type textarea "**********"
click at [253, 161] on input "text" at bounding box center [420, 172] width 417 height 26
type input "*******"
click at [274, 267] on input "text" at bounding box center [420, 265] width 417 height 26
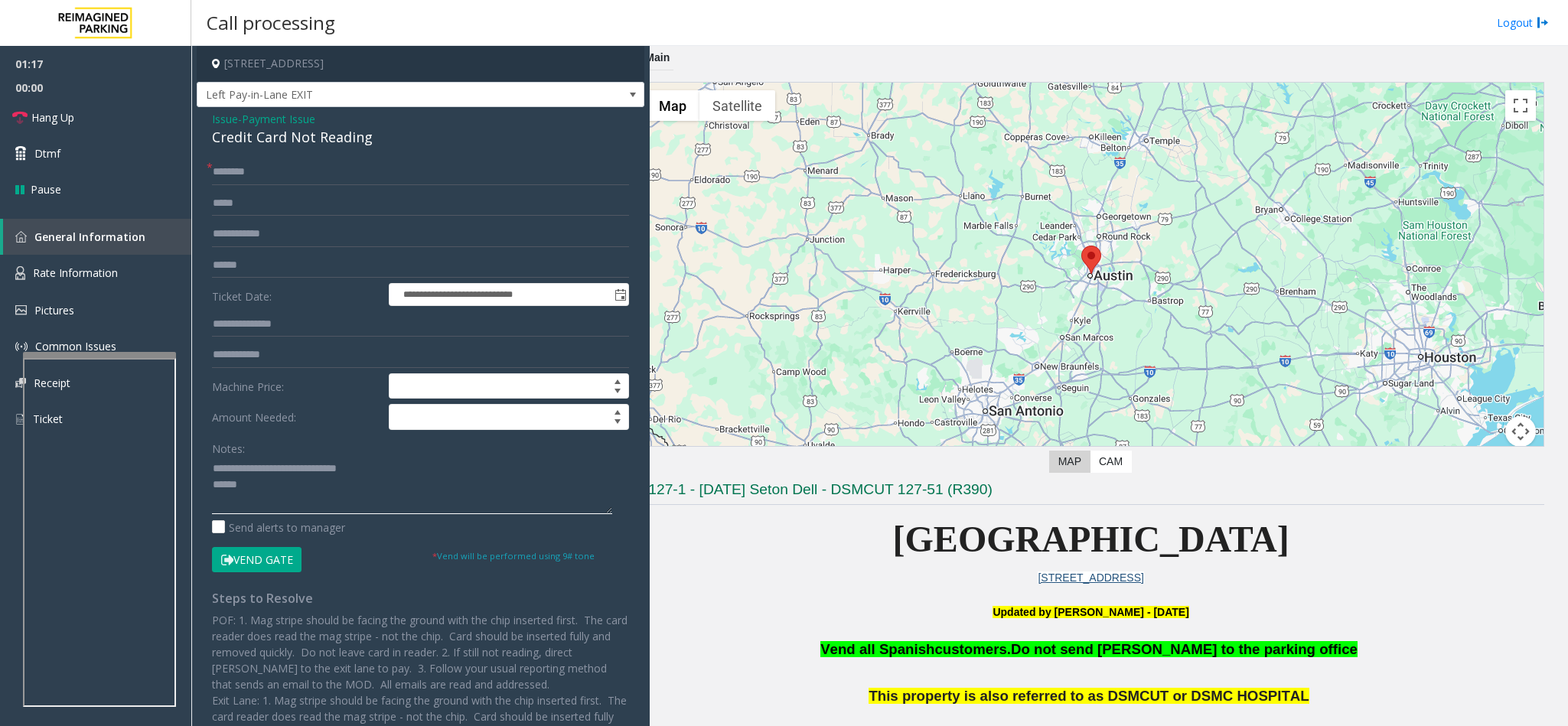
click at [258, 492] on textarea at bounding box center [412, 485] width 400 height 58
type textarea "**********"
click at [265, 264] on input "text" at bounding box center [420, 265] width 417 height 26
type input "******"
click at [274, 556] on button "Vend Gate" at bounding box center [256, 559] width 89 height 26
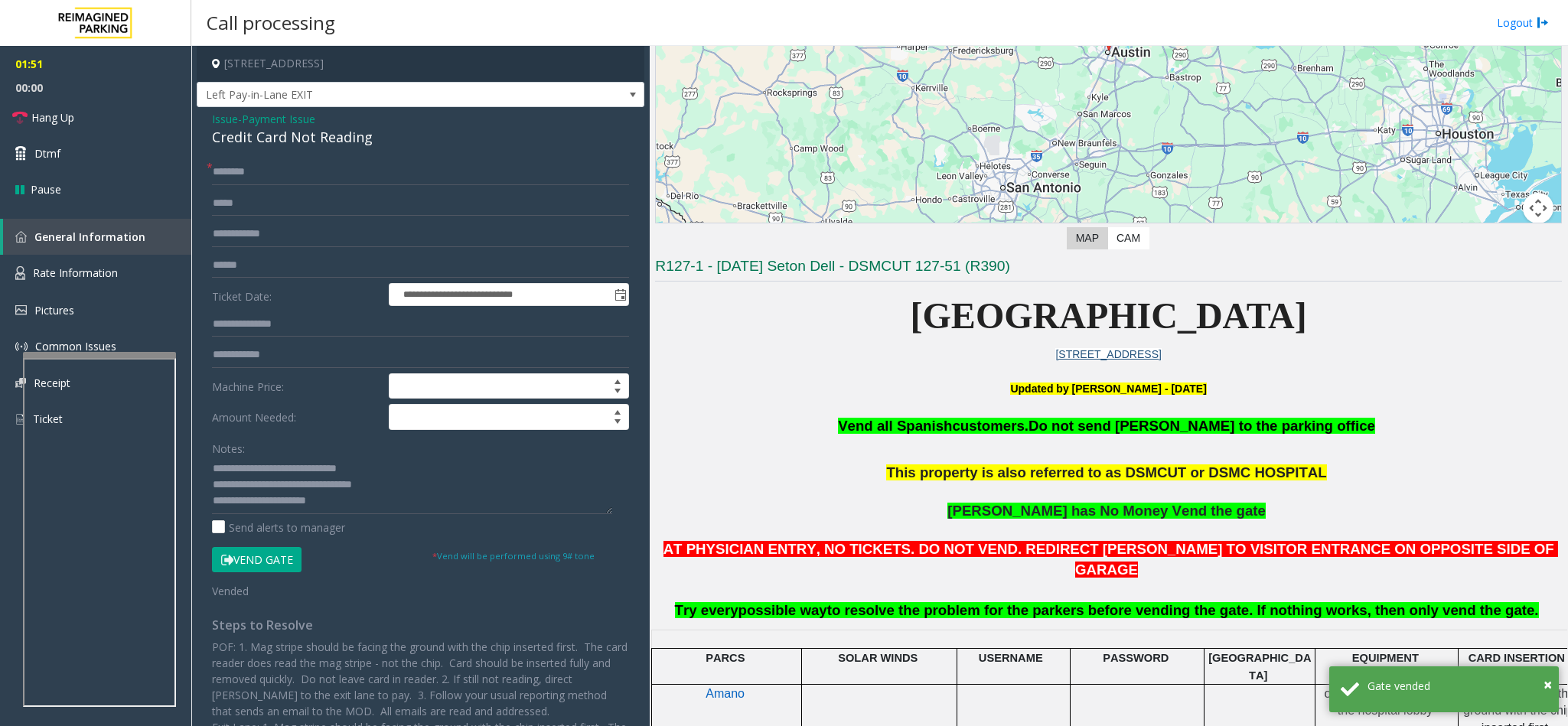
scroll to position [218, 0]
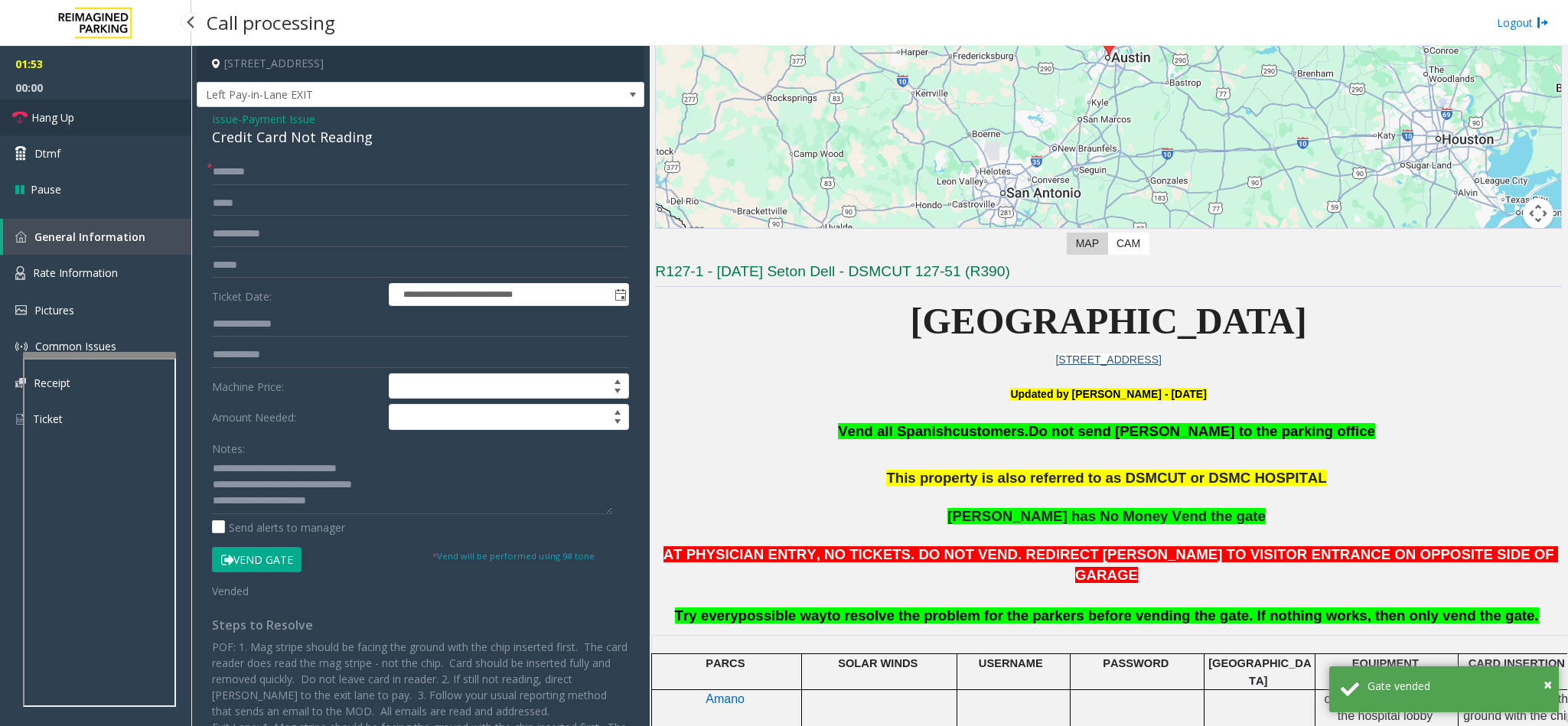
click at [116, 127] on link "Hang Up" at bounding box center [96, 117] width 192 height 36
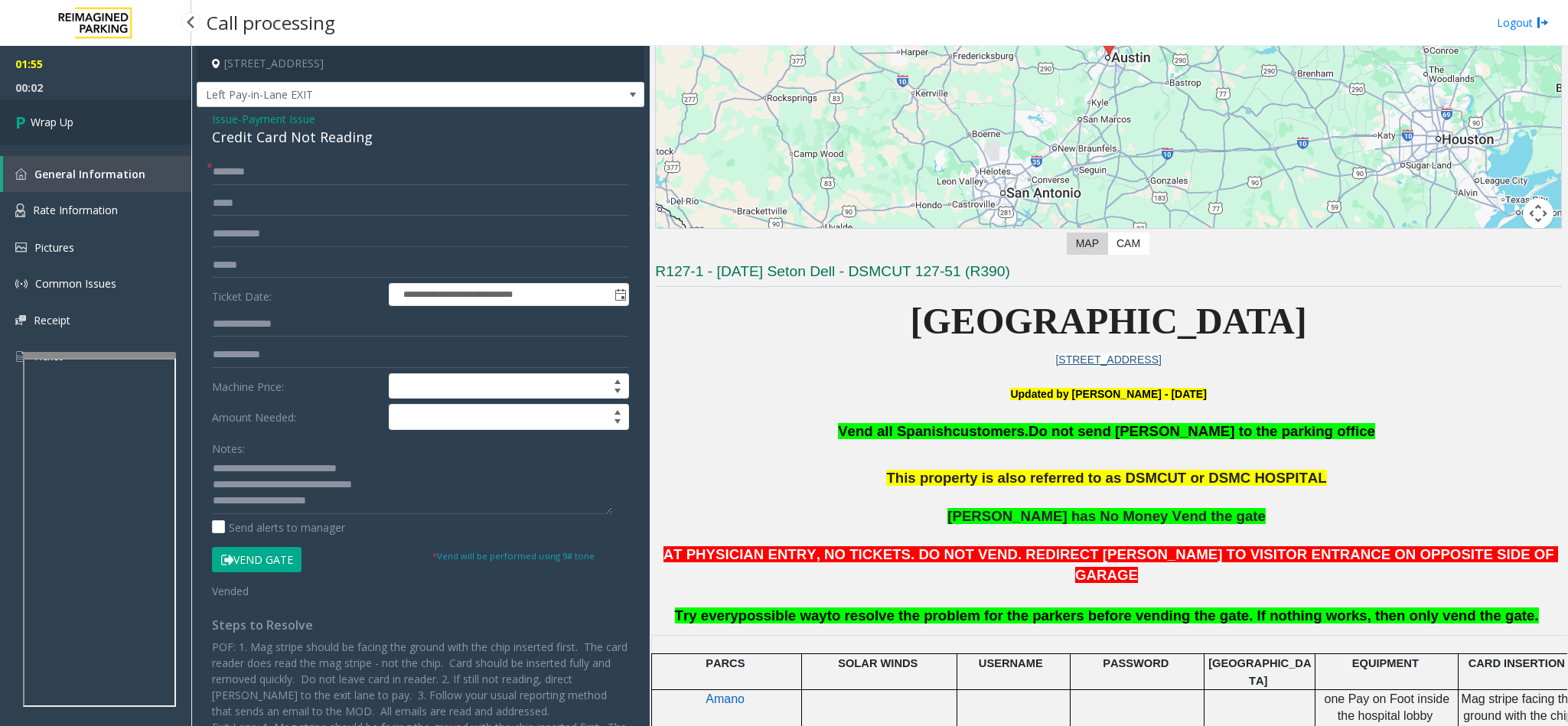
click at [173, 124] on link "Wrap Up" at bounding box center [96, 122] width 192 height 45
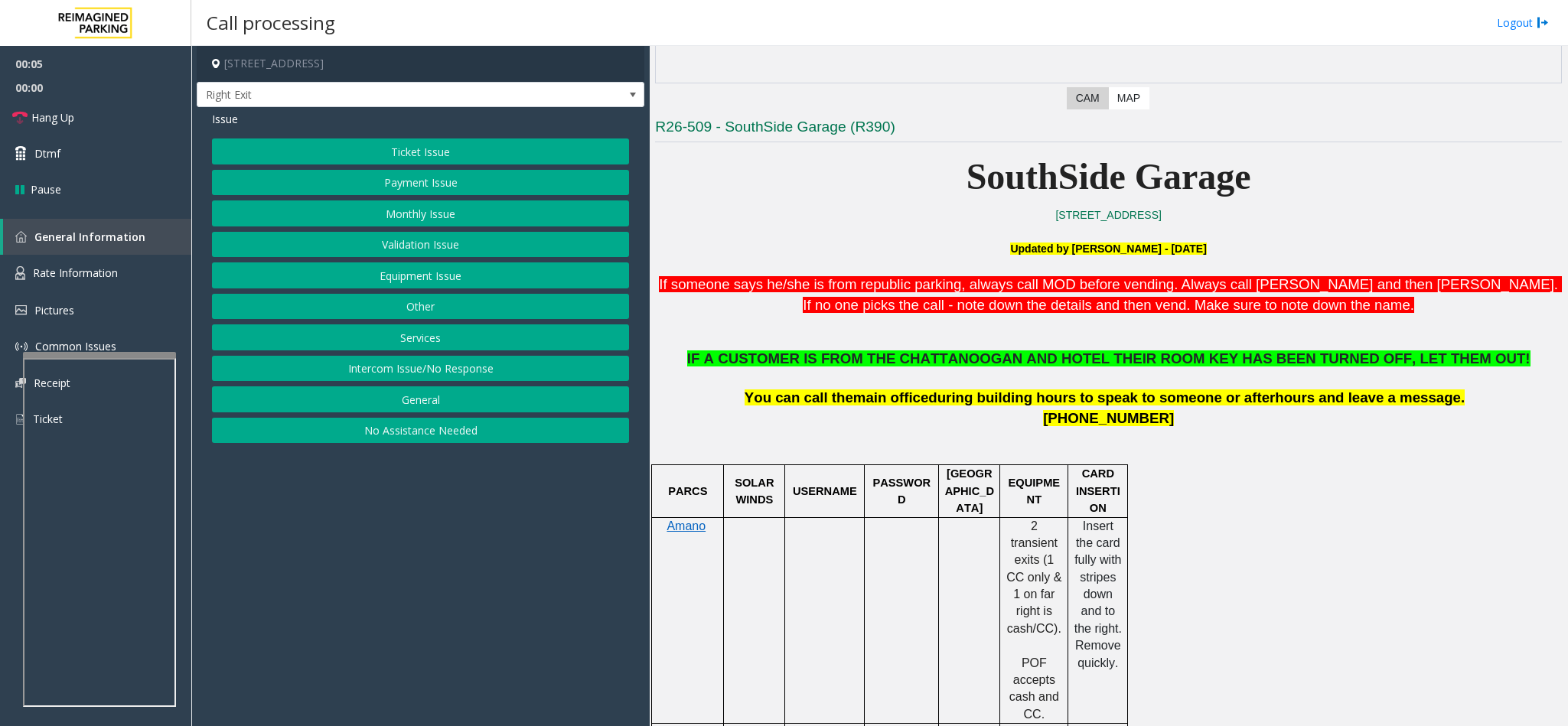
scroll to position [459, 0]
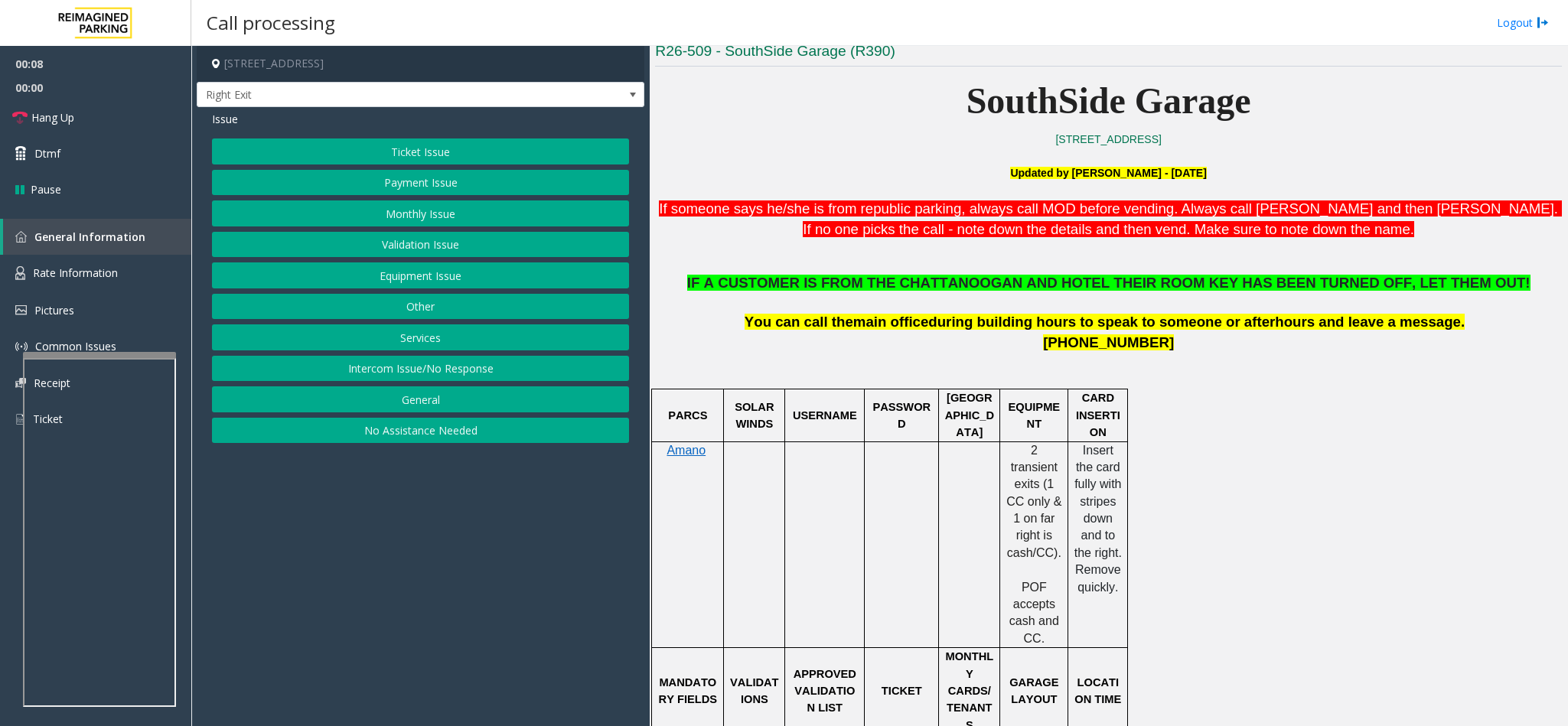
click at [402, 343] on button "Services" at bounding box center [420, 337] width 417 height 26
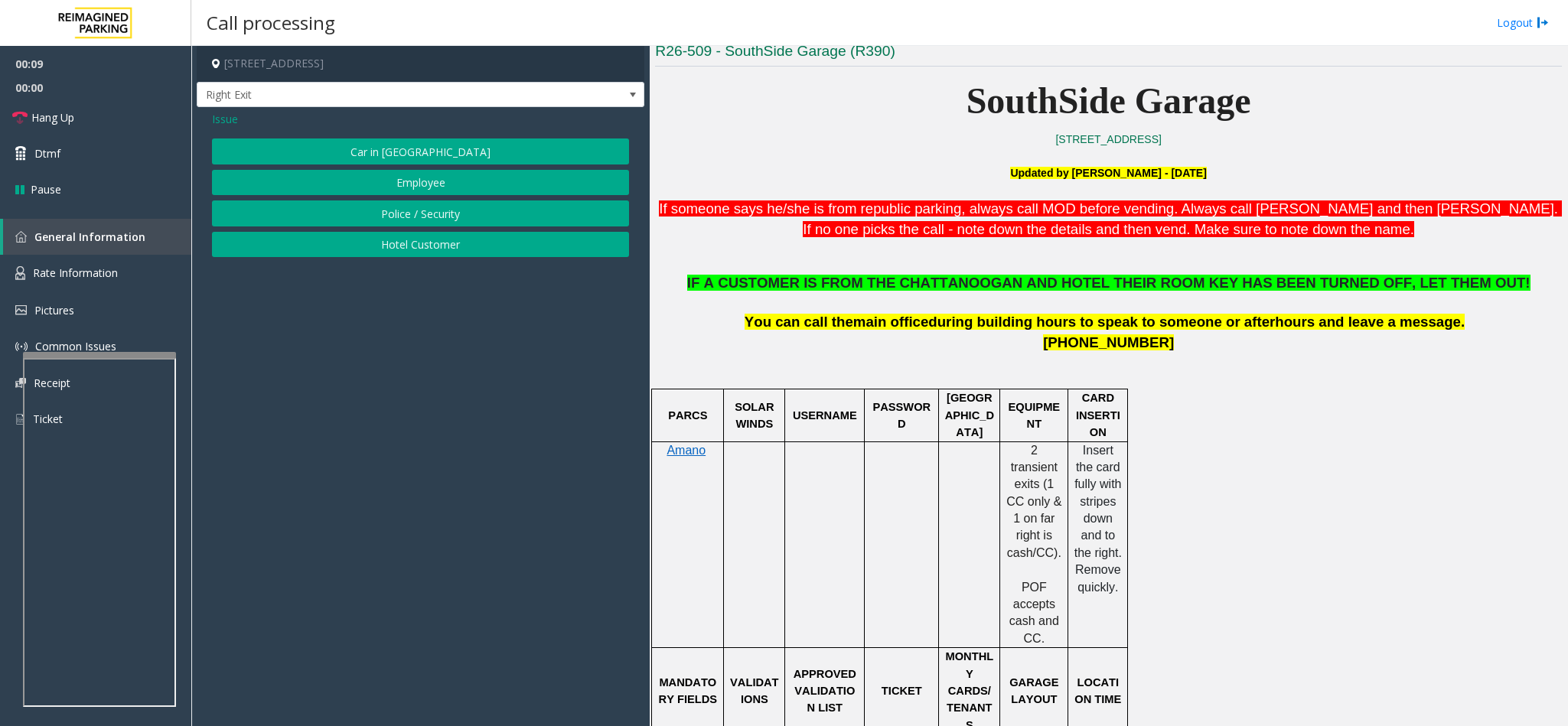
click at [382, 250] on button "Hotel Customer" at bounding box center [420, 244] width 417 height 26
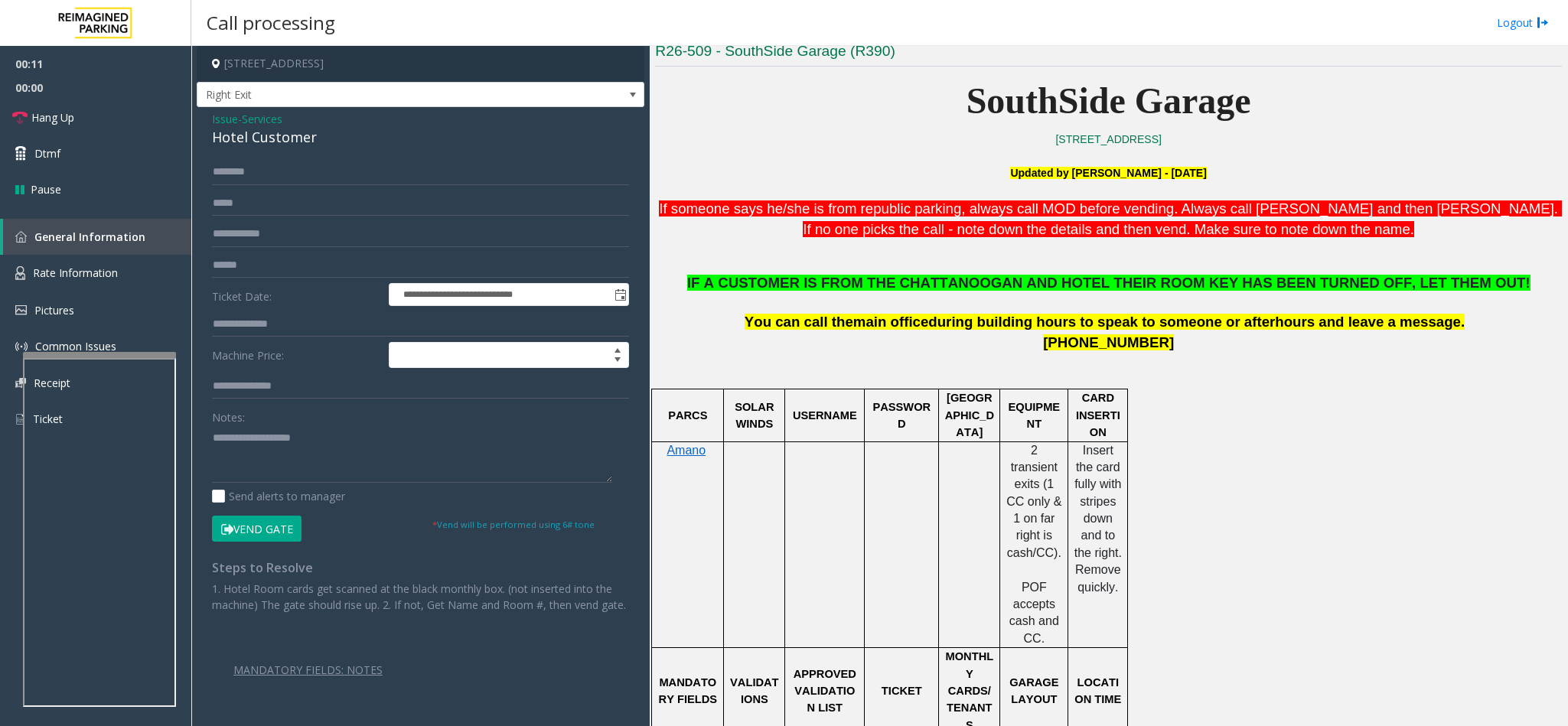
click at [243, 131] on div "Hotel Customer" at bounding box center [420, 137] width 417 height 21
click at [250, 132] on div "Hotel Customer" at bounding box center [420, 137] width 417 height 21
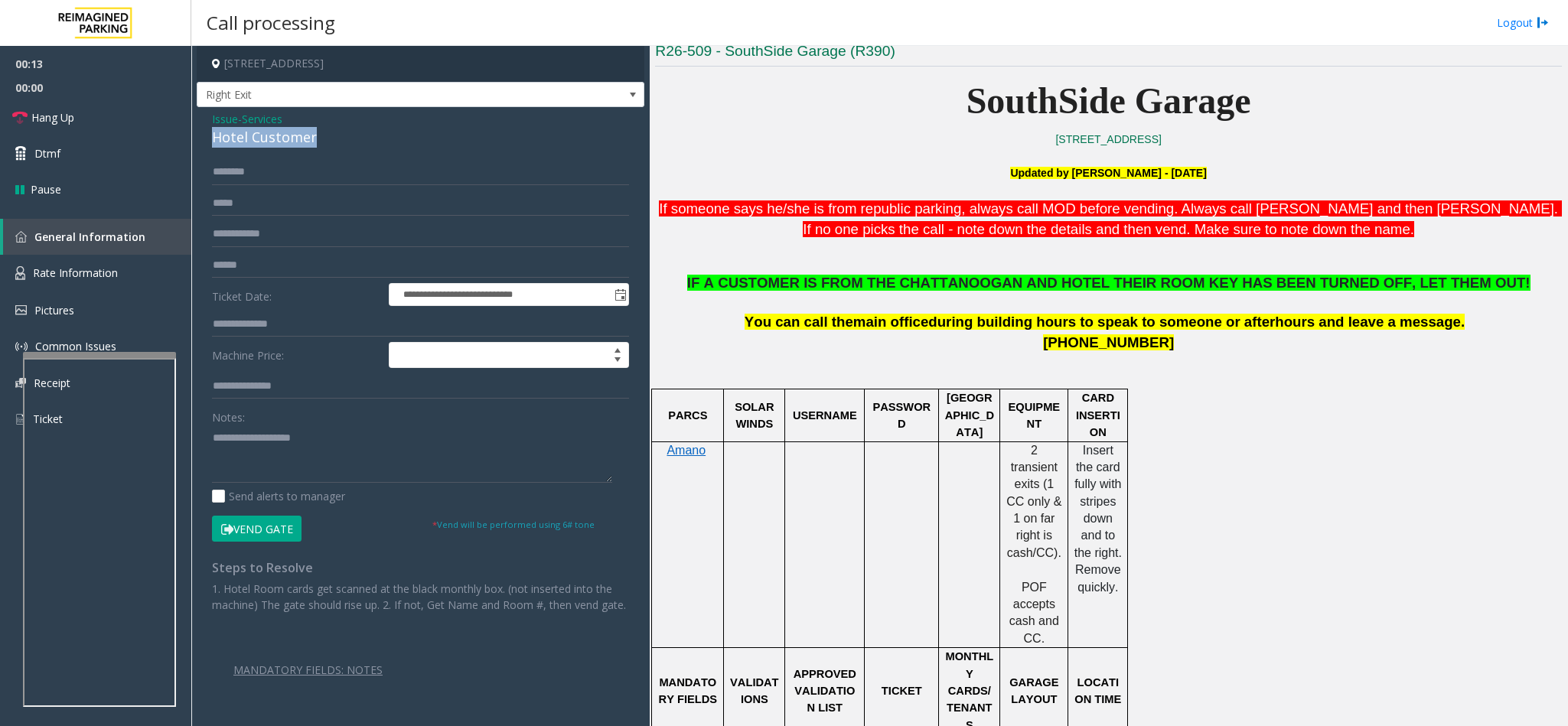
click at [250, 132] on div "Hotel Customer" at bounding box center [420, 137] width 417 height 21
click at [212, 433] on textarea at bounding box center [412, 453] width 400 height 58
type textarea "**********"
click at [263, 171] on input "text" at bounding box center [420, 172] width 417 height 26
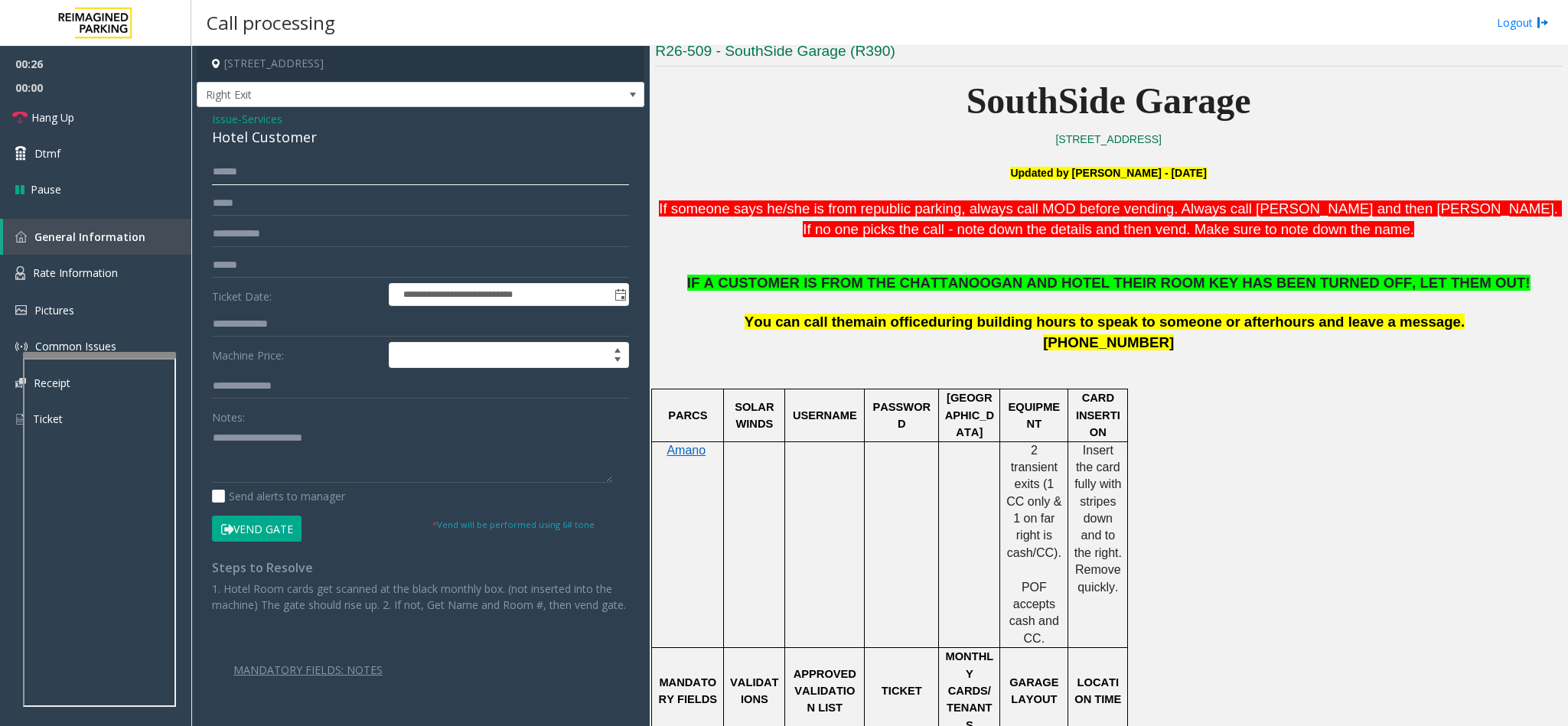
type input "******"
click at [289, 317] on input "text" at bounding box center [420, 324] width 417 height 26
click at [263, 320] on input "text" at bounding box center [420, 324] width 417 height 26
type input "***"
click at [233, 531] on icon at bounding box center [227, 529] width 13 height 11
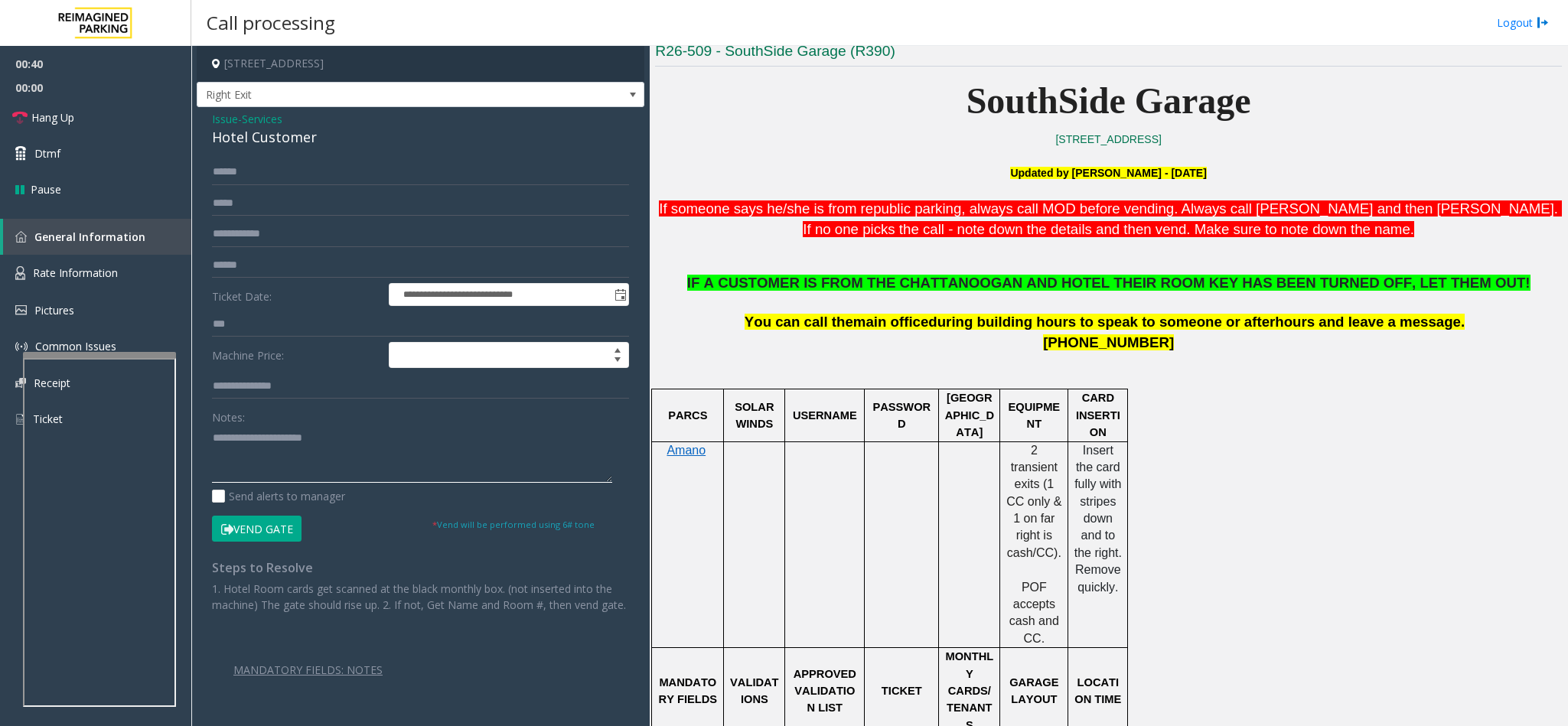
click at [340, 432] on textarea at bounding box center [412, 453] width 400 height 58
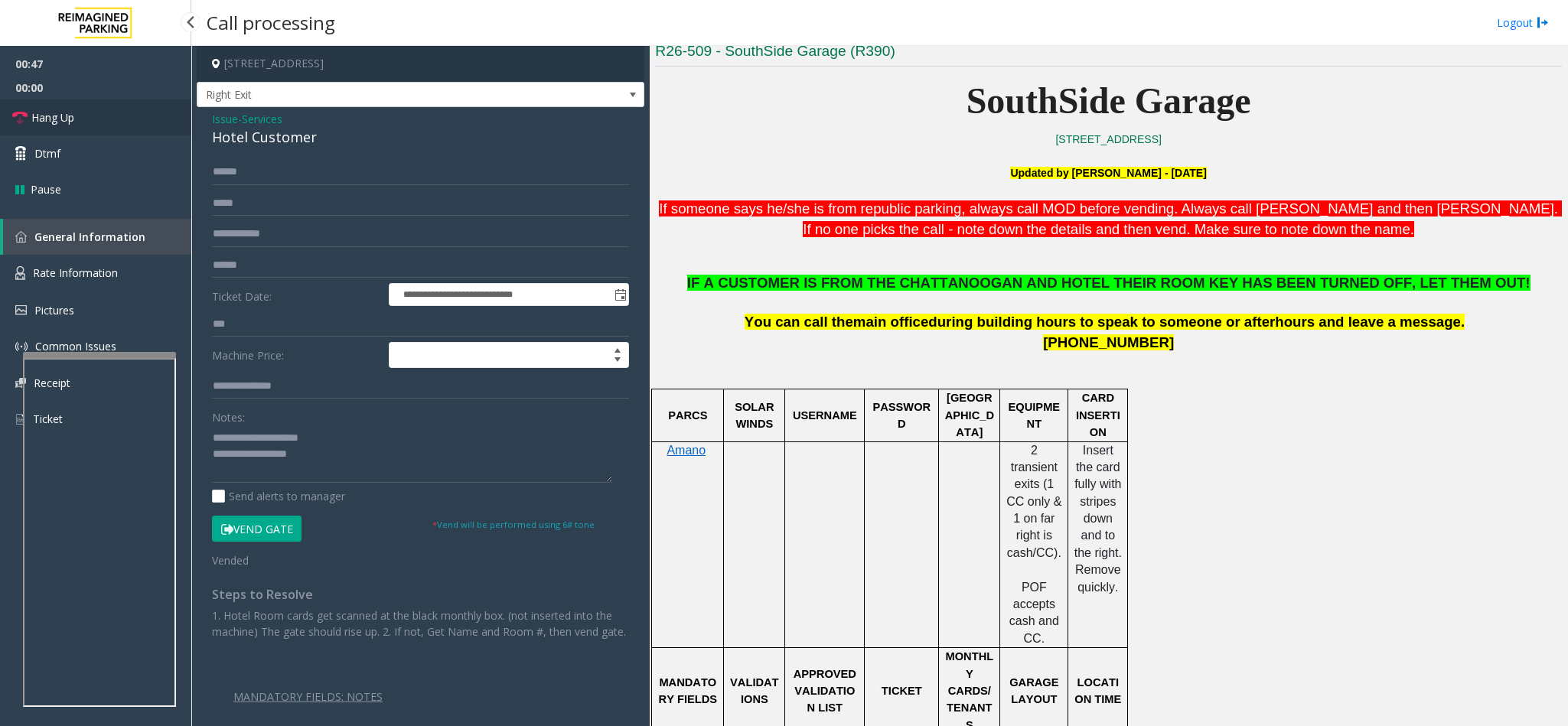
click at [94, 125] on link "Hang Up" at bounding box center [96, 117] width 192 height 36
click at [985, 285] on span "IF A CUSTOMER IS FROM THE CHATTANOOGAN AND HOTEL THEIR ROOM KEY HAS BEEN TURNED…" at bounding box center [1109, 283] width 844 height 16
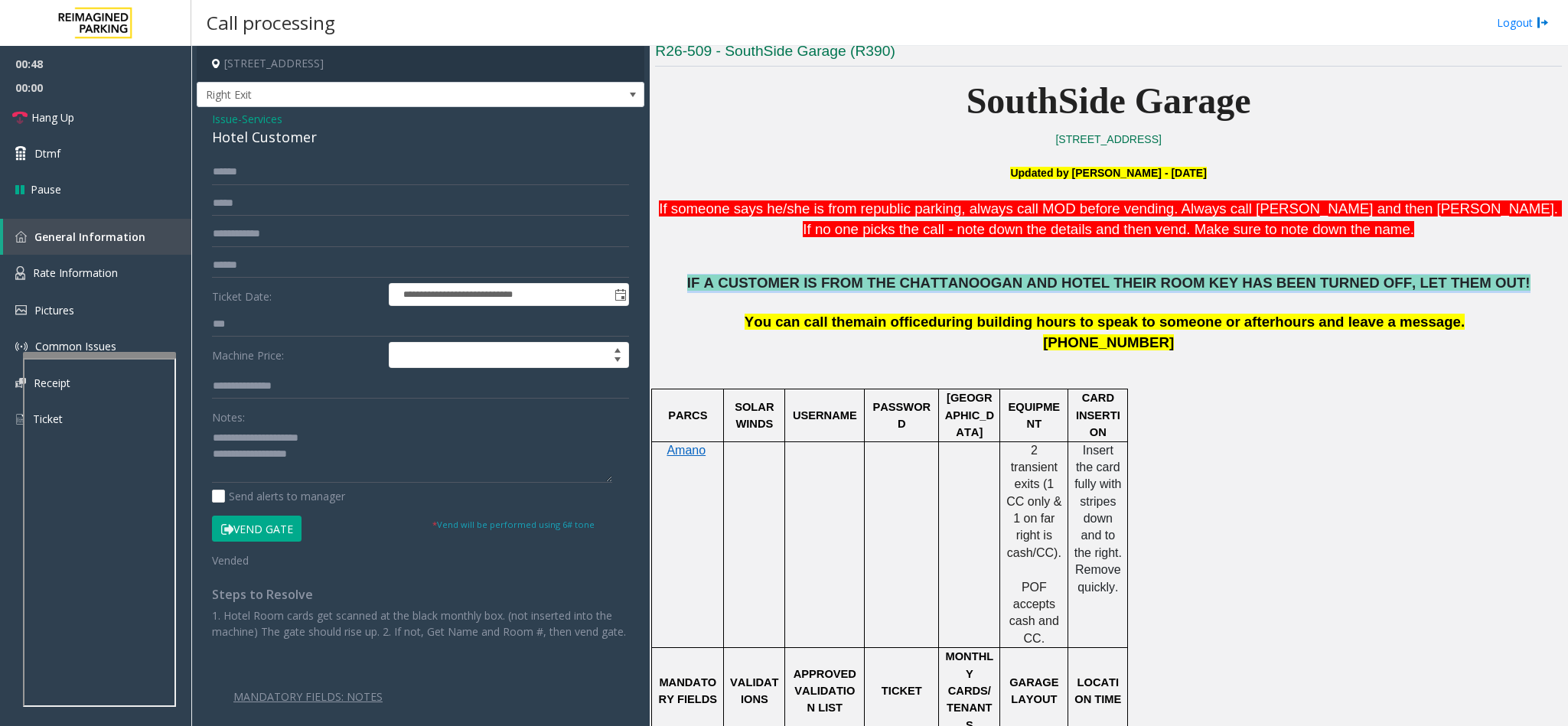
click at [985, 285] on span "IF A CUSTOMER IS FROM THE CHATTANOOGAN AND HOTEL THEIR ROOM KEY HAS BEEN TURNED…" at bounding box center [1109, 283] width 844 height 16
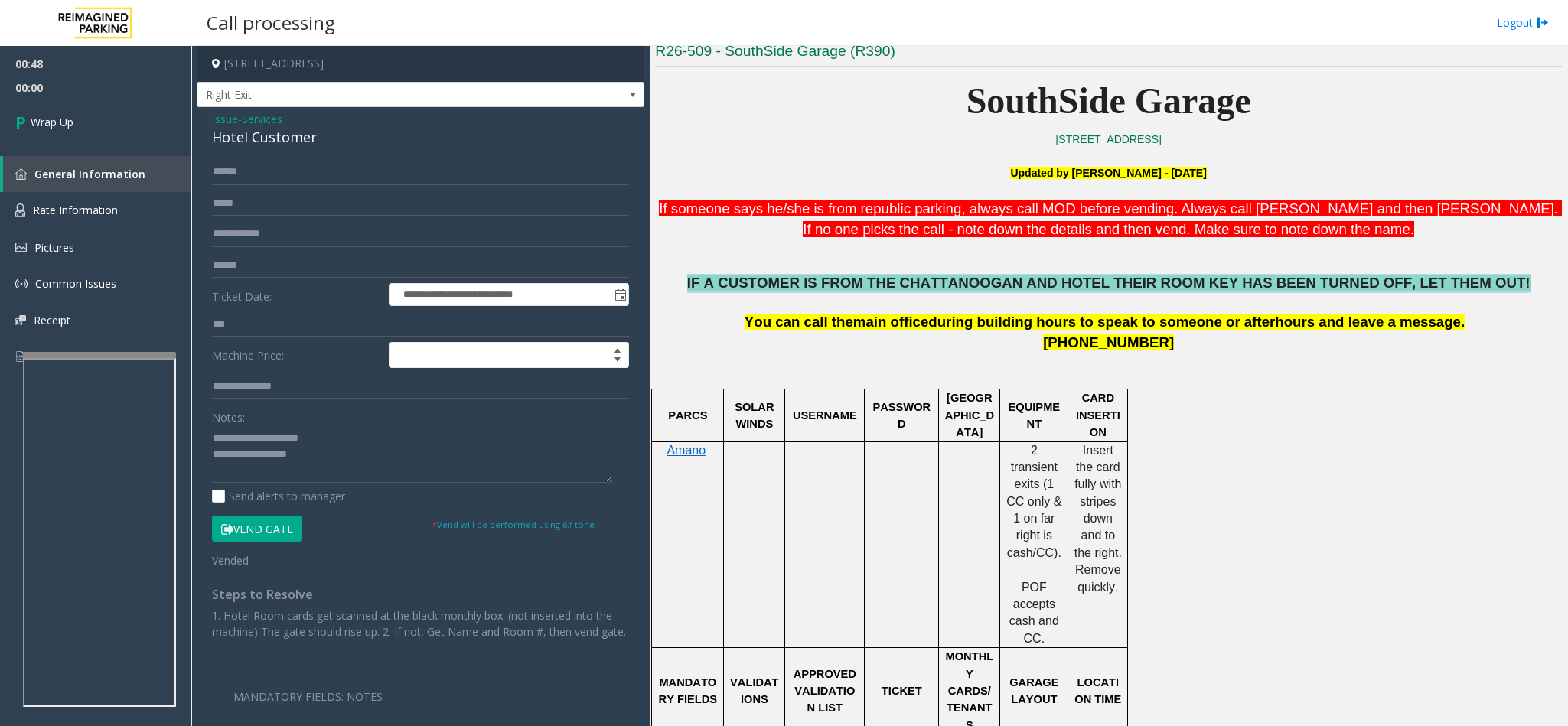
copy span "IF A CUSTOMER IS FROM THE CHATTANOOGAN AND HOTEL THEIR ROOM KEY HAS BEEN TURNED…"
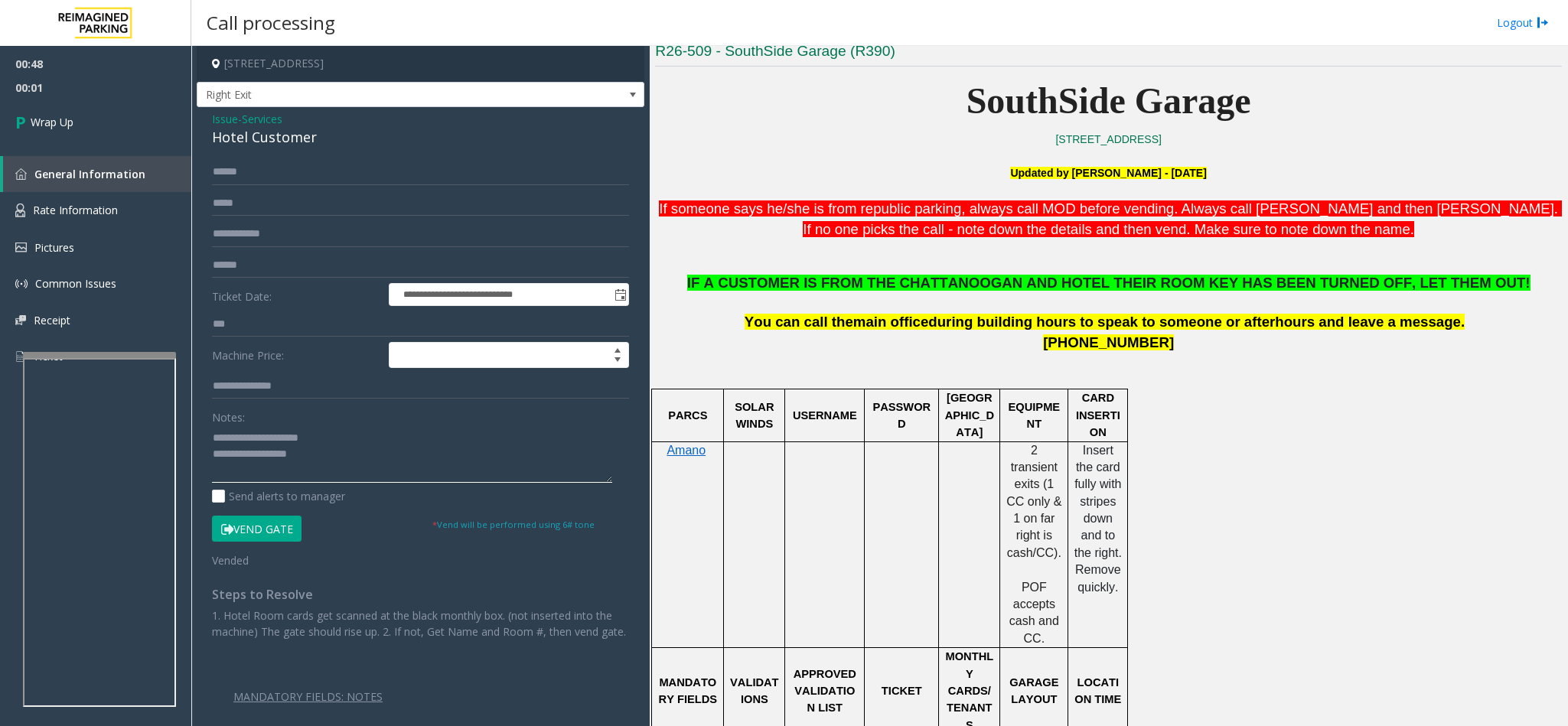
click at [322, 458] on textarea at bounding box center [412, 453] width 400 height 58
paste textarea "**********"
type textarea "**********"
click at [145, 108] on link "Wrap Up" at bounding box center [96, 122] width 192 height 45
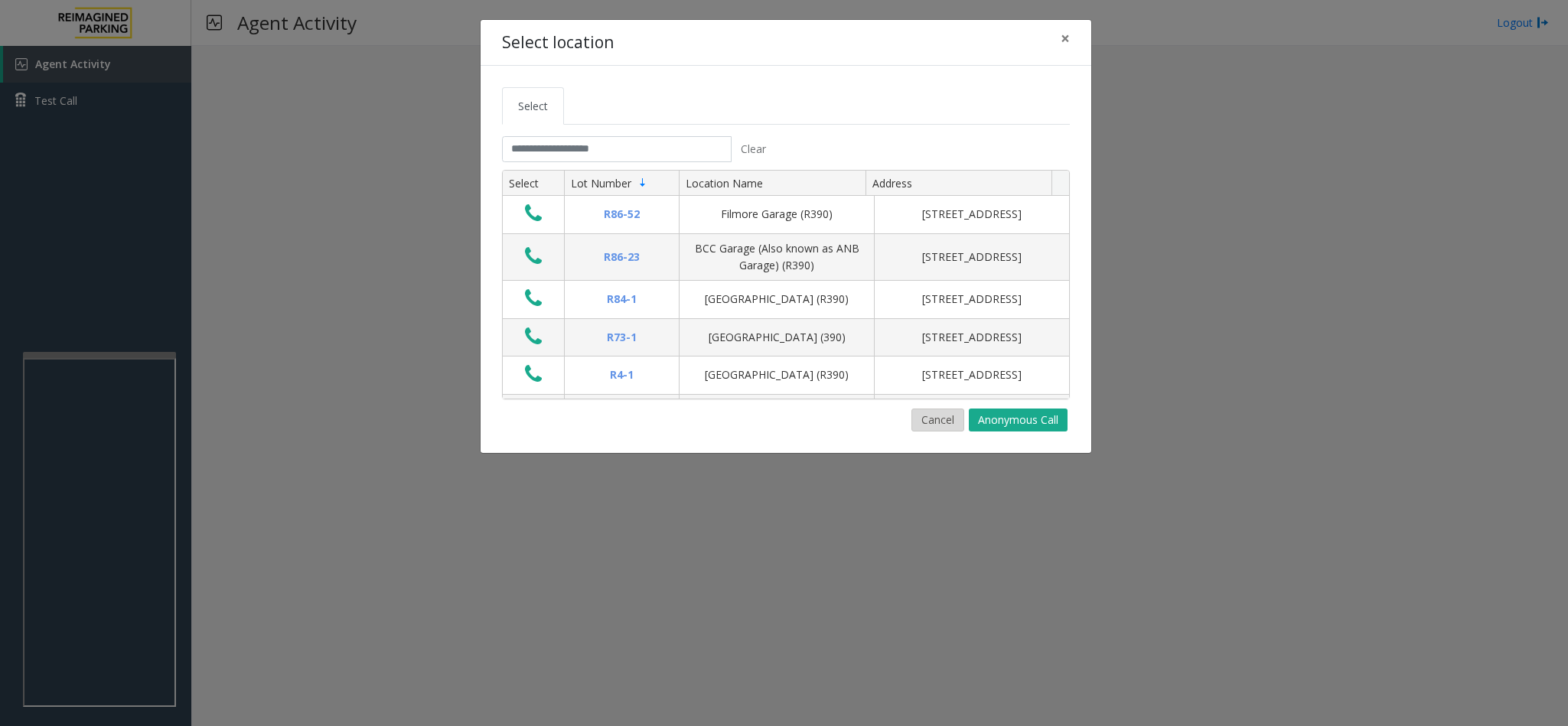
click at [926, 418] on button "Cancel" at bounding box center [937, 420] width 53 height 23
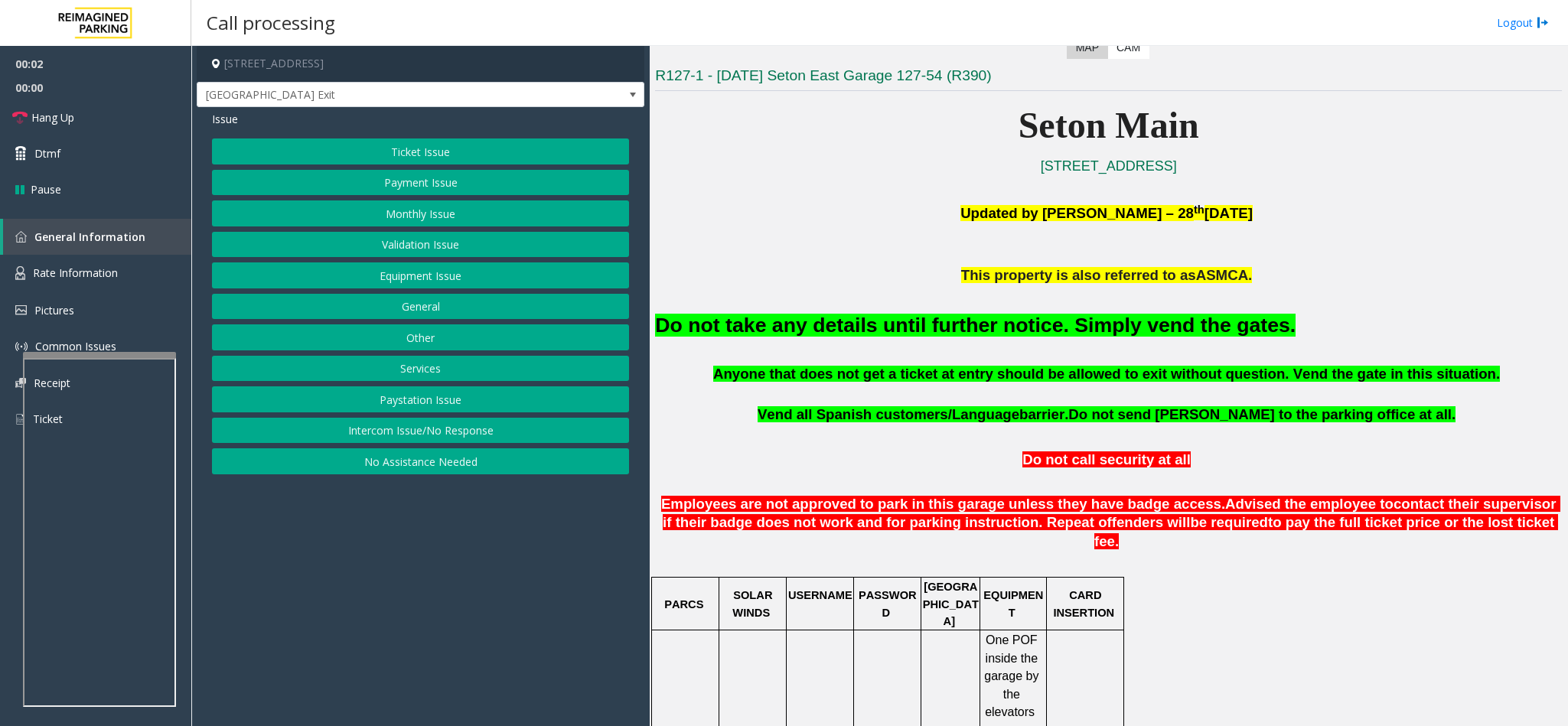
scroll to position [459, 0]
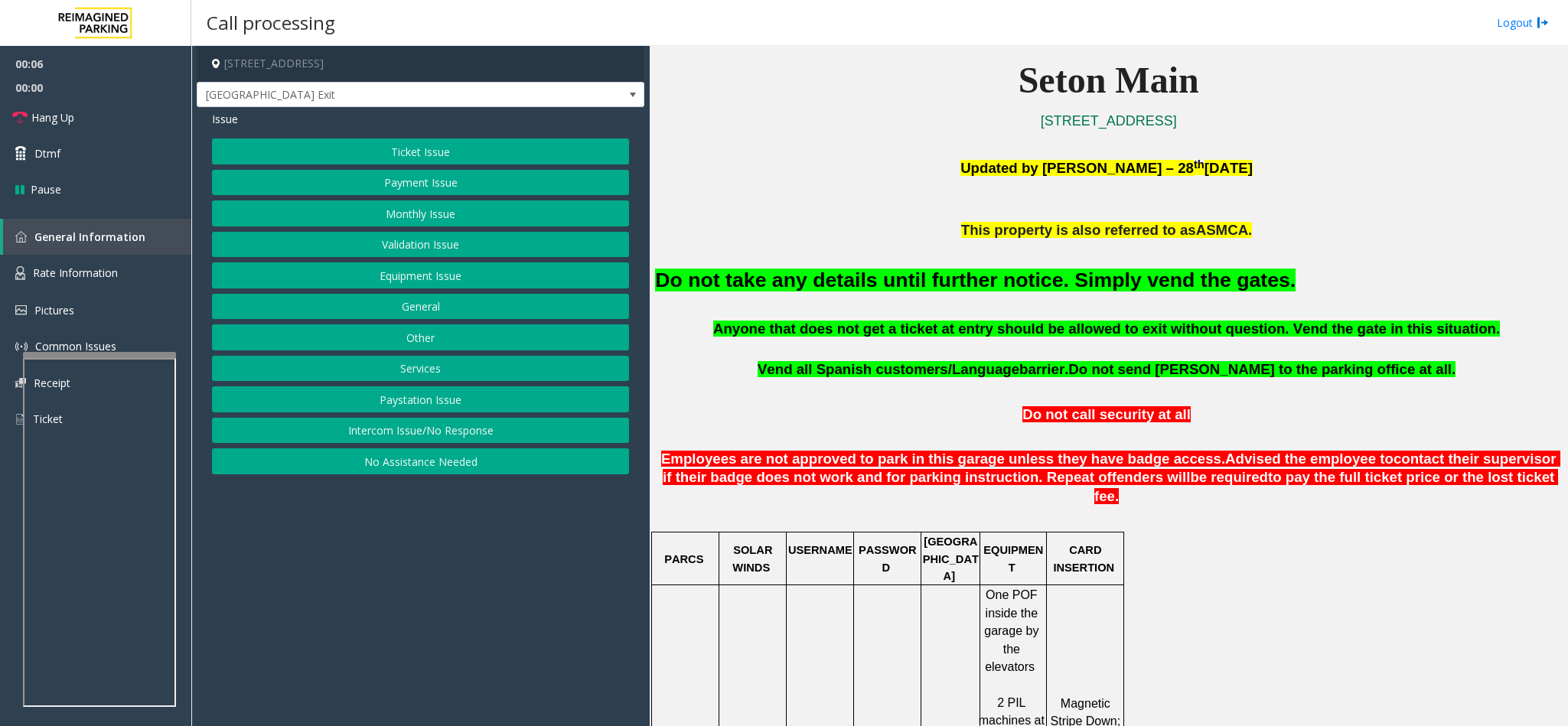
click at [421, 275] on button "Equipment Issue" at bounding box center [420, 275] width 417 height 26
click at [412, 267] on button "Gate / Door Won't Open" at bounding box center [420, 275] width 417 height 26
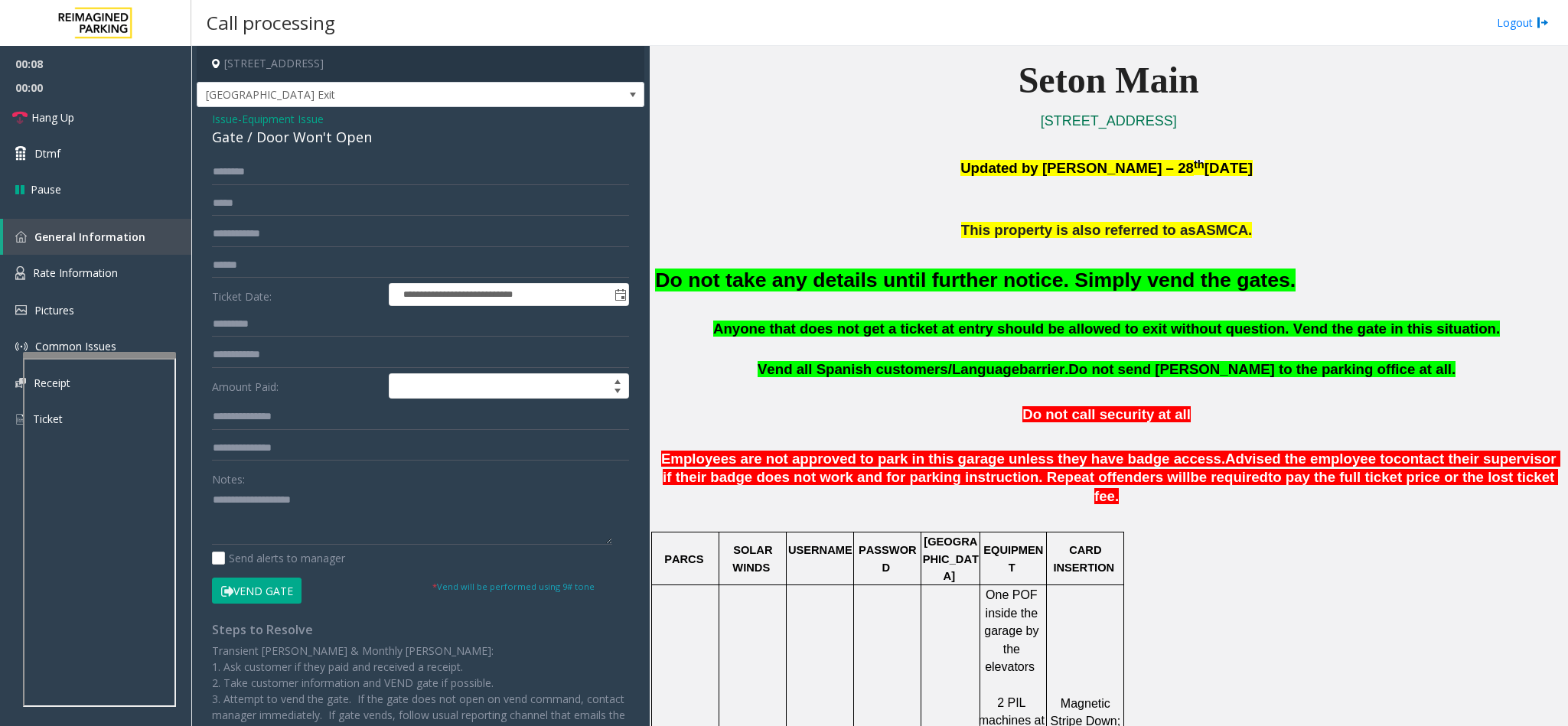
click at [239, 582] on button "Vend Gate" at bounding box center [256, 590] width 89 height 26
click at [935, 280] on font "Do not take any details until further notice. Simply vend the gates." at bounding box center [975, 280] width 640 height 23
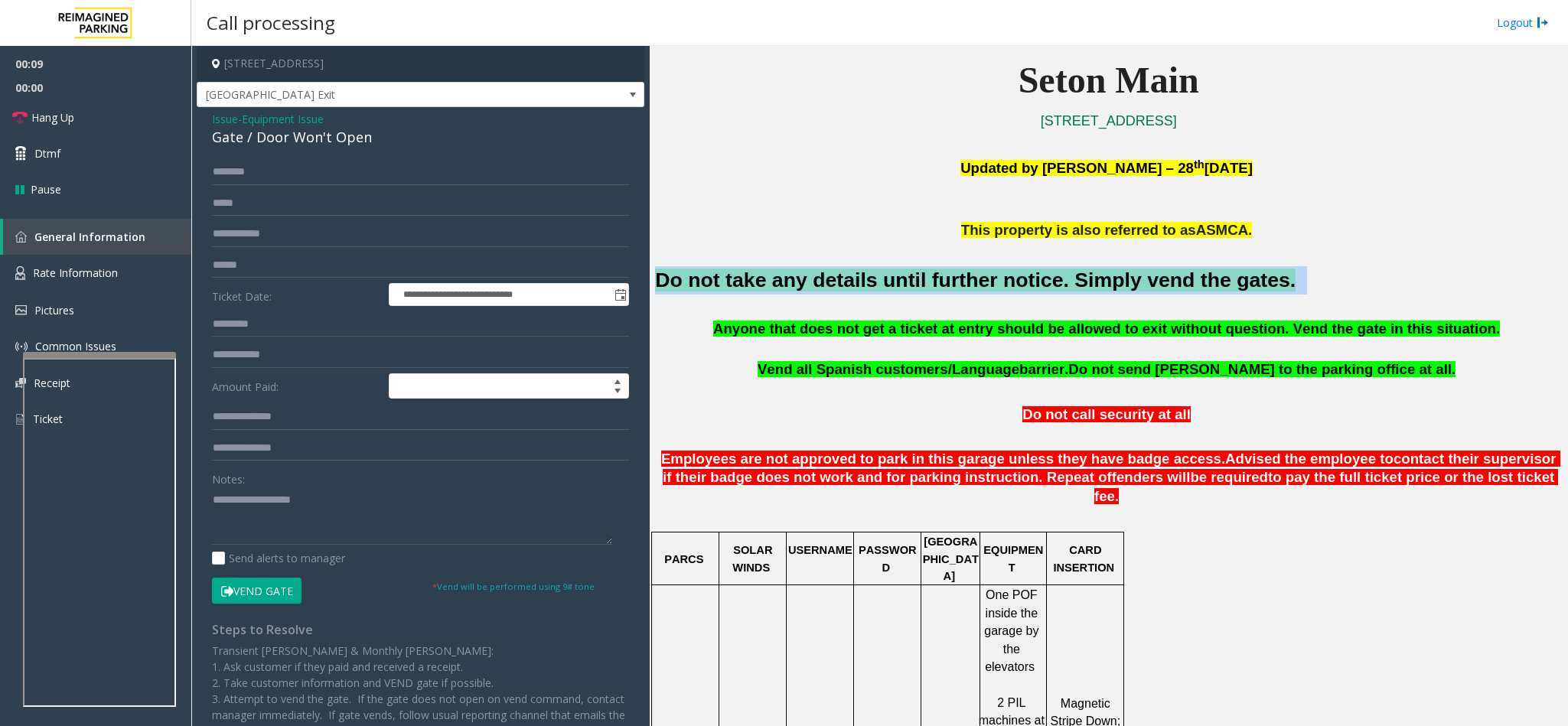
click at [935, 280] on font "Do not take any details until further notice. Simply vend the gates." at bounding box center [975, 280] width 640 height 23
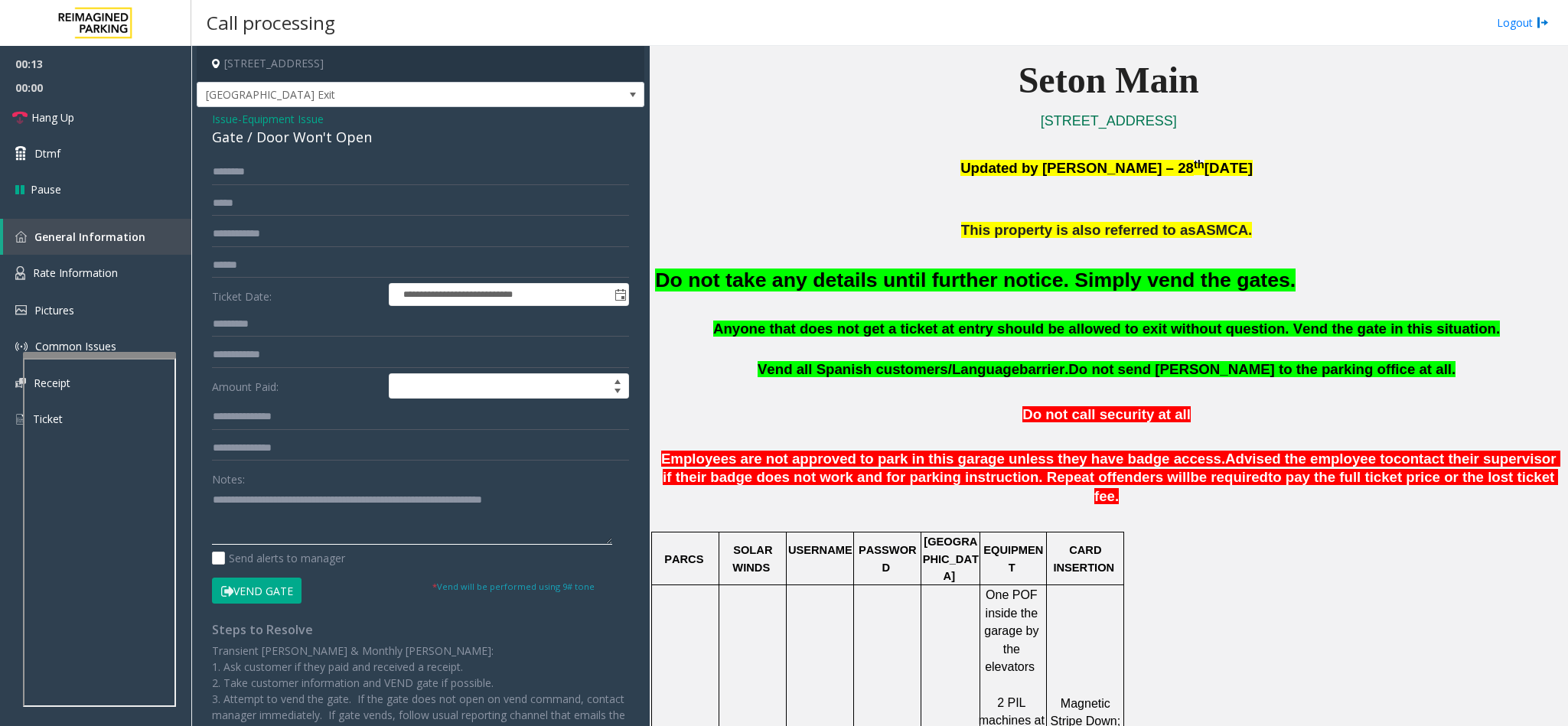
type textarea "**********"
click at [253, 593] on button "Vend Gate" at bounding box center [256, 590] width 89 height 26
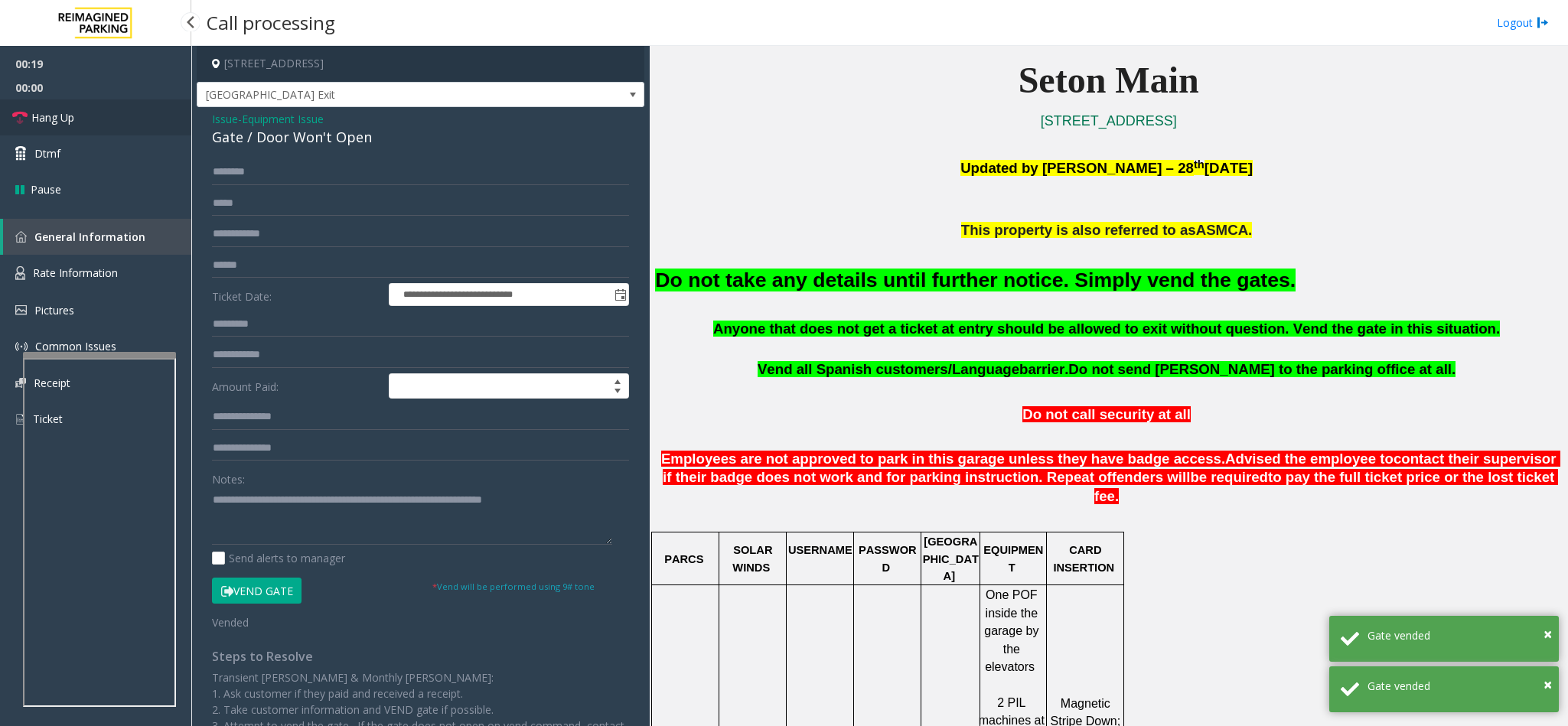
click at [127, 118] on link "Hang Up" at bounding box center [96, 117] width 192 height 36
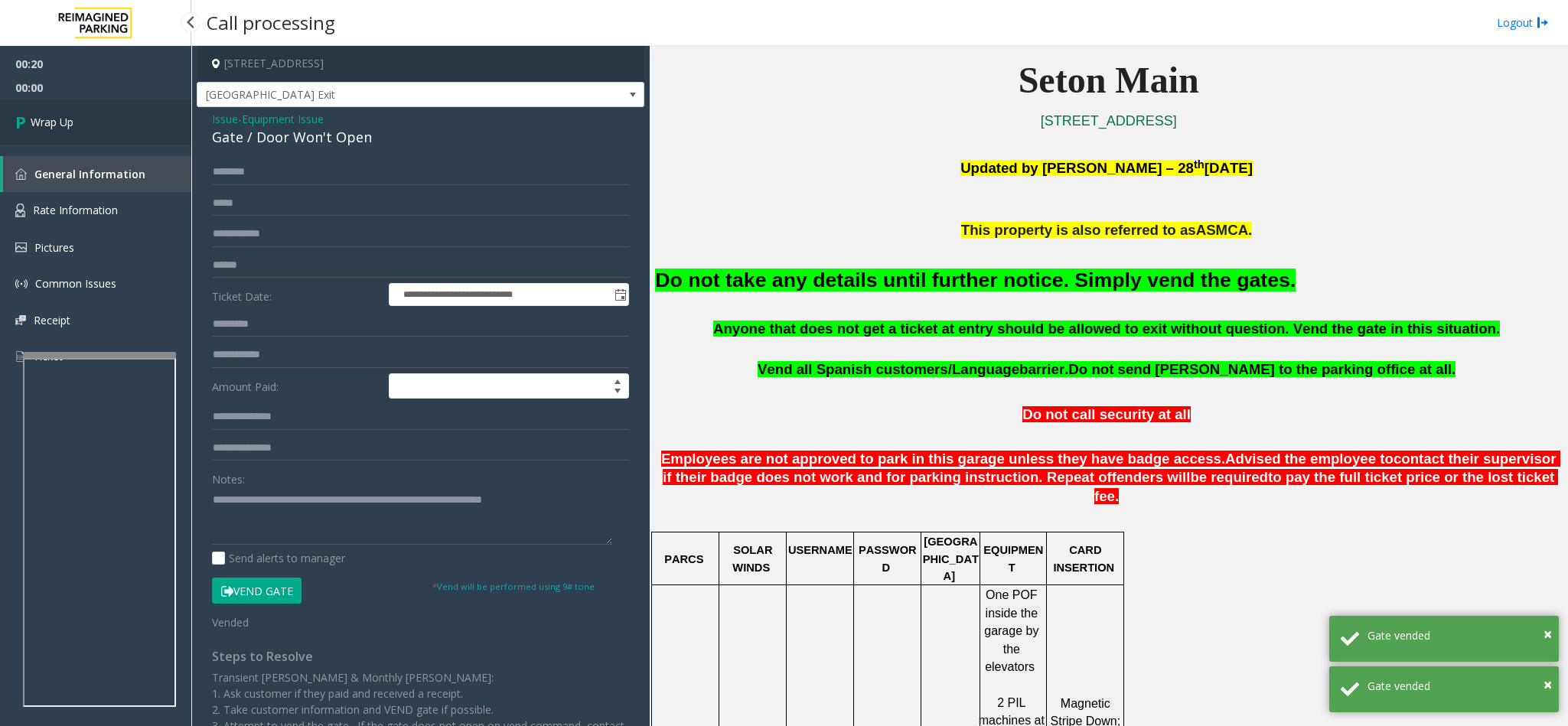
click at [127, 118] on link "Wrap Up" at bounding box center [96, 122] width 192 height 45
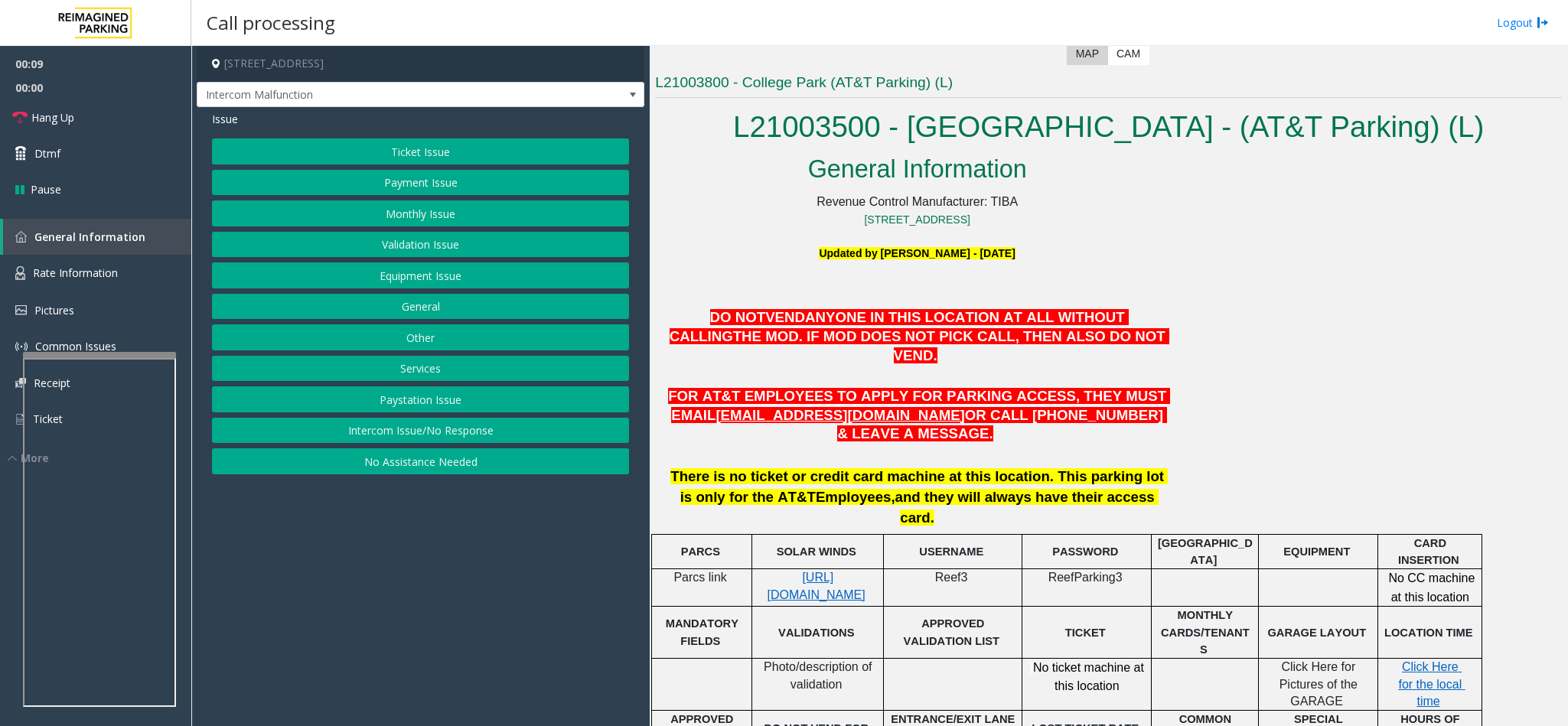
scroll to position [459, 0]
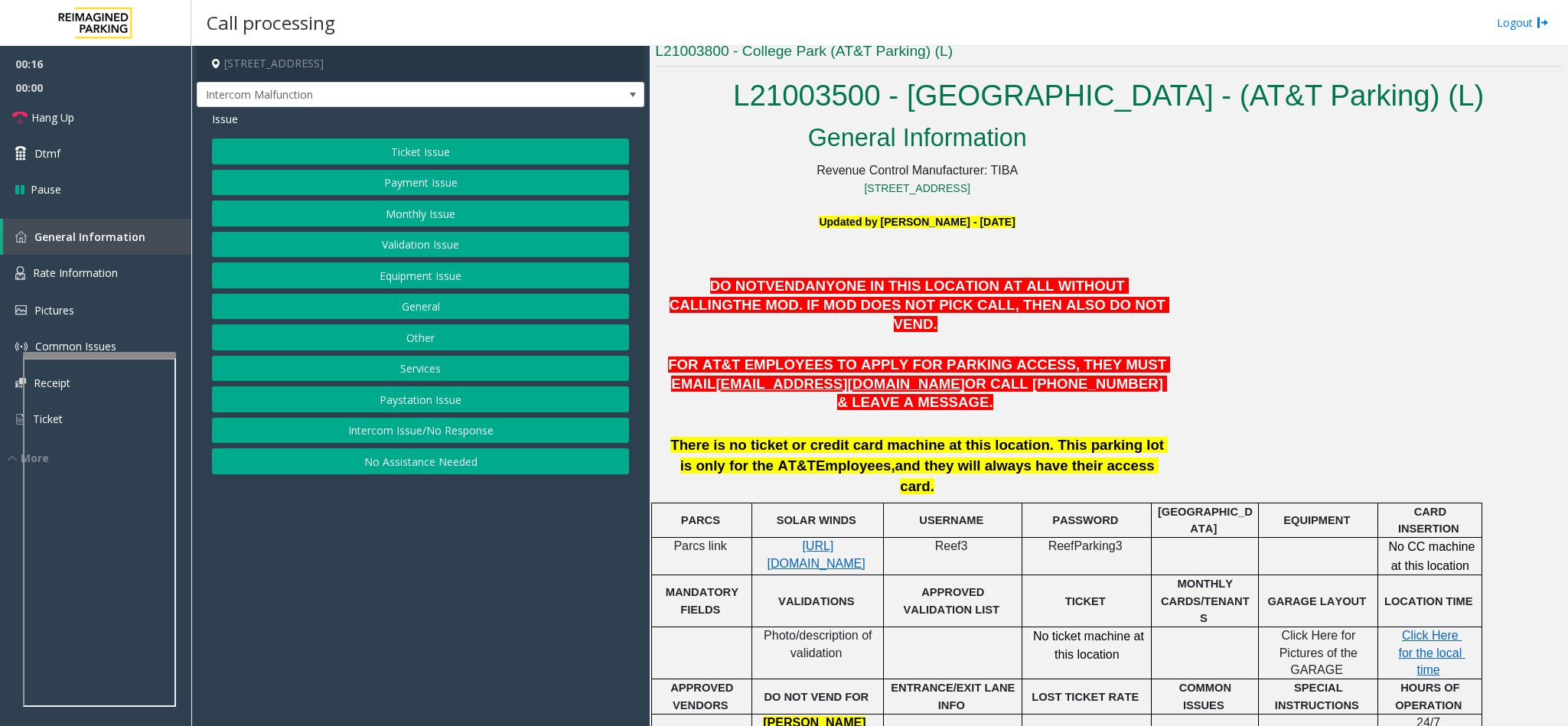
click at [393, 267] on button "Equipment Issue" at bounding box center [420, 275] width 417 height 26
click at [408, 281] on button "Gate / Door Won't Open" at bounding box center [420, 275] width 417 height 26
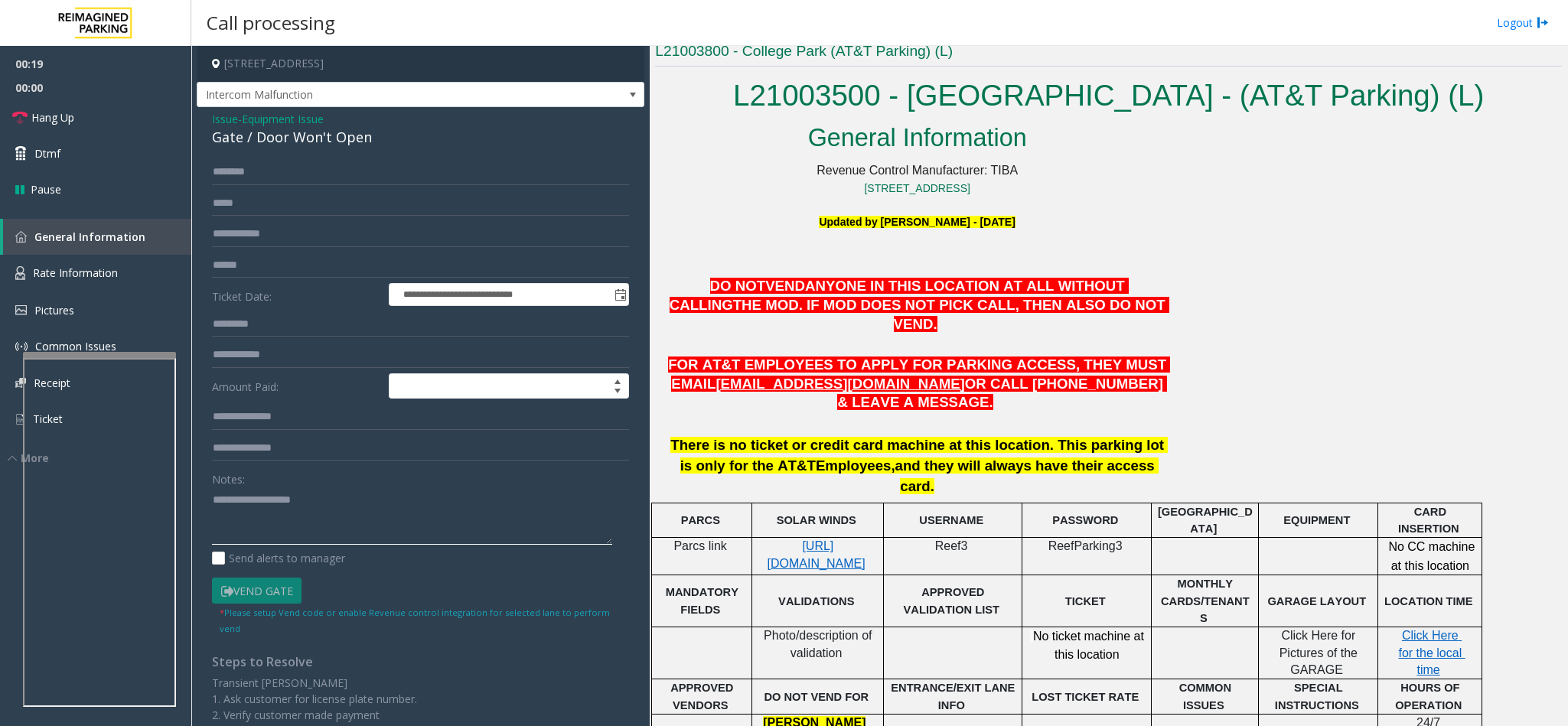
click at [230, 518] on textarea at bounding box center [412, 516] width 400 height 58
click at [53, 104] on link "Hang Up" at bounding box center [96, 117] width 192 height 36
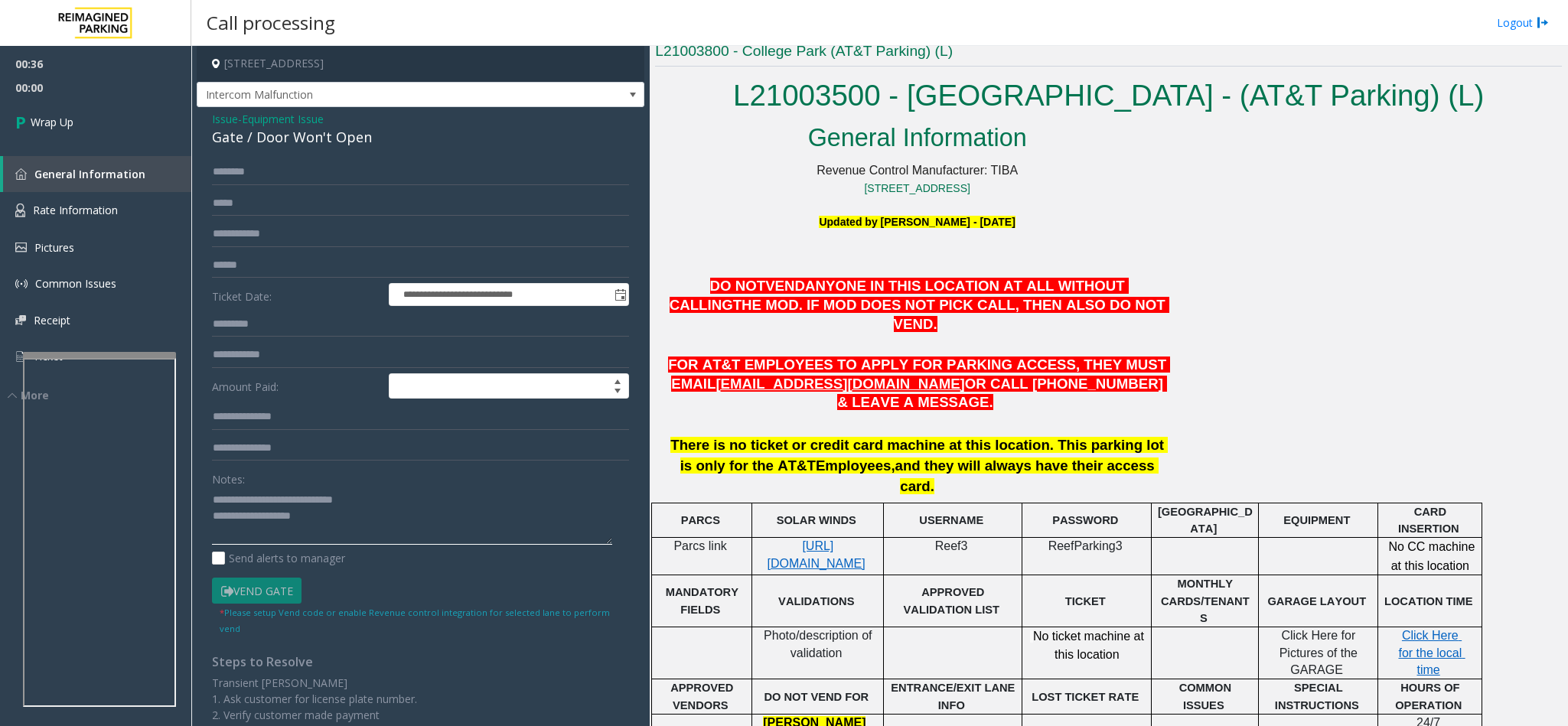
click at [328, 521] on textarea at bounding box center [412, 516] width 400 height 58
type textarea "**********"
click at [125, 122] on link "Wrap Up" at bounding box center [96, 122] width 192 height 45
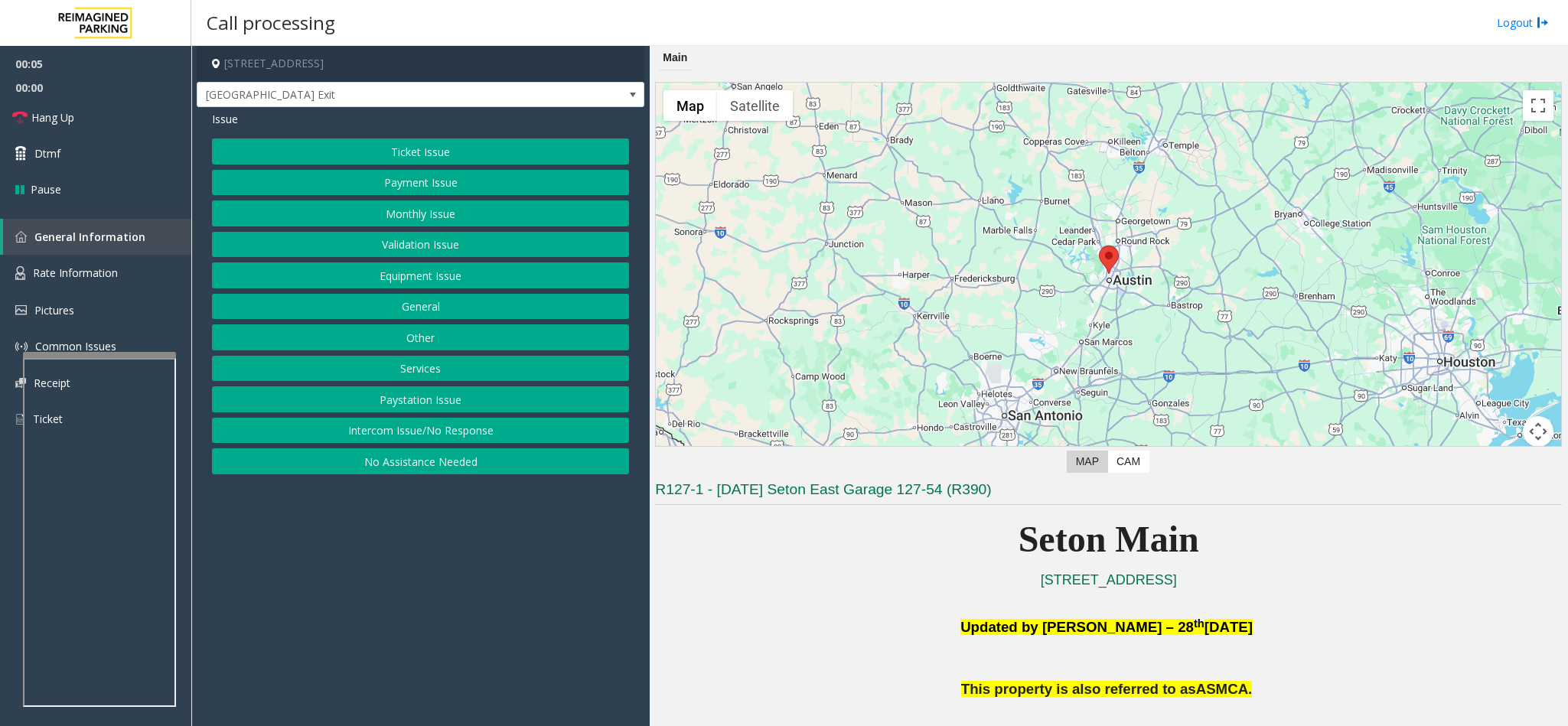
drag, startPoint x: 445, startPoint y: 372, endPoint x: 459, endPoint y: 332, distance: 42.4
click at [442, 370] on button "Services" at bounding box center [420, 368] width 417 height 26
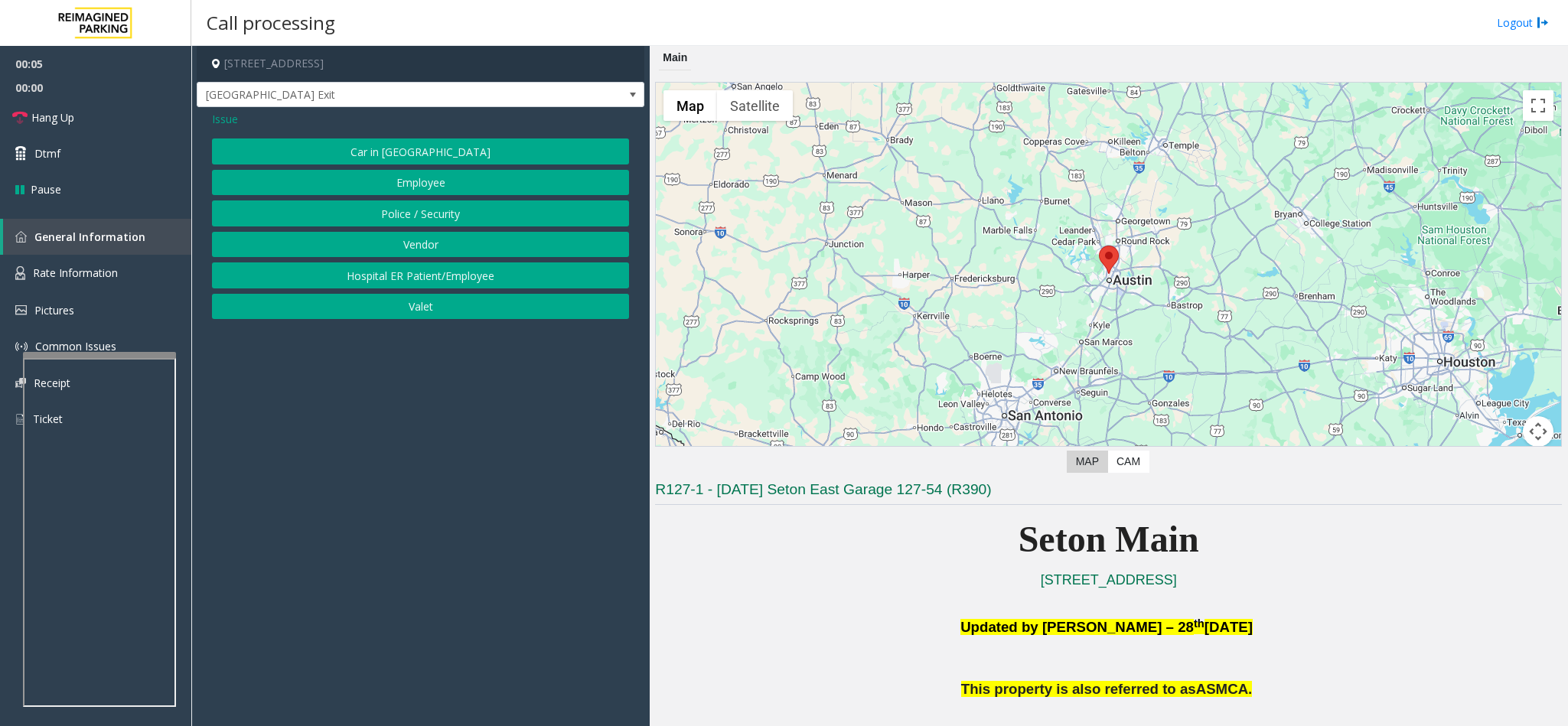
click at [437, 238] on button "Vendor" at bounding box center [420, 244] width 417 height 26
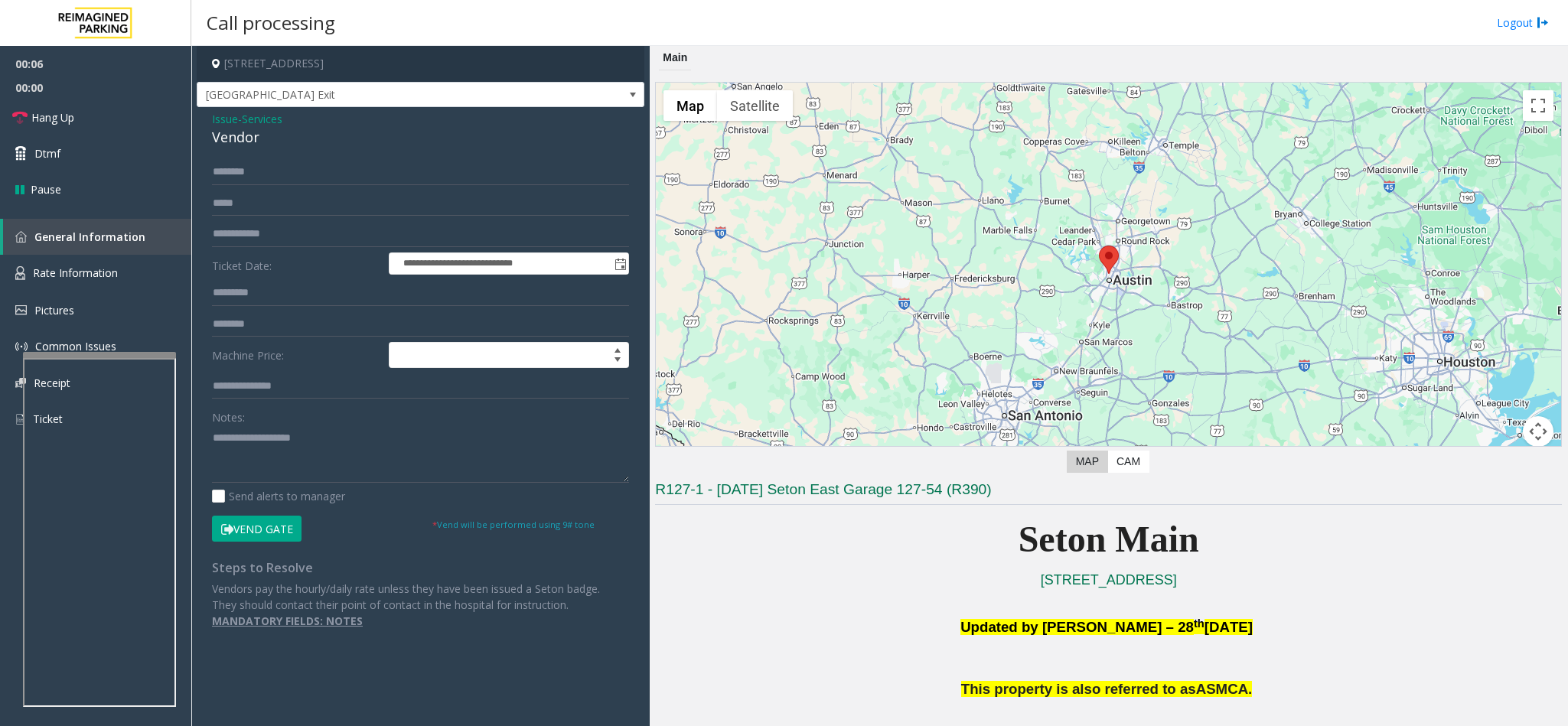
click at [255, 522] on button "Vend Gate" at bounding box center [256, 528] width 89 height 26
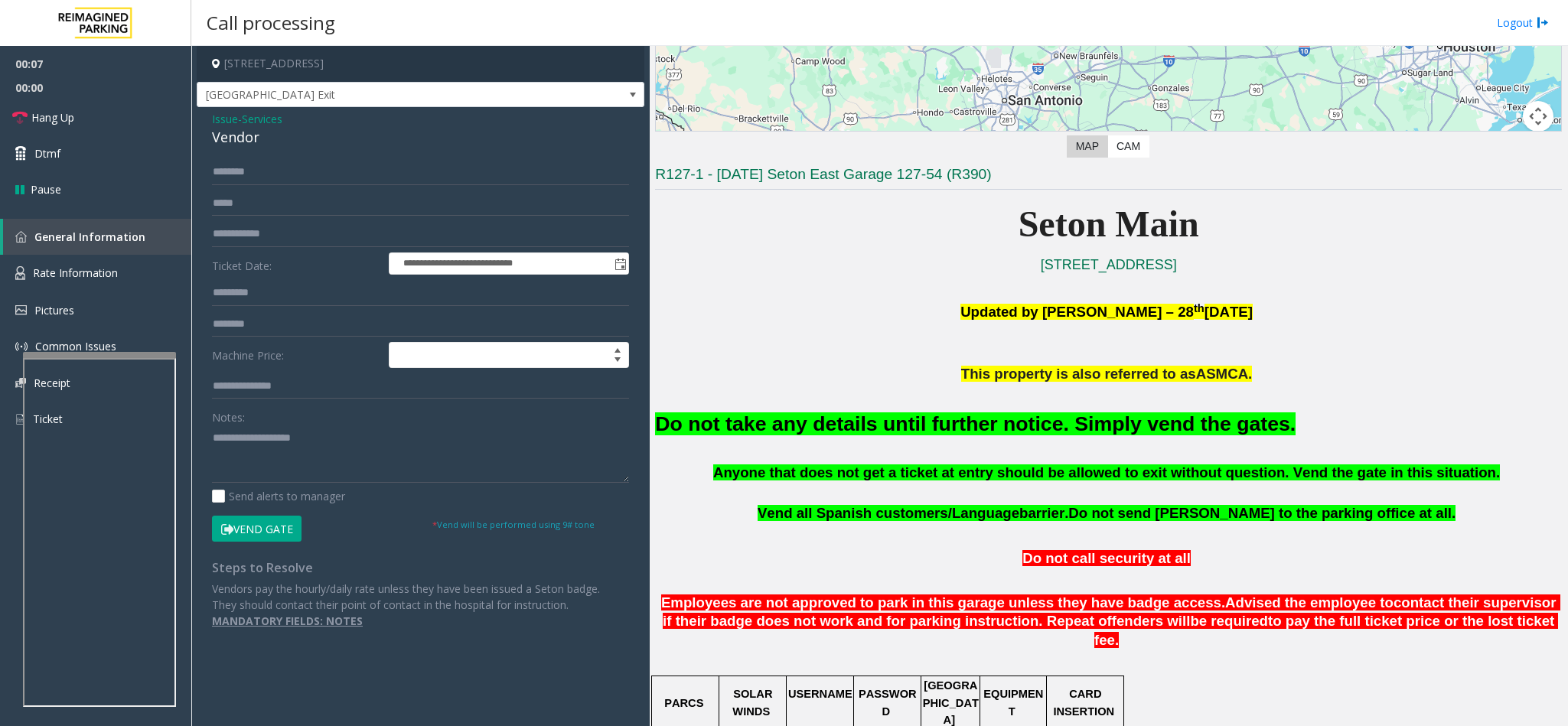
scroll to position [344, 0]
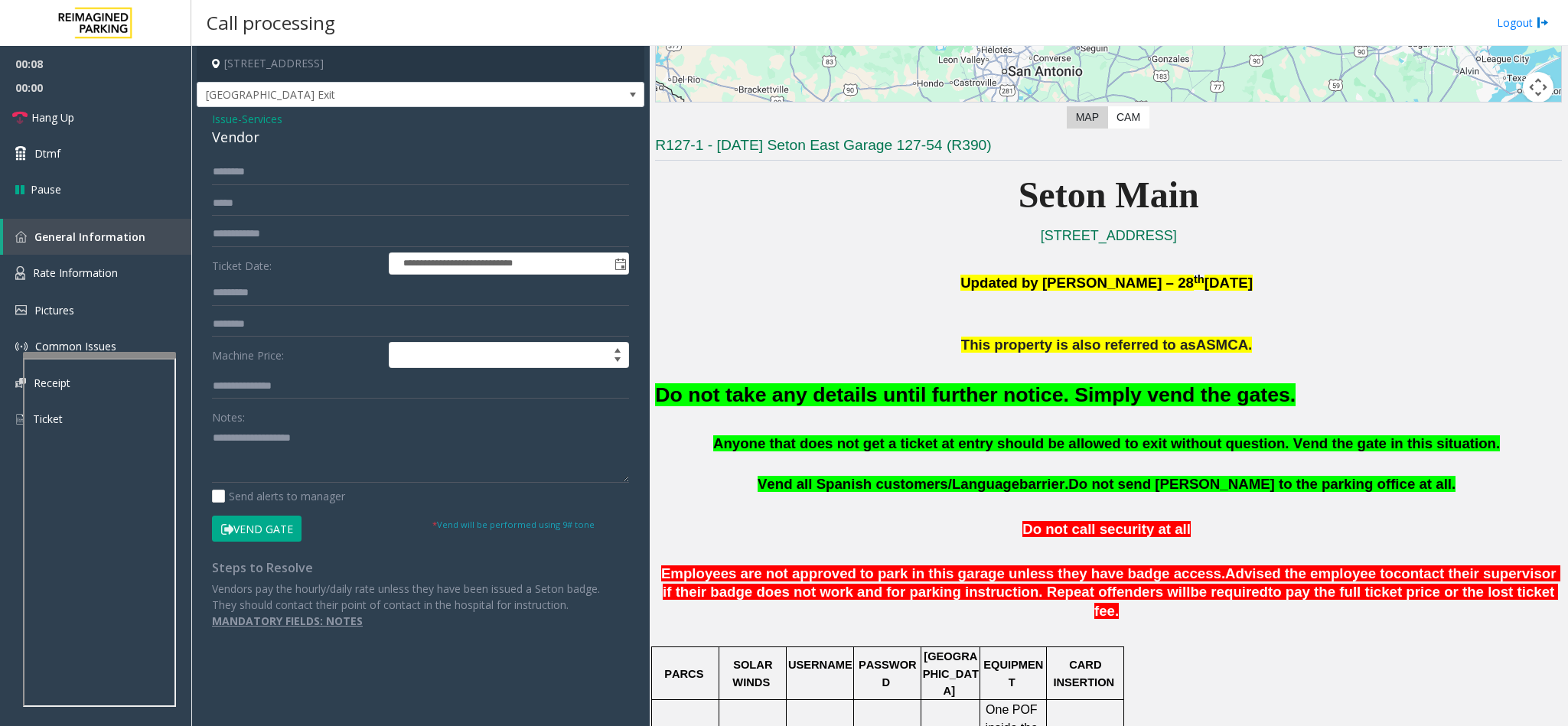
click at [825, 400] on font "Do not take any details until further notice. Simply vend the gates." at bounding box center [975, 395] width 640 height 23
click at [824, 397] on font "Do not take any details until further notice. Simply vend the gates." at bounding box center [975, 395] width 640 height 23
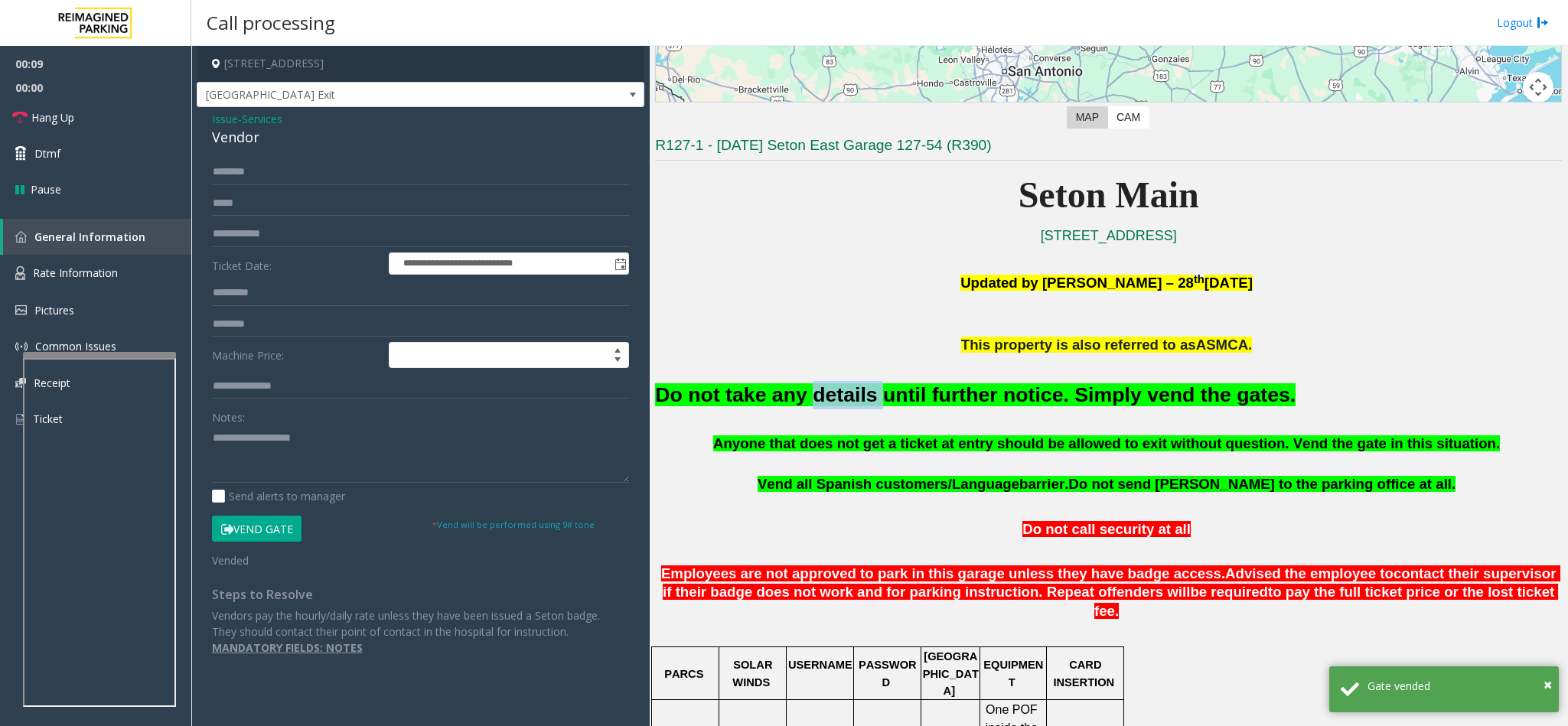
click at [824, 397] on font "Do not take any details until further notice. Simply vend the gates." at bounding box center [975, 395] width 640 height 23
click at [884, 388] on font "Do not take any details until further notice. Simply vend the gates." at bounding box center [975, 395] width 640 height 23
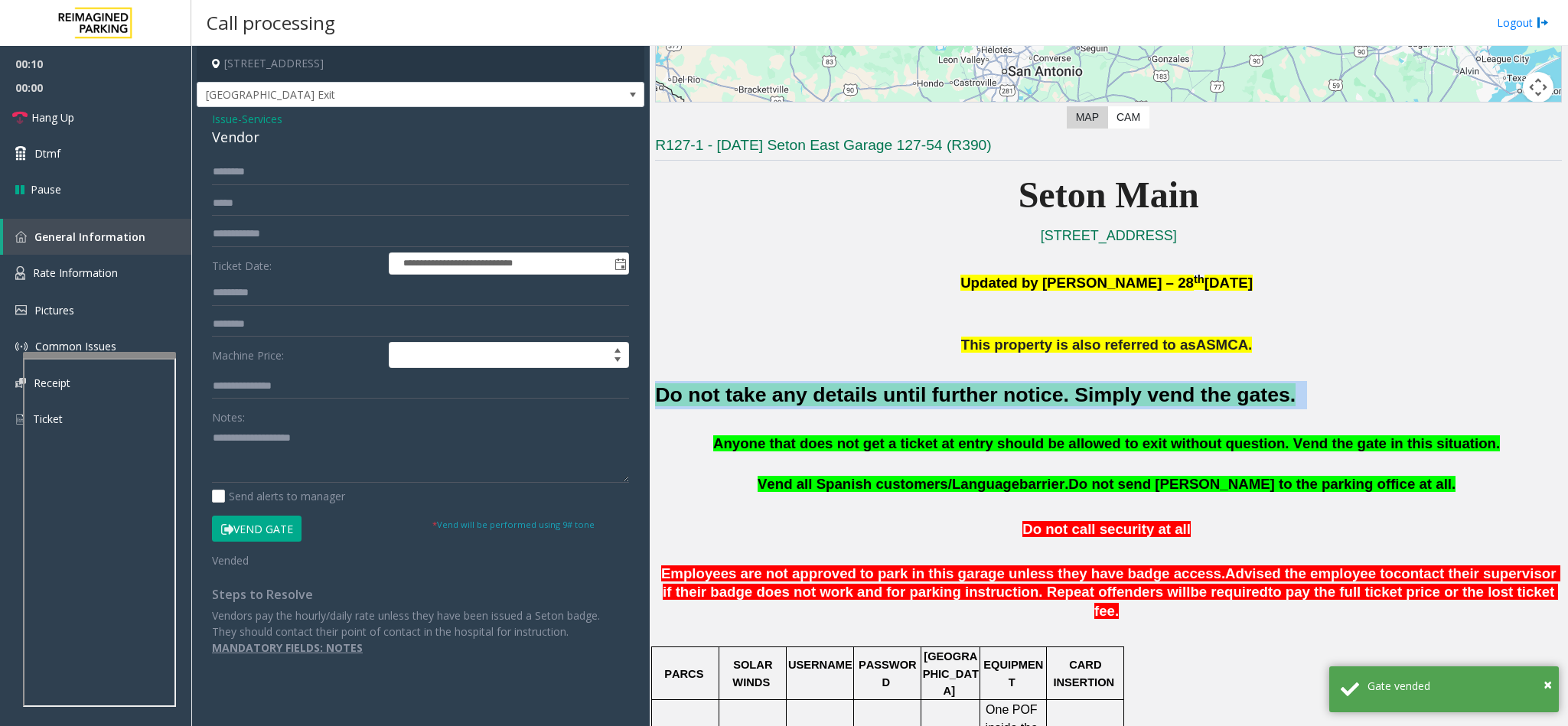
click at [884, 388] on font "Do not take any details until further notice. Simply vend the gates." at bounding box center [975, 395] width 640 height 23
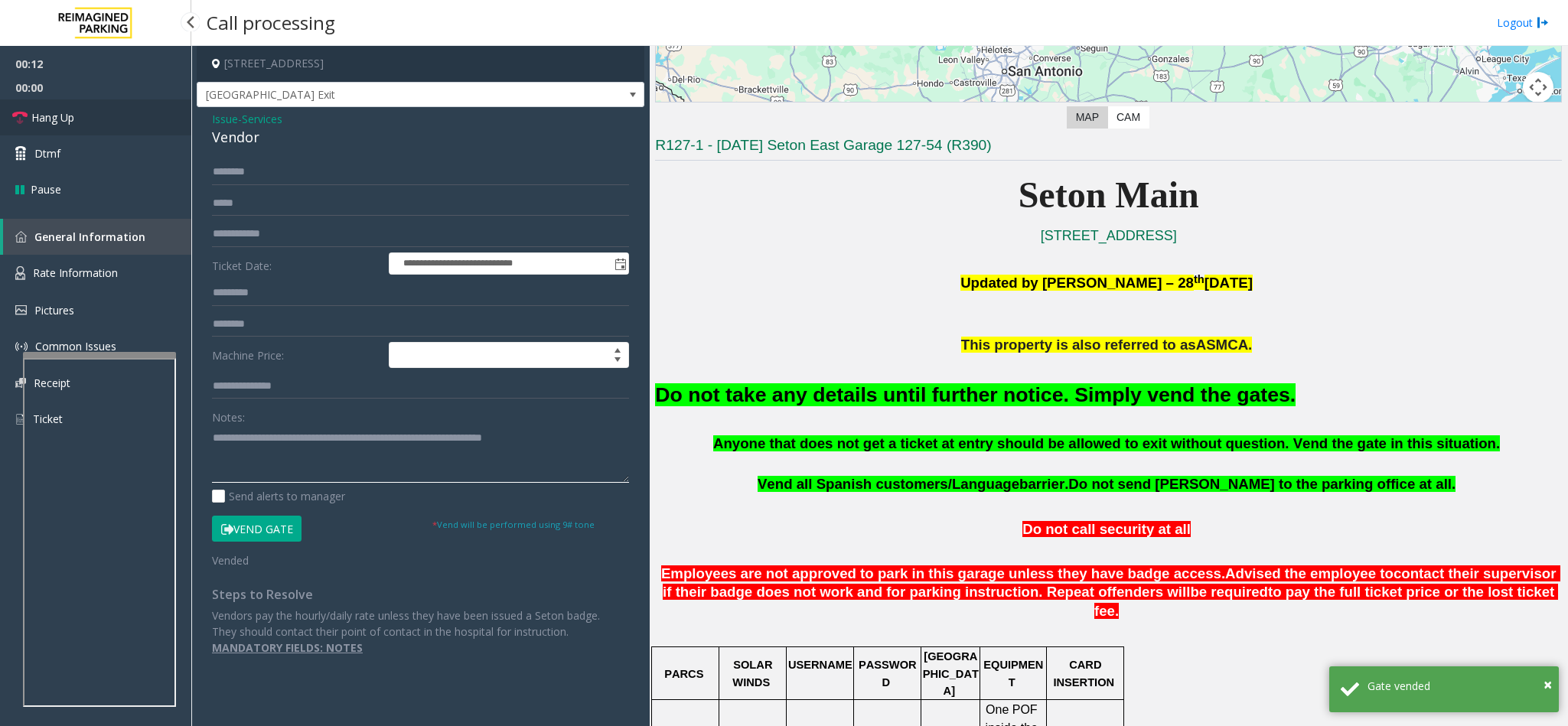
type textarea "**********"
click at [40, 125] on span "Hang Up" at bounding box center [53, 117] width 43 height 16
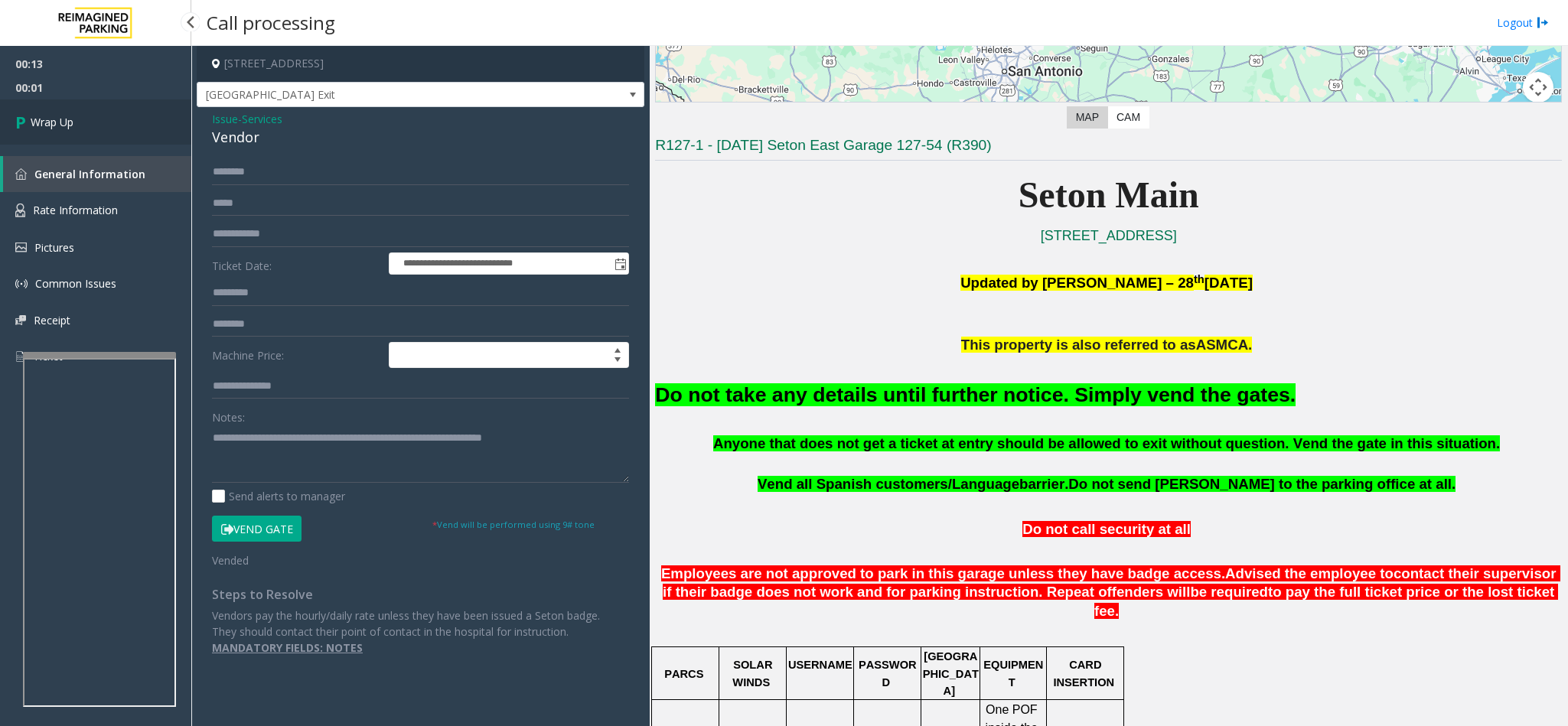
click at [40, 124] on span "Wrap Up" at bounding box center [52, 122] width 43 height 16
